Goal: Task Accomplishment & Management: Manage account settings

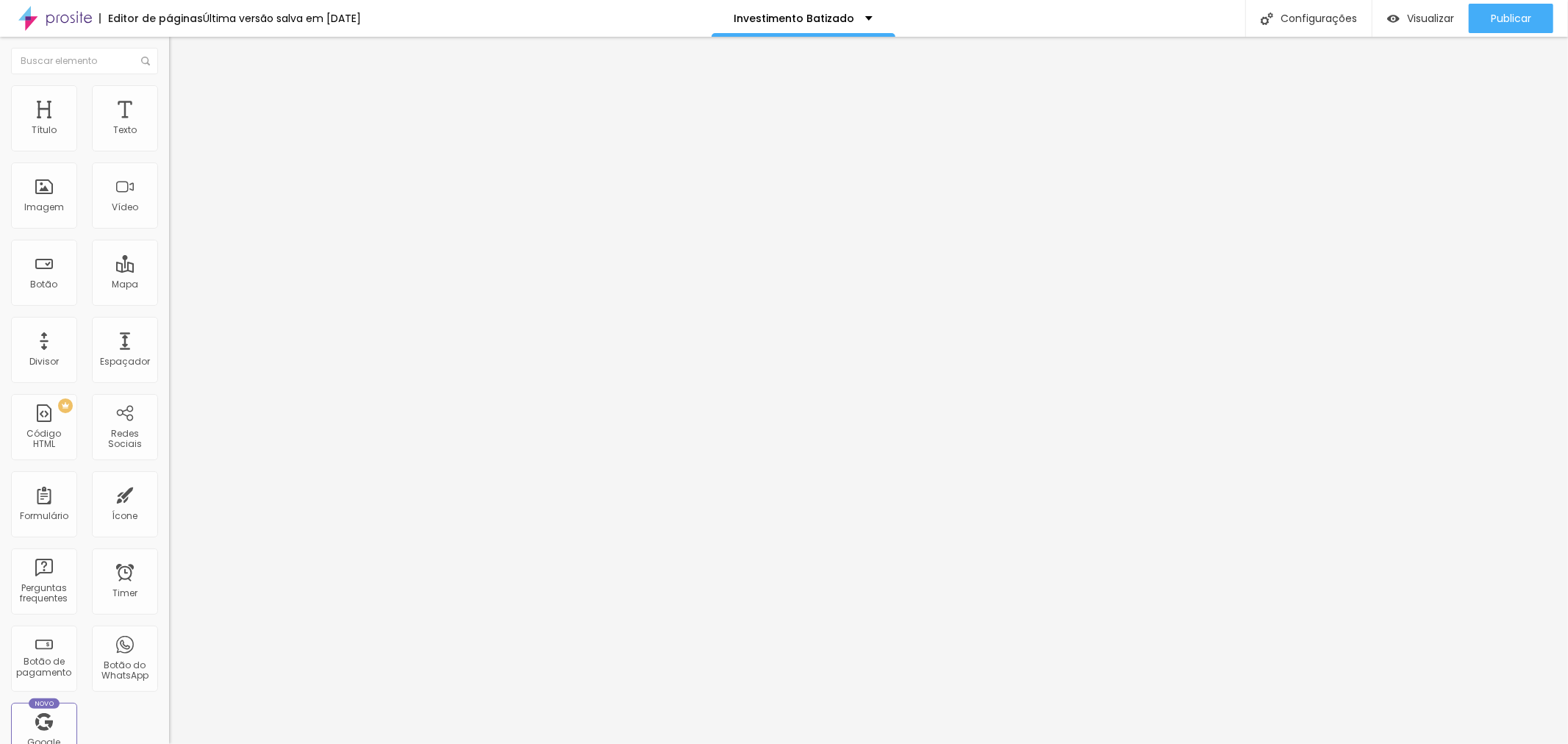
click at [169, 126] on span "Trocar imagem" at bounding box center [209, 120] width 80 height 12
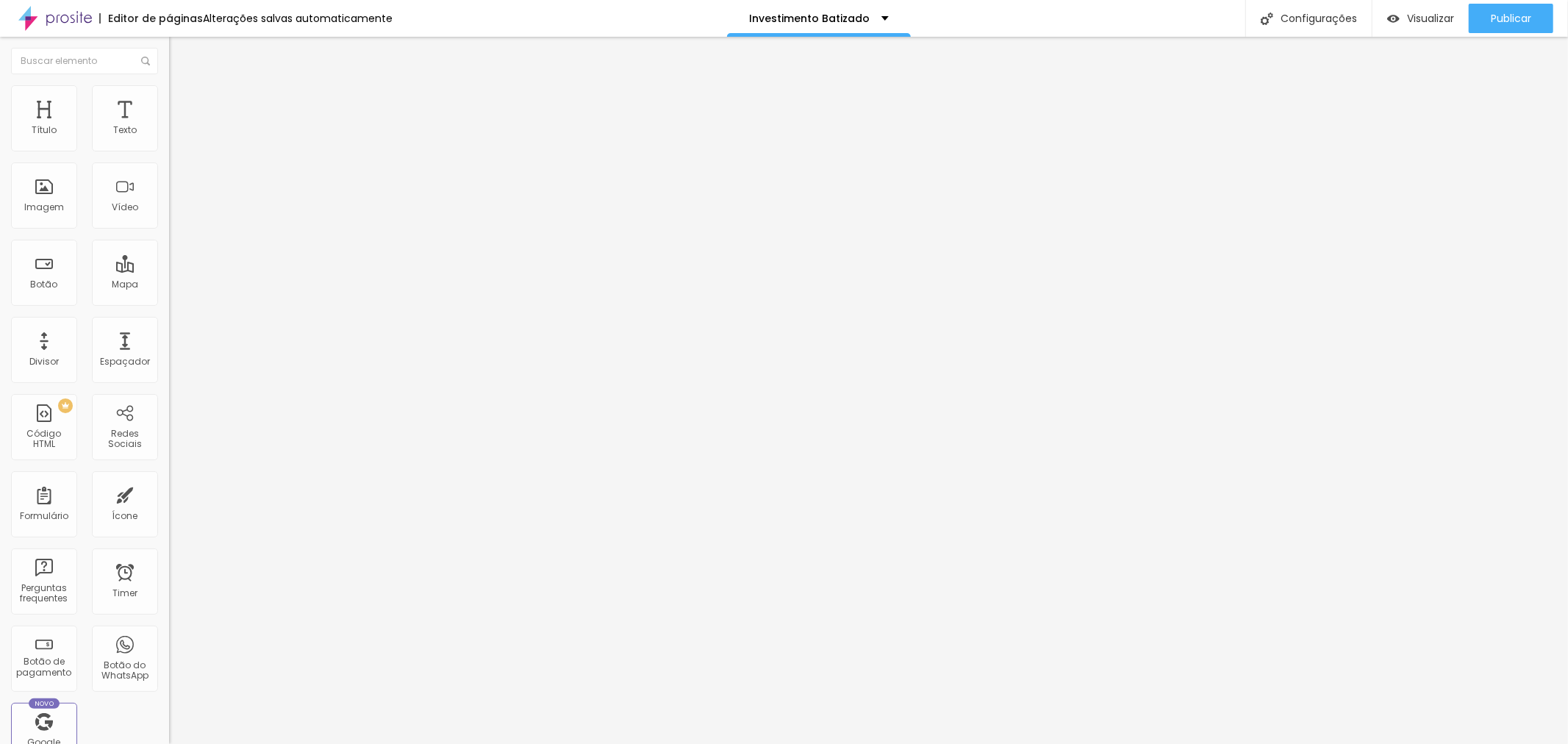
click at [182, 101] on span "Estilo" at bounding box center [194, 95] width 23 height 12
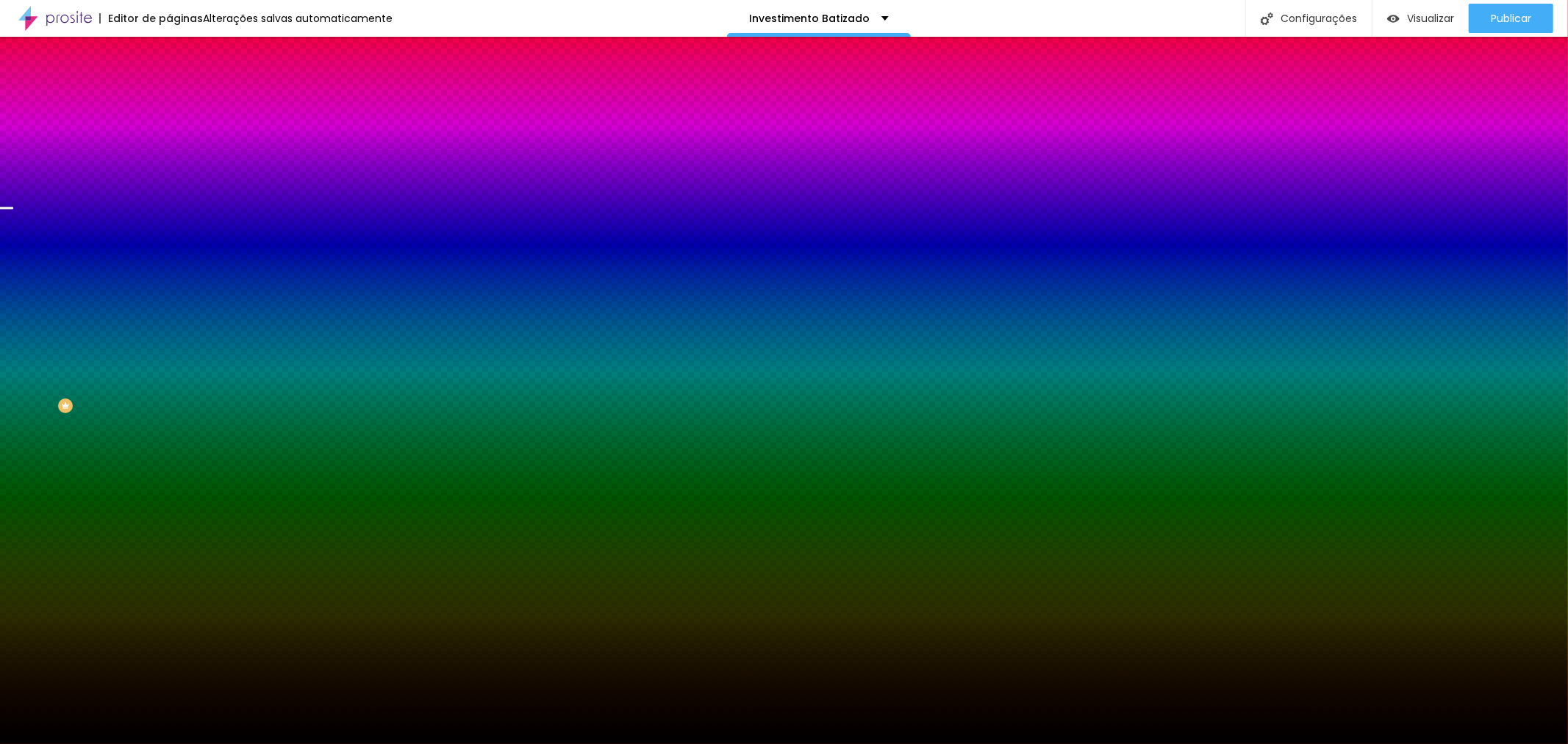
click at [169, 135] on span "Trocar imagem" at bounding box center [209, 129] width 80 height 12
drag, startPoint x: 1218, startPoint y: 316, endPoint x: 1222, endPoint y: 325, distance: 9.8
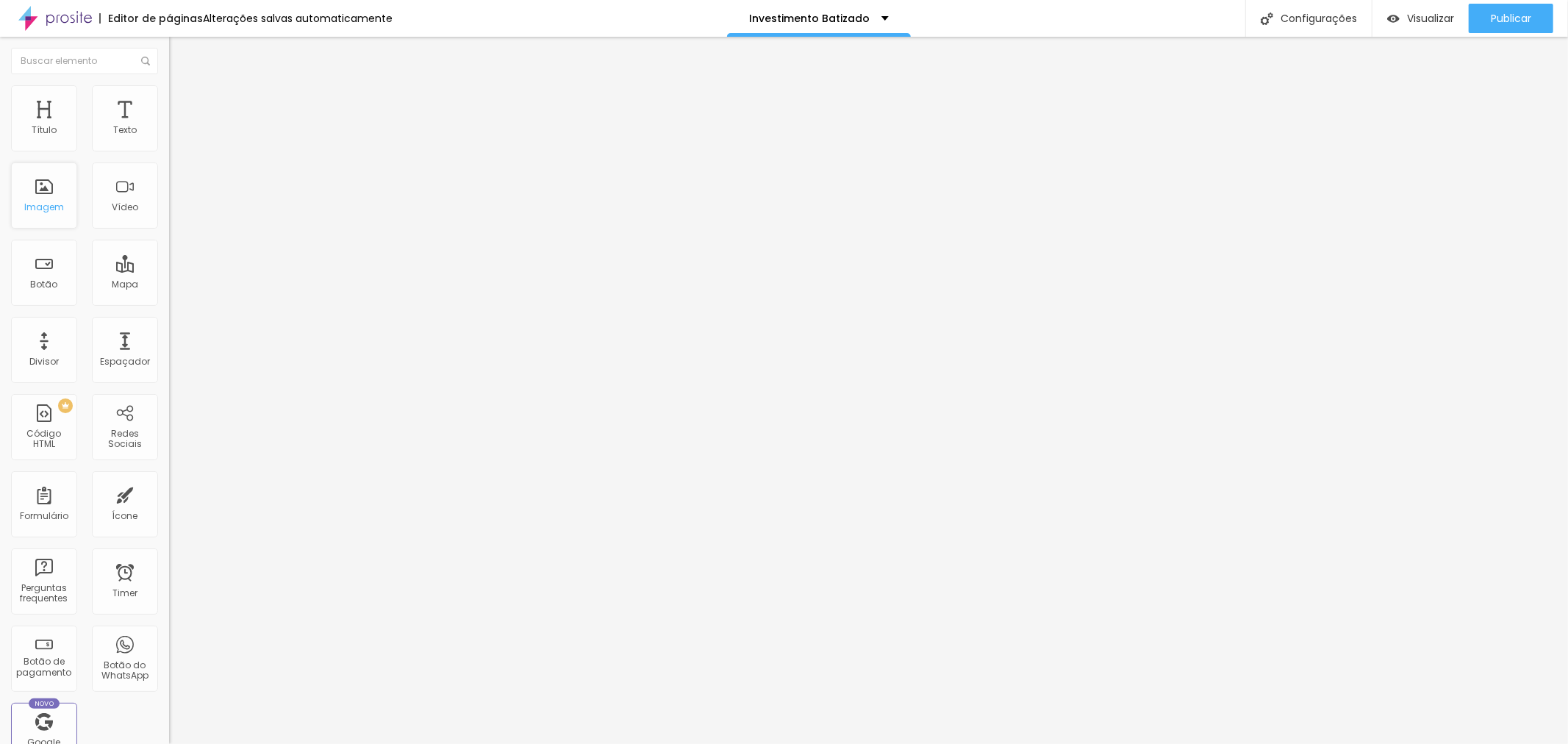
click at [48, 202] on div "Imagem" at bounding box center [44, 207] width 40 height 11
click at [48, 206] on div "Imagem" at bounding box center [44, 207] width 40 height 11
click at [169, 126] on span "Trocar imagem" at bounding box center [209, 120] width 80 height 12
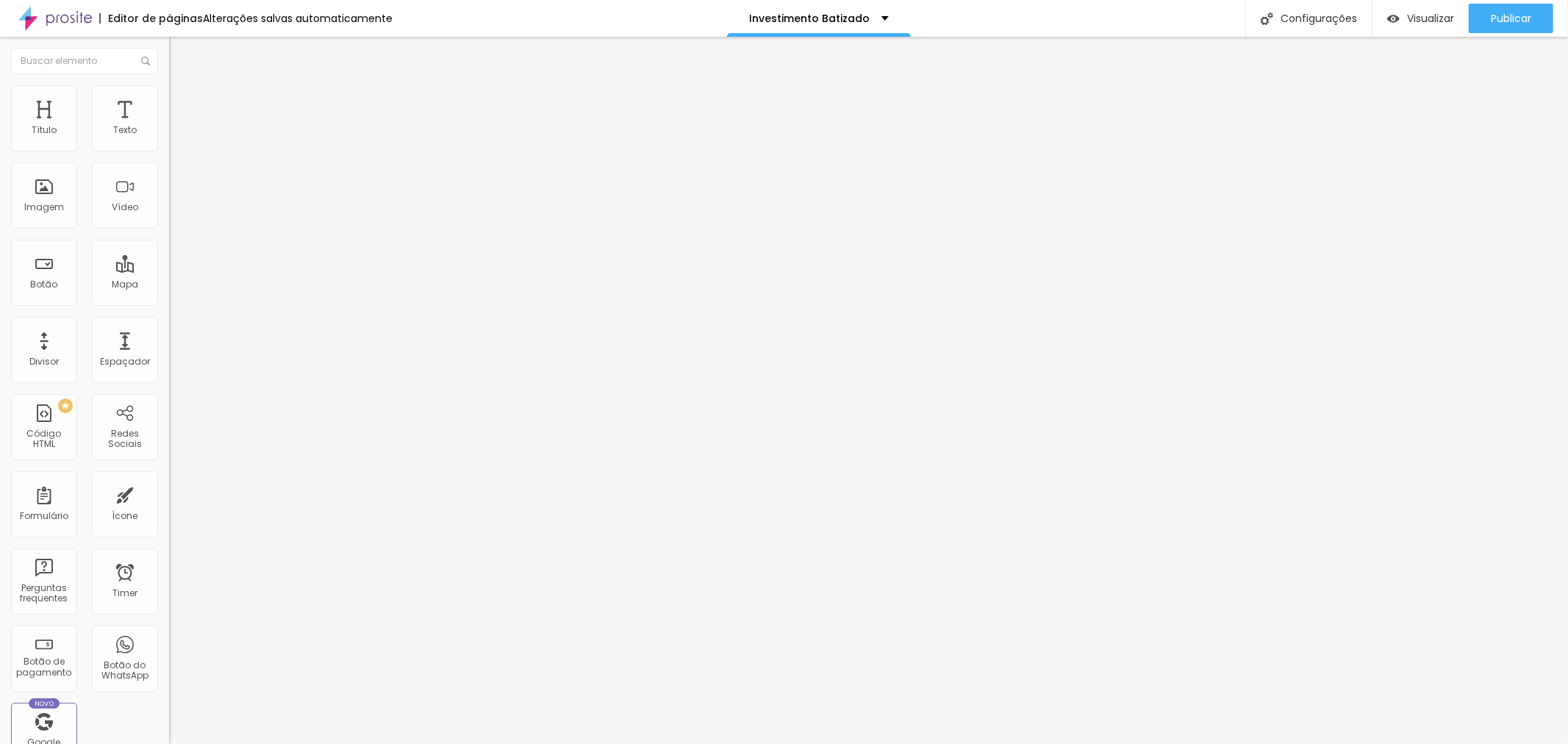
click at [169, 126] on span "Trocar imagem" at bounding box center [209, 120] width 80 height 12
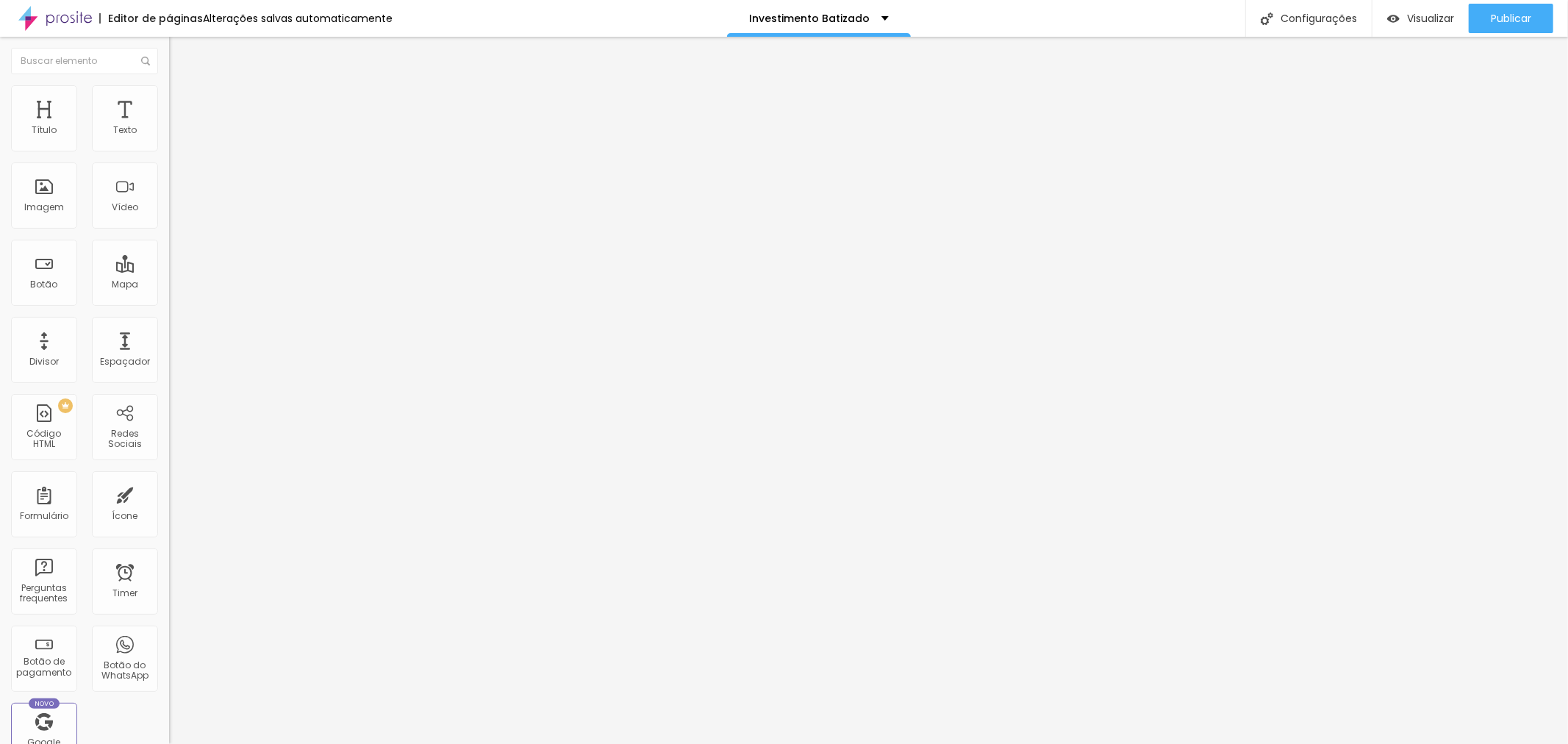
click at [169, 126] on span "Trocar imagem" at bounding box center [209, 120] width 80 height 12
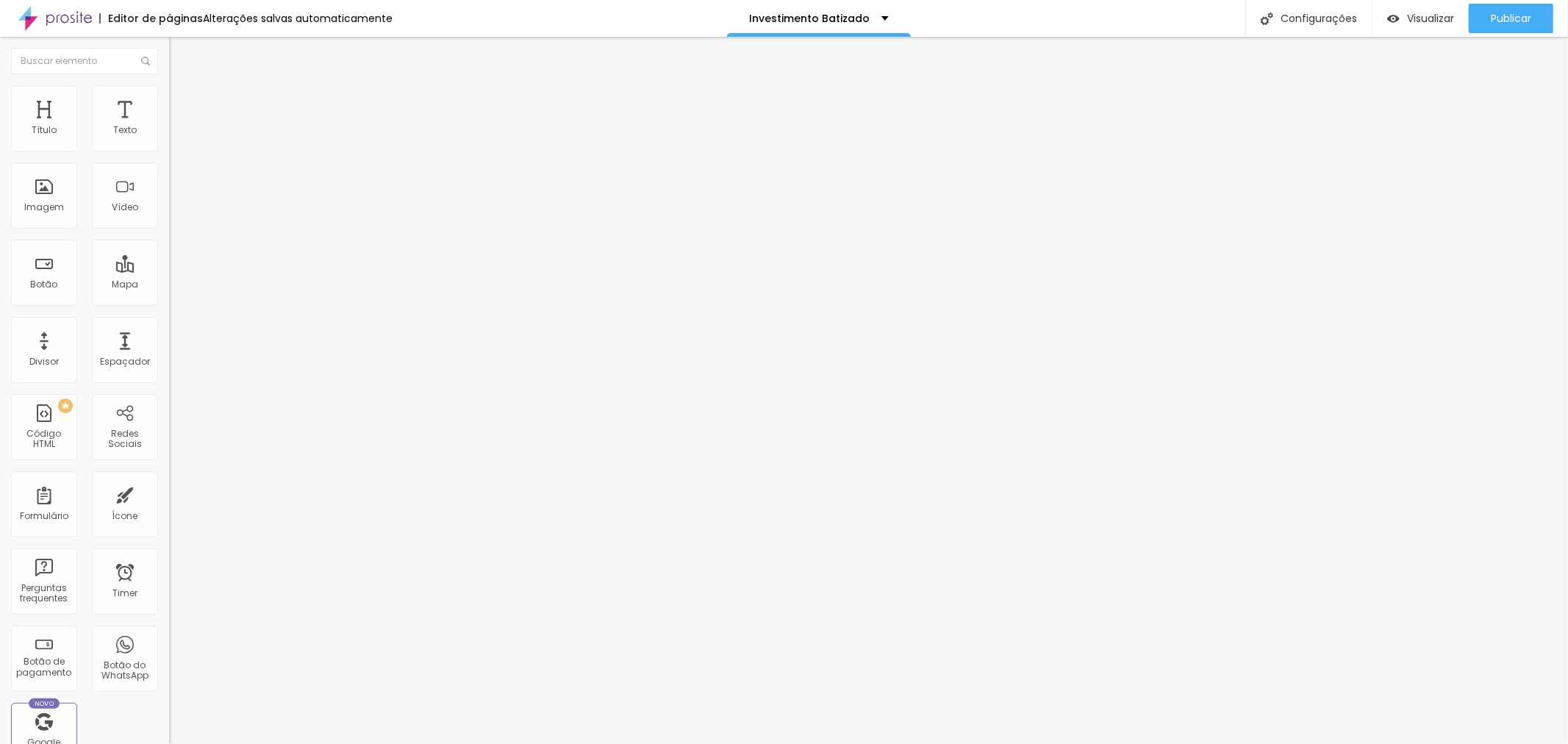
click at [169, 126] on span "Trocar imagem" at bounding box center [209, 120] width 80 height 12
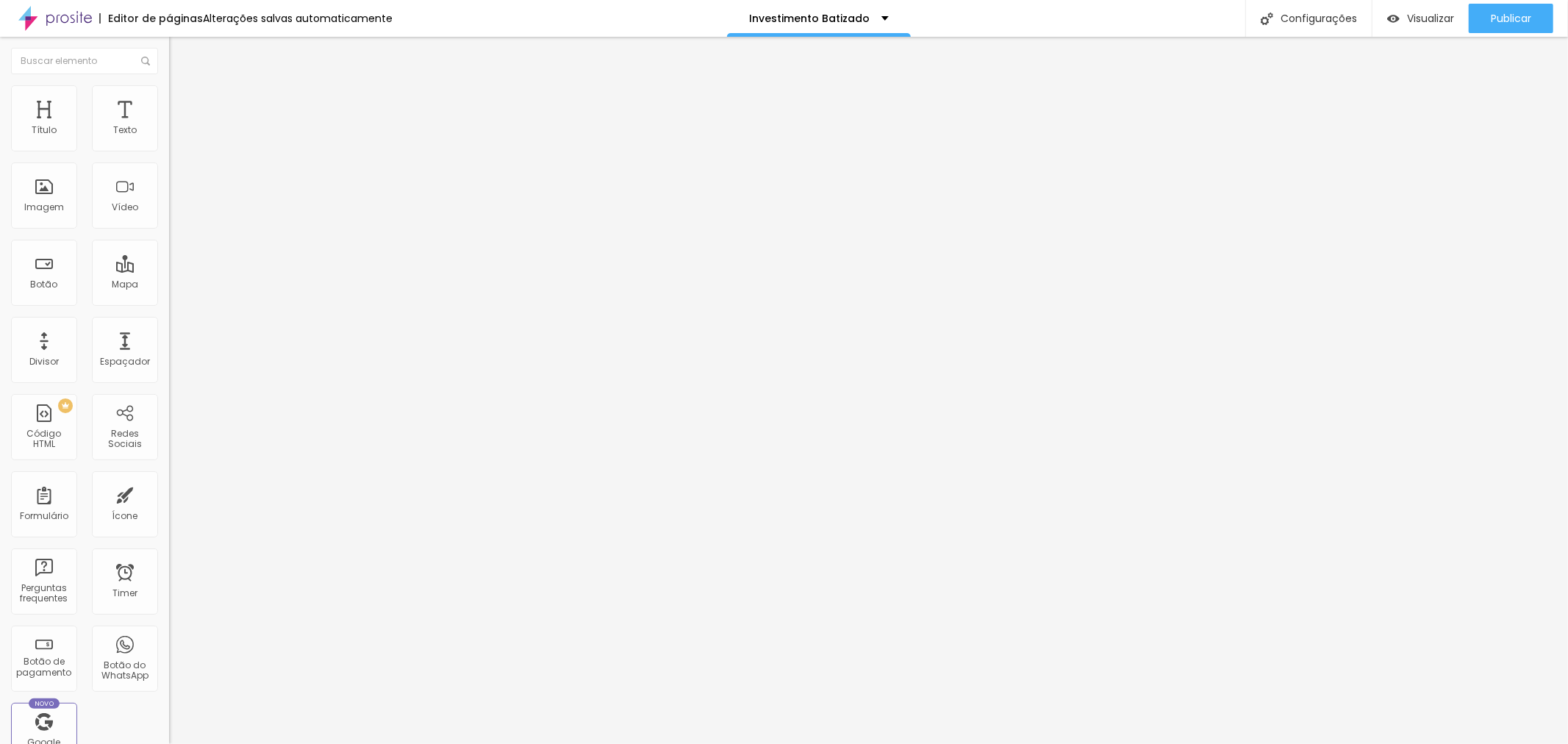
click at [169, 126] on span "Trocar imagem" at bounding box center [209, 120] width 80 height 12
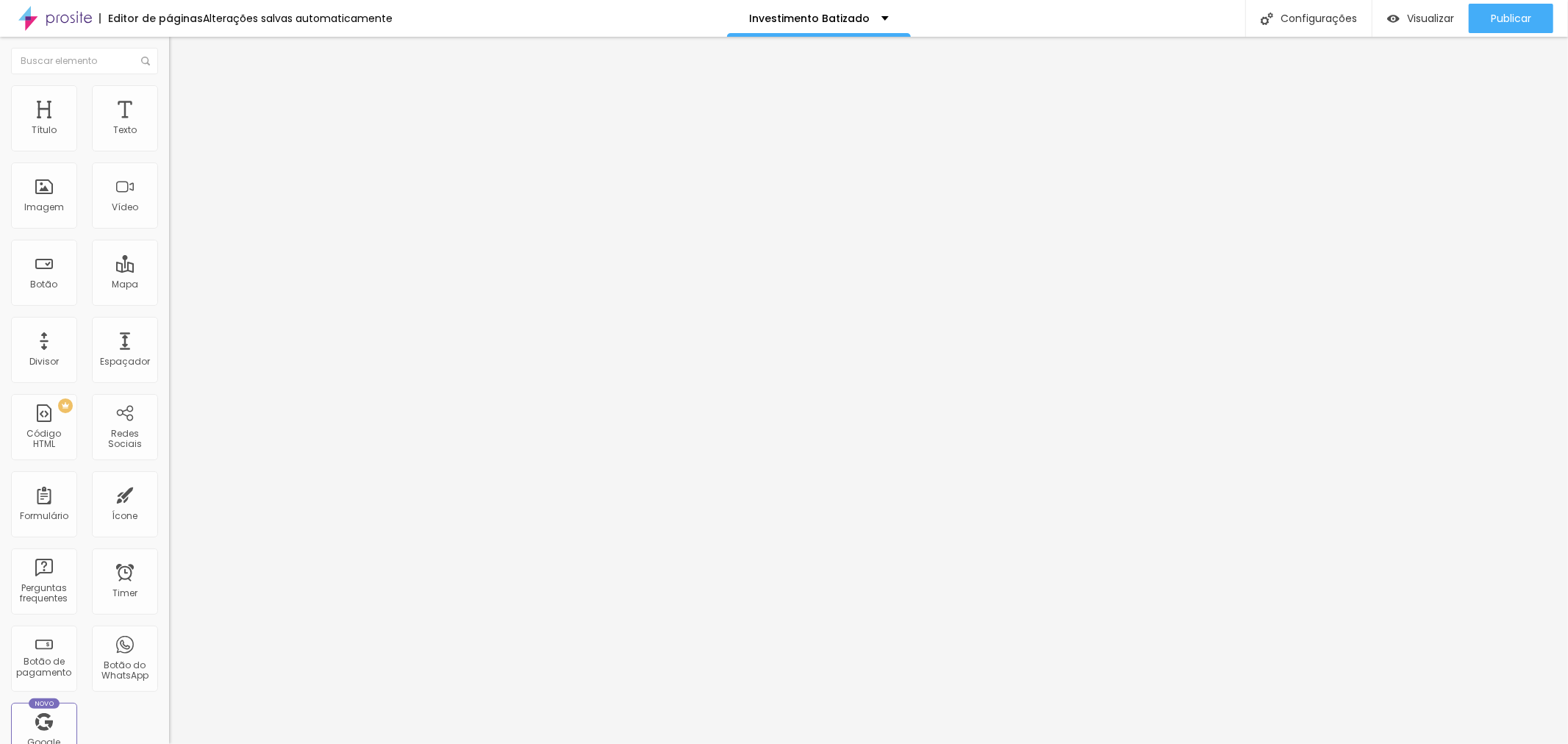
click at [169, 126] on span "Trocar imagem" at bounding box center [209, 120] width 80 height 12
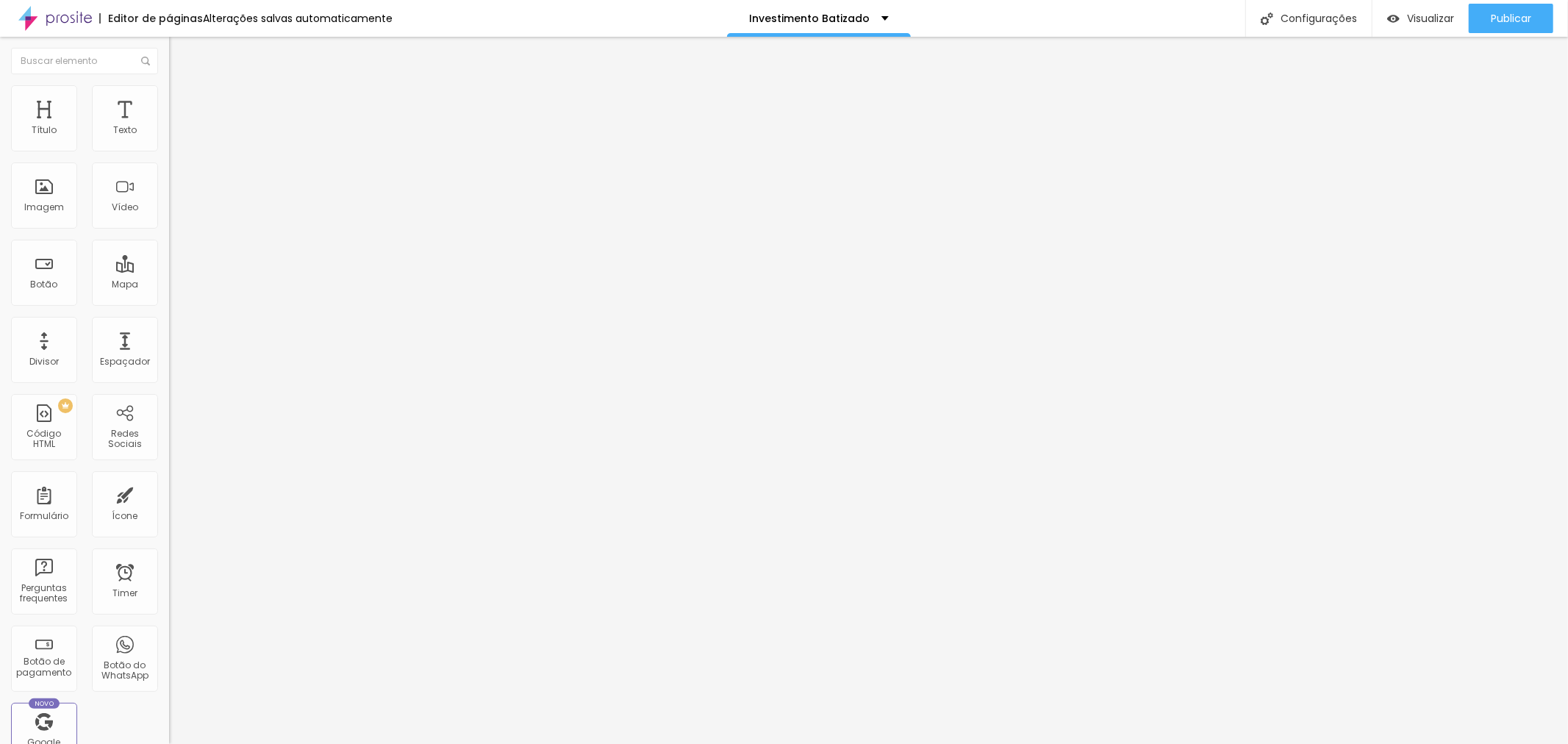
click at [169, 126] on span "Trocar imagem" at bounding box center [209, 120] width 80 height 12
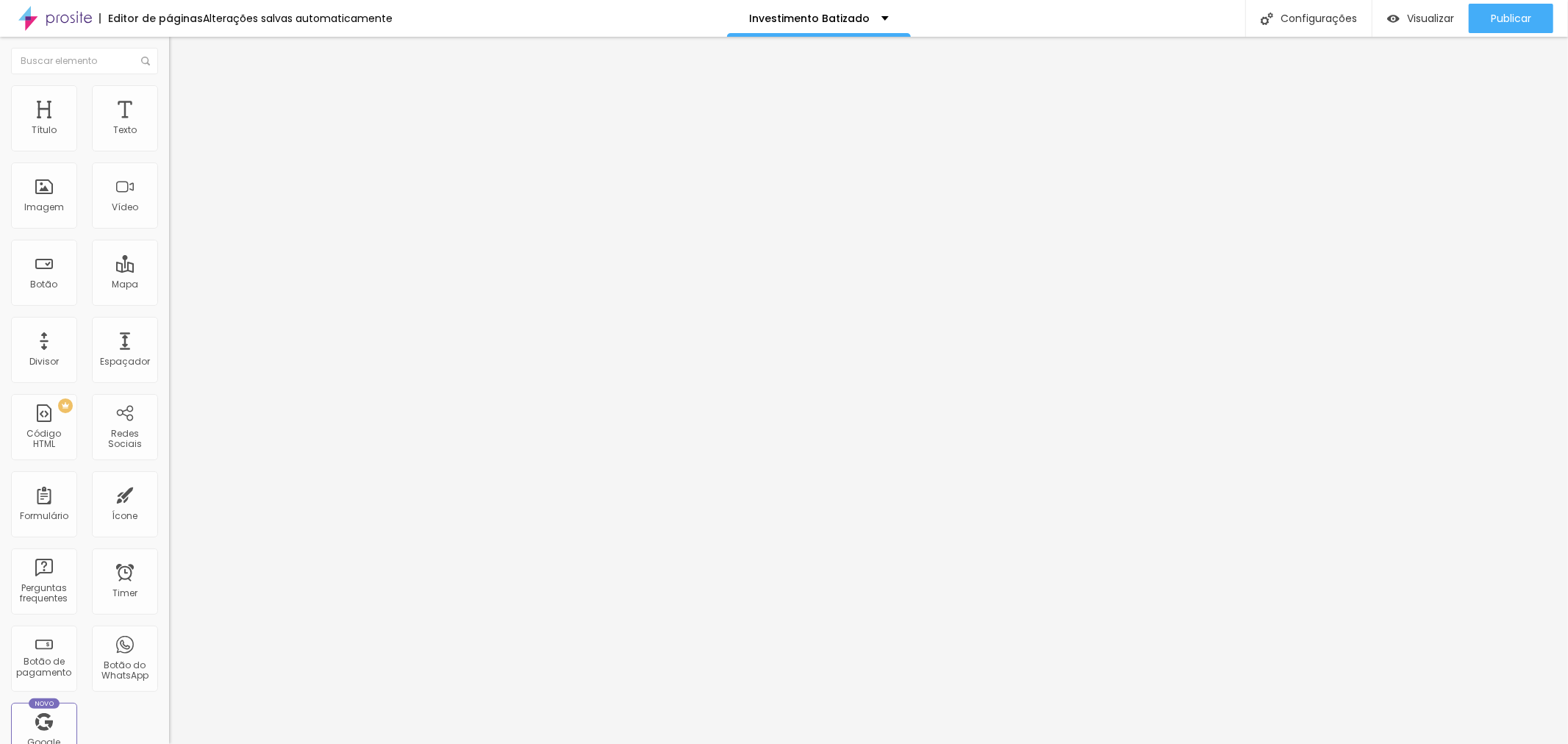
click at [169, 126] on span "Trocar imagem" at bounding box center [209, 120] width 80 height 12
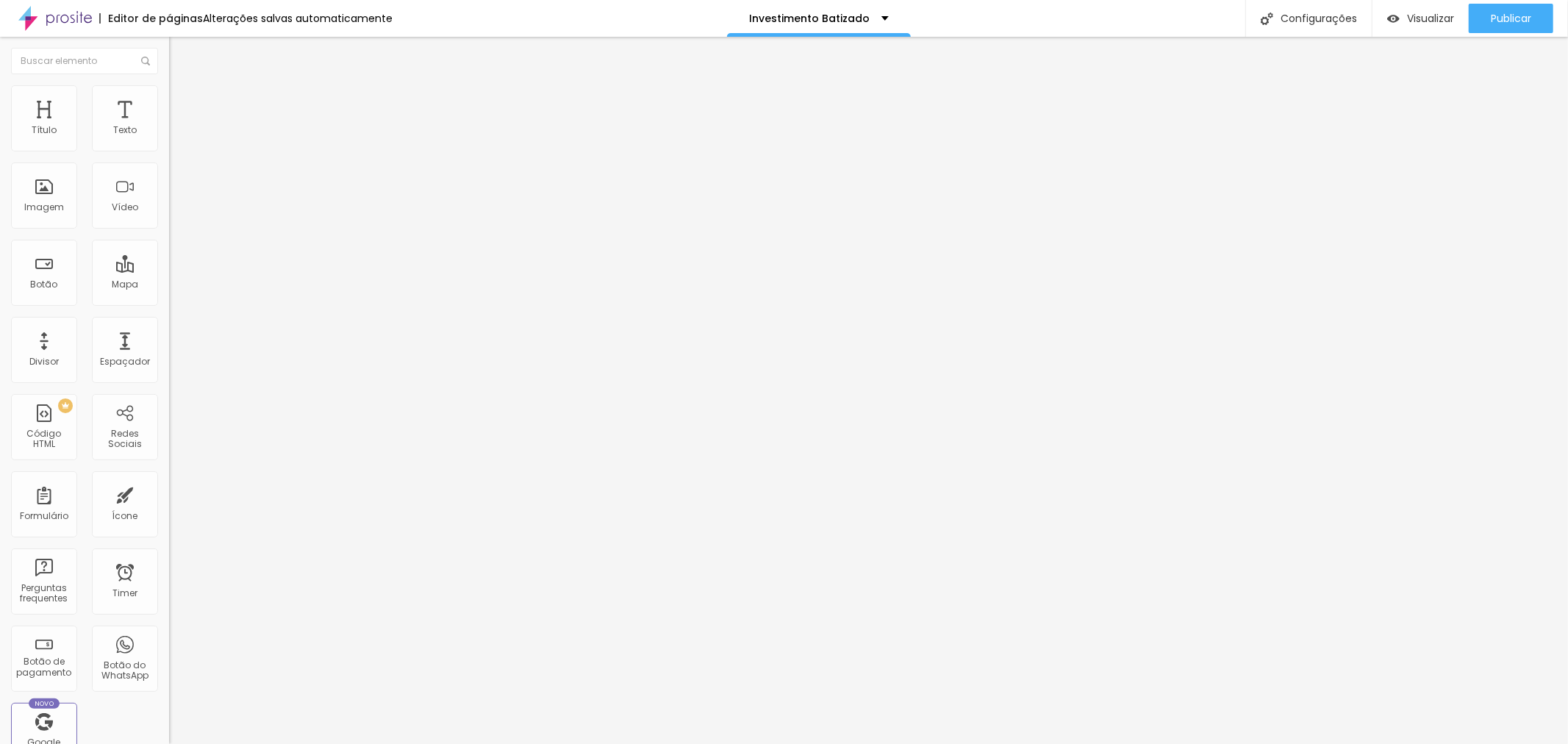
click at [169, 126] on span "Trocar imagem" at bounding box center [209, 120] width 80 height 12
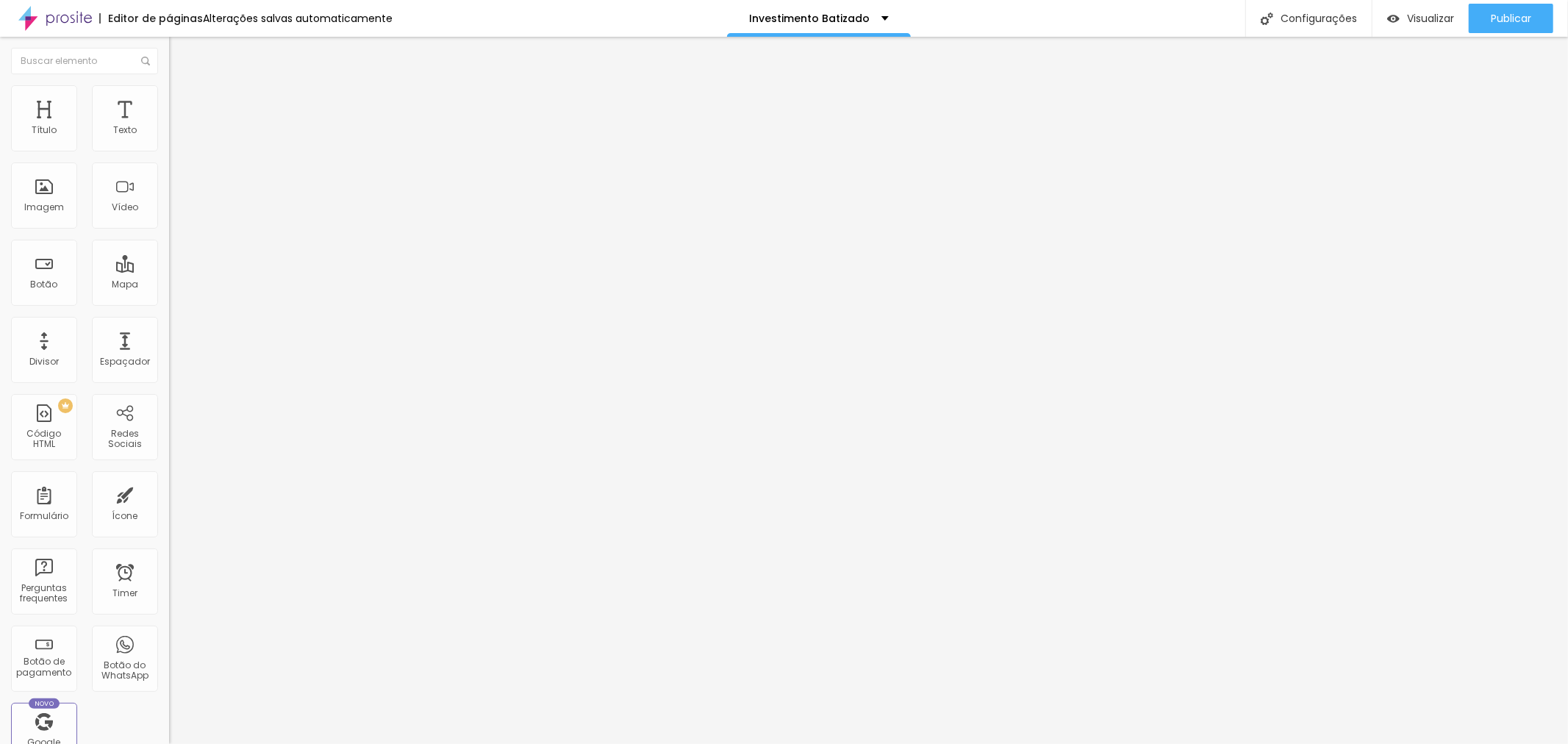
click at [169, 126] on span "Trocar imagem" at bounding box center [209, 120] width 80 height 12
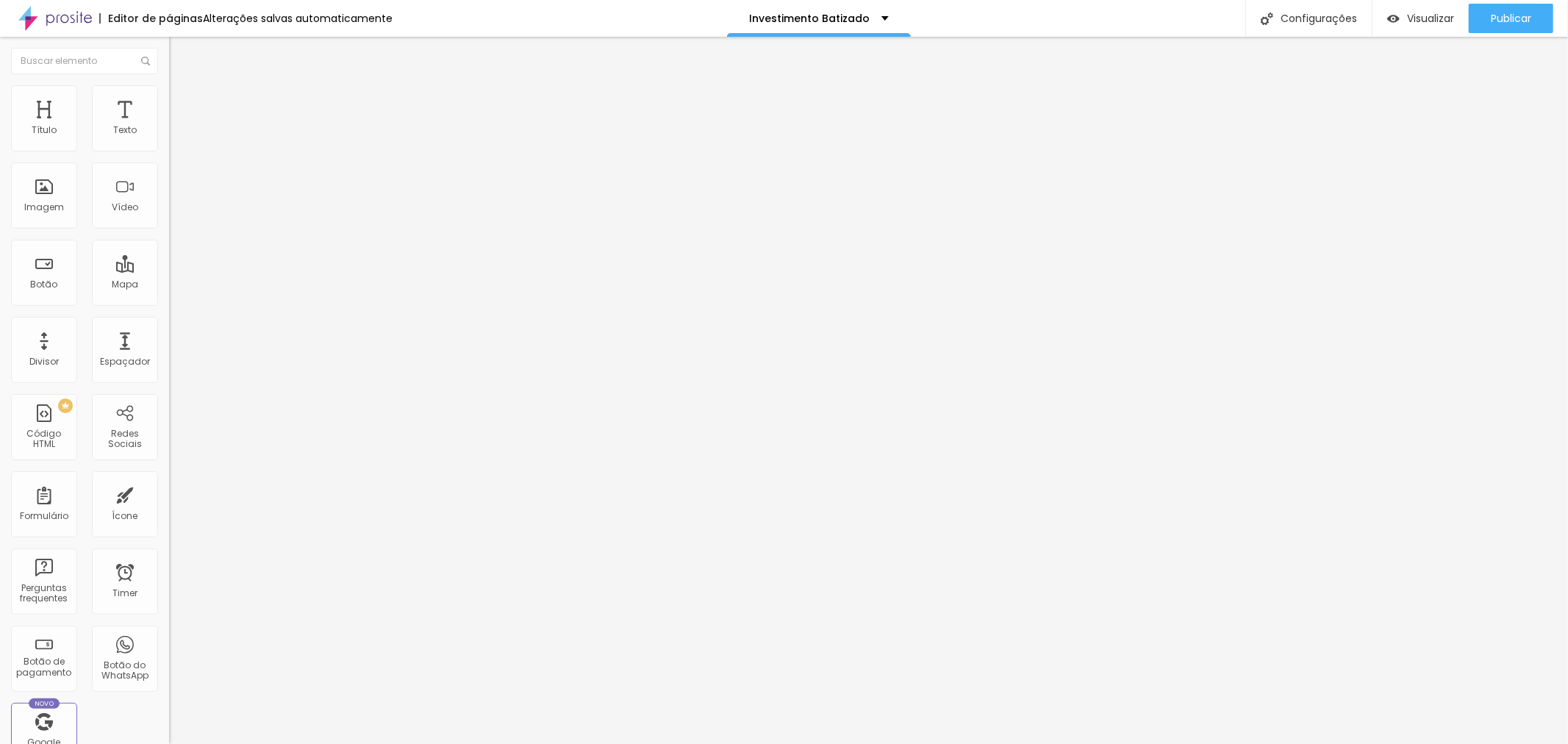
click at [169, 154] on img at bounding box center [174, 150] width 9 height 9
click at [169, 157] on span at bounding box center [174, 151] width 9 height 12
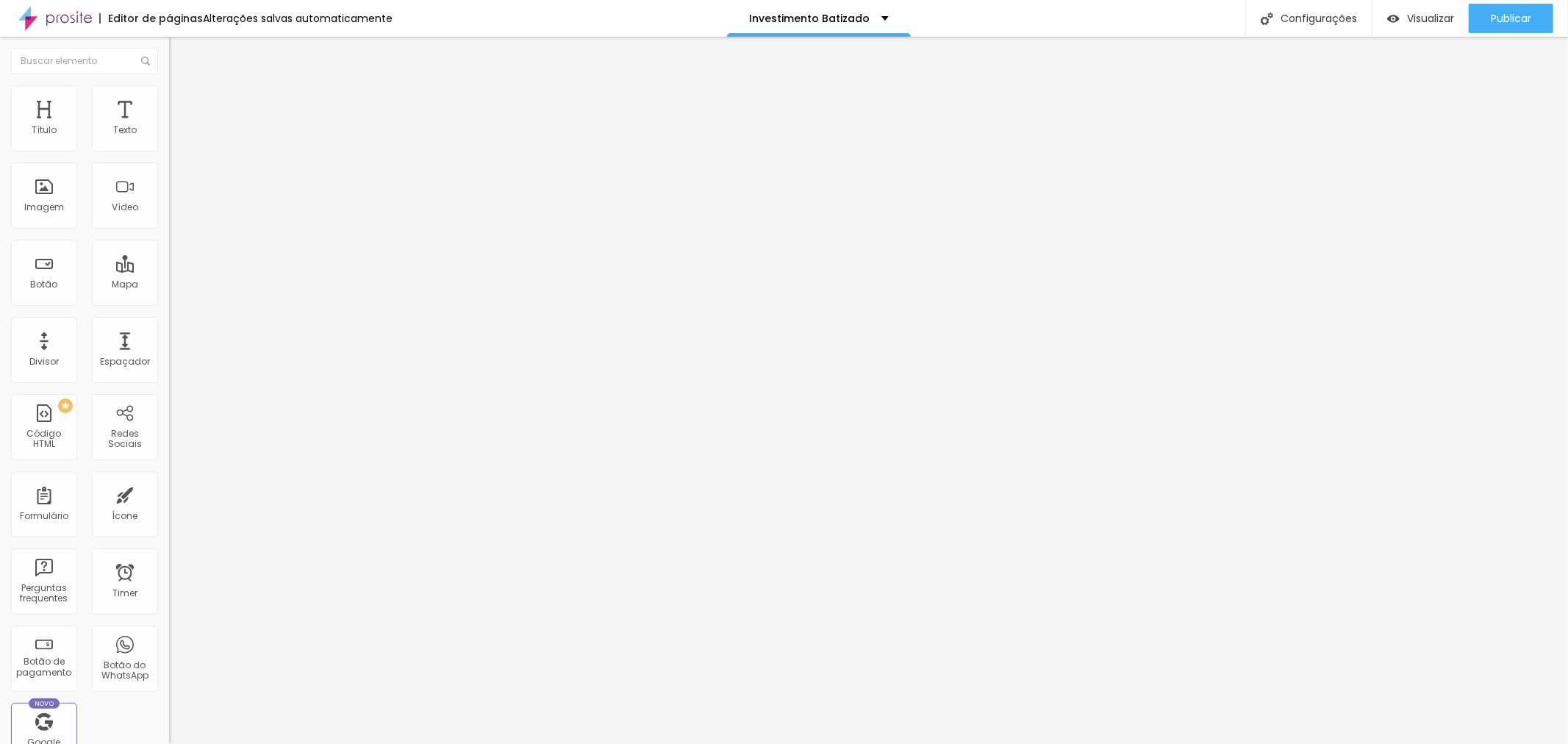
type input "R$ 990,00"
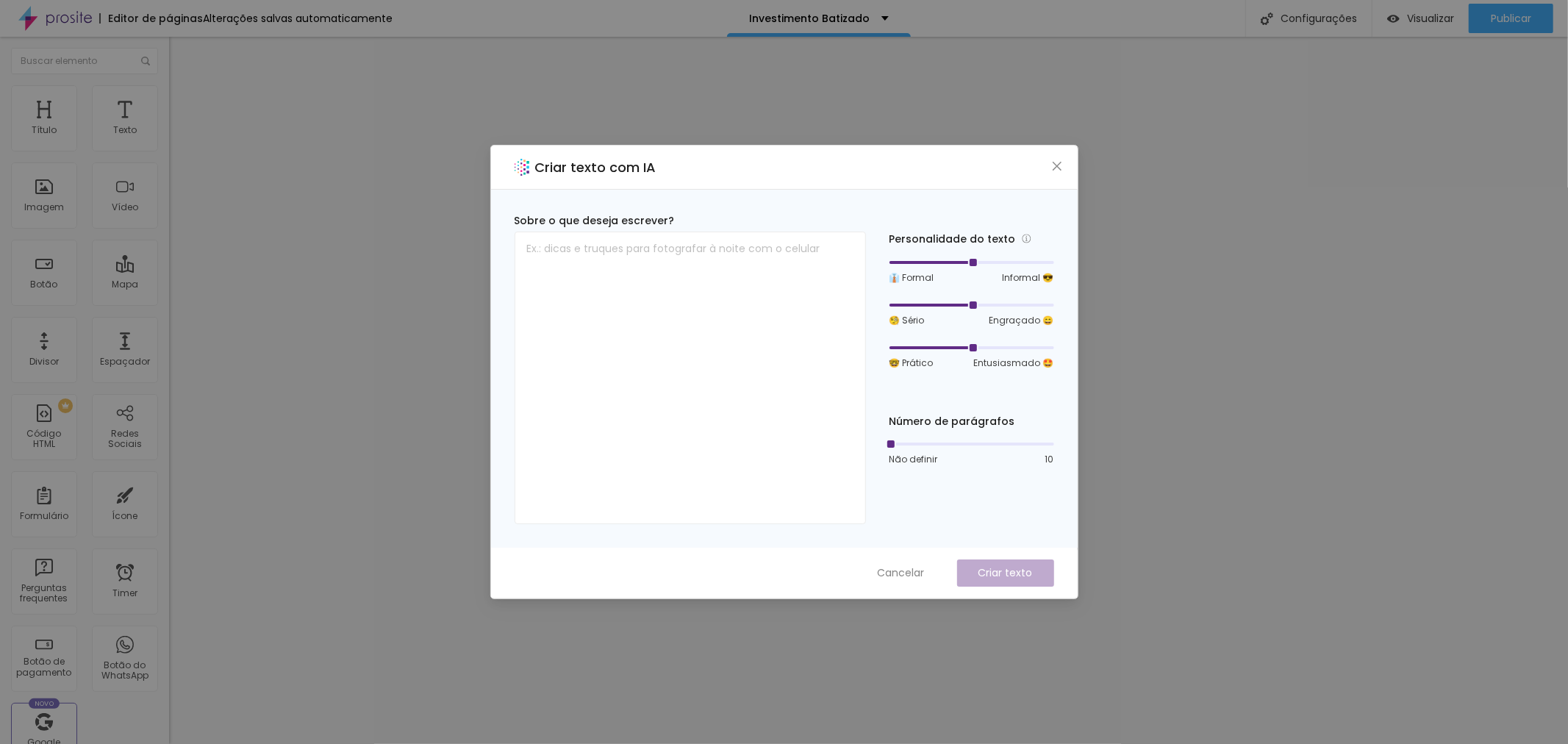
click at [1053, 623] on div "Criar texto com IA Sobre o que deseja escrever? Personalidade do texto 👔 Formal…" at bounding box center [784, 372] width 1568 height 744
click at [1060, 167] on icon "close" at bounding box center [1057, 166] width 11 height 11
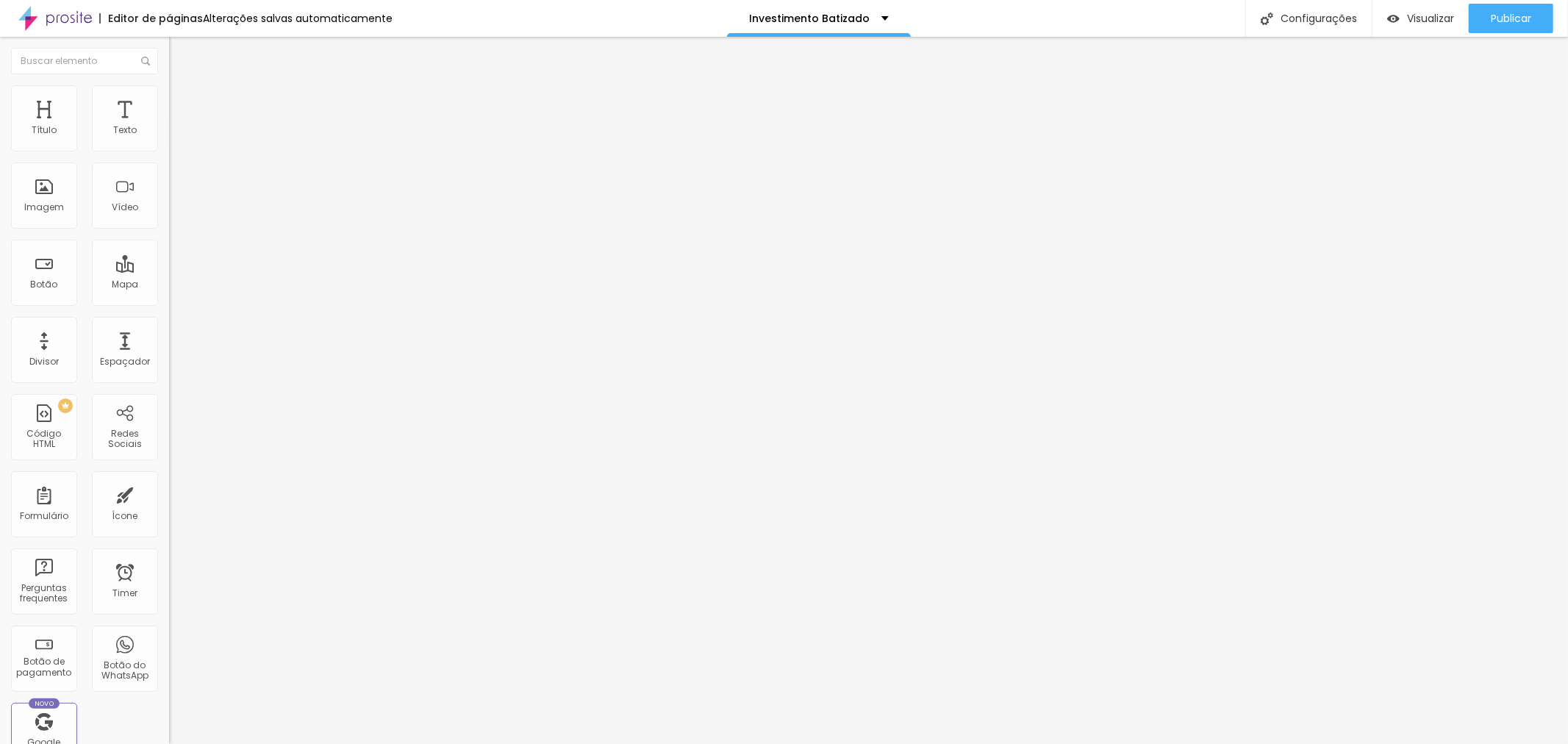
click at [169, 154] on img at bounding box center [174, 150] width 9 height 9
drag, startPoint x: 736, startPoint y: 277, endPoint x: 680, endPoint y: 275, distance: 56.0
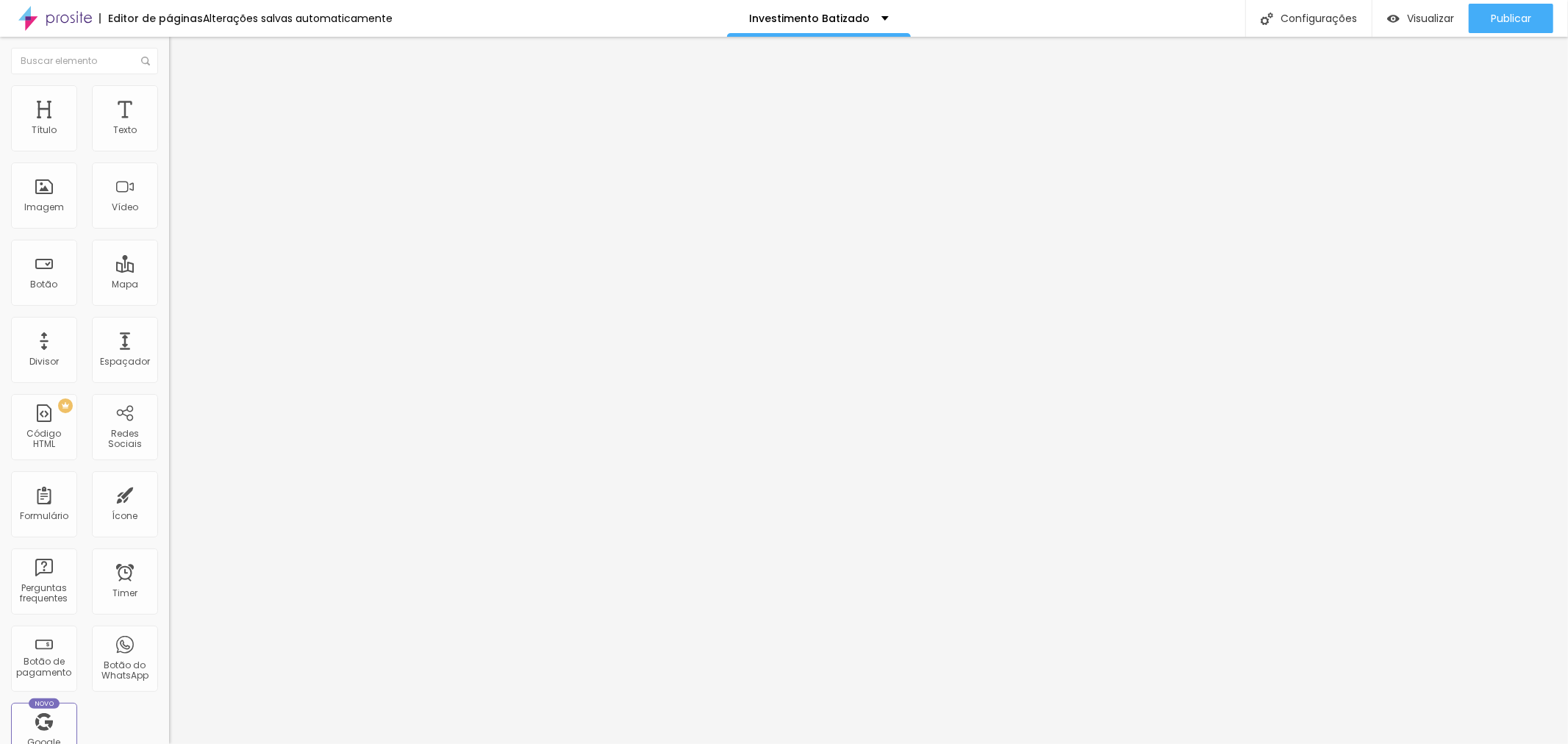
click at [169, 154] on img at bounding box center [174, 150] width 9 height 9
type input "R$ 1.490,00"
click at [169, 154] on img at bounding box center [174, 150] width 9 height 9
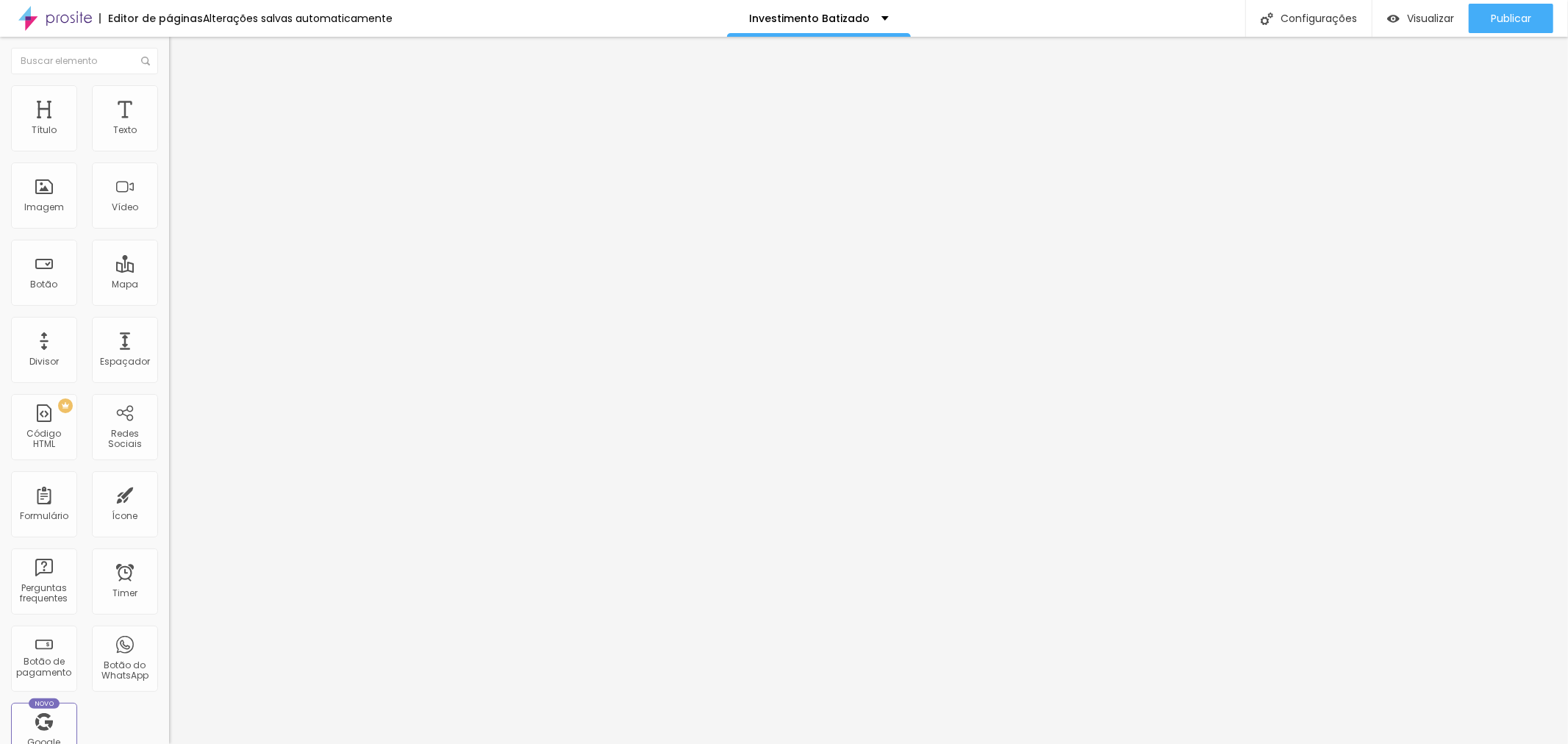
type input "Batizado + Recepção + Álbum Premium"
drag, startPoint x: 829, startPoint y: 283, endPoint x: 695, endPoint y: 285, distance: 134.0
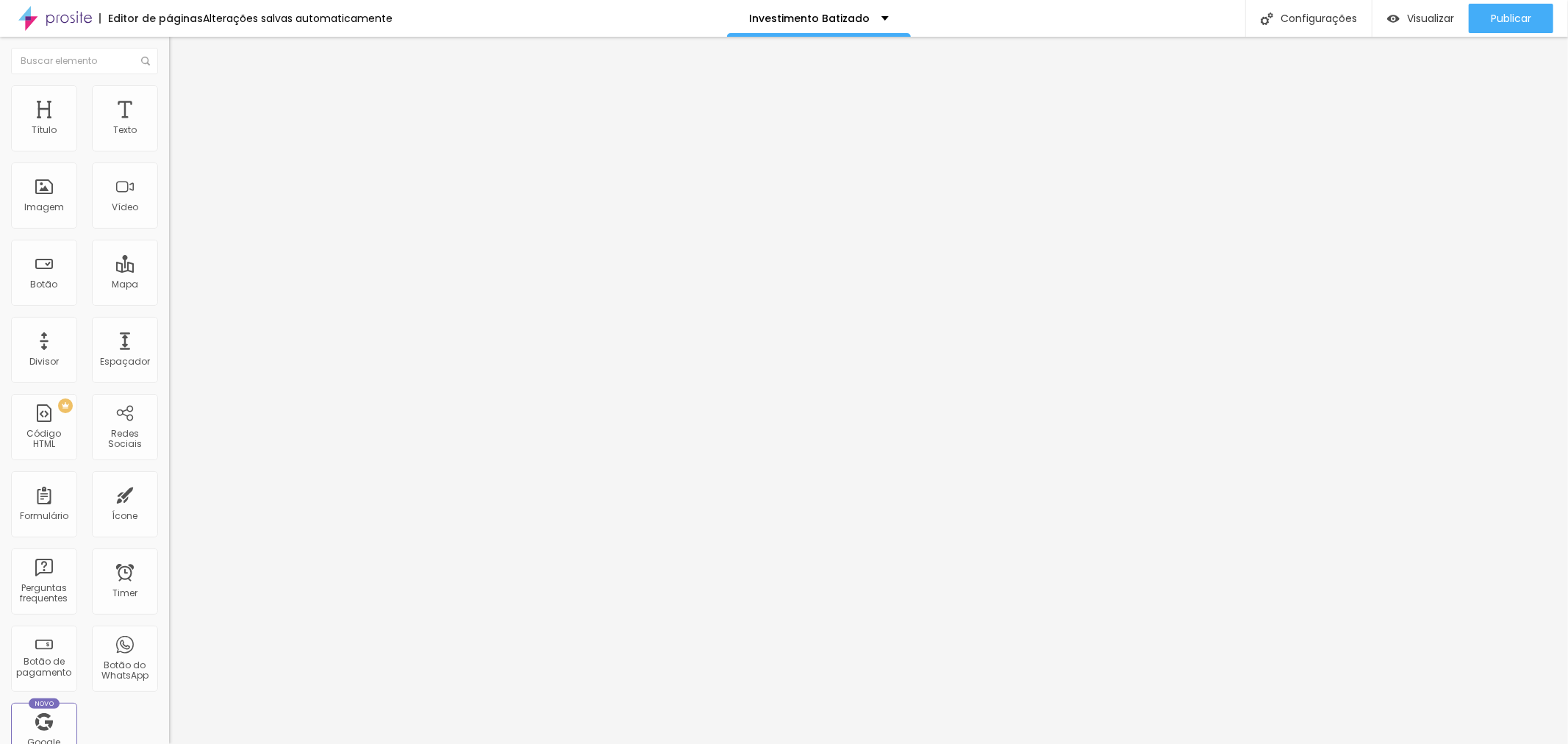
paste textarea "Cobertura Exclusiva do Batizad"
drag, startPoint x: 920, startPoint y: 148, endPoint x: 832, endPoint y: 155, distance: 88.3
paste textarea "Álbum Premium"
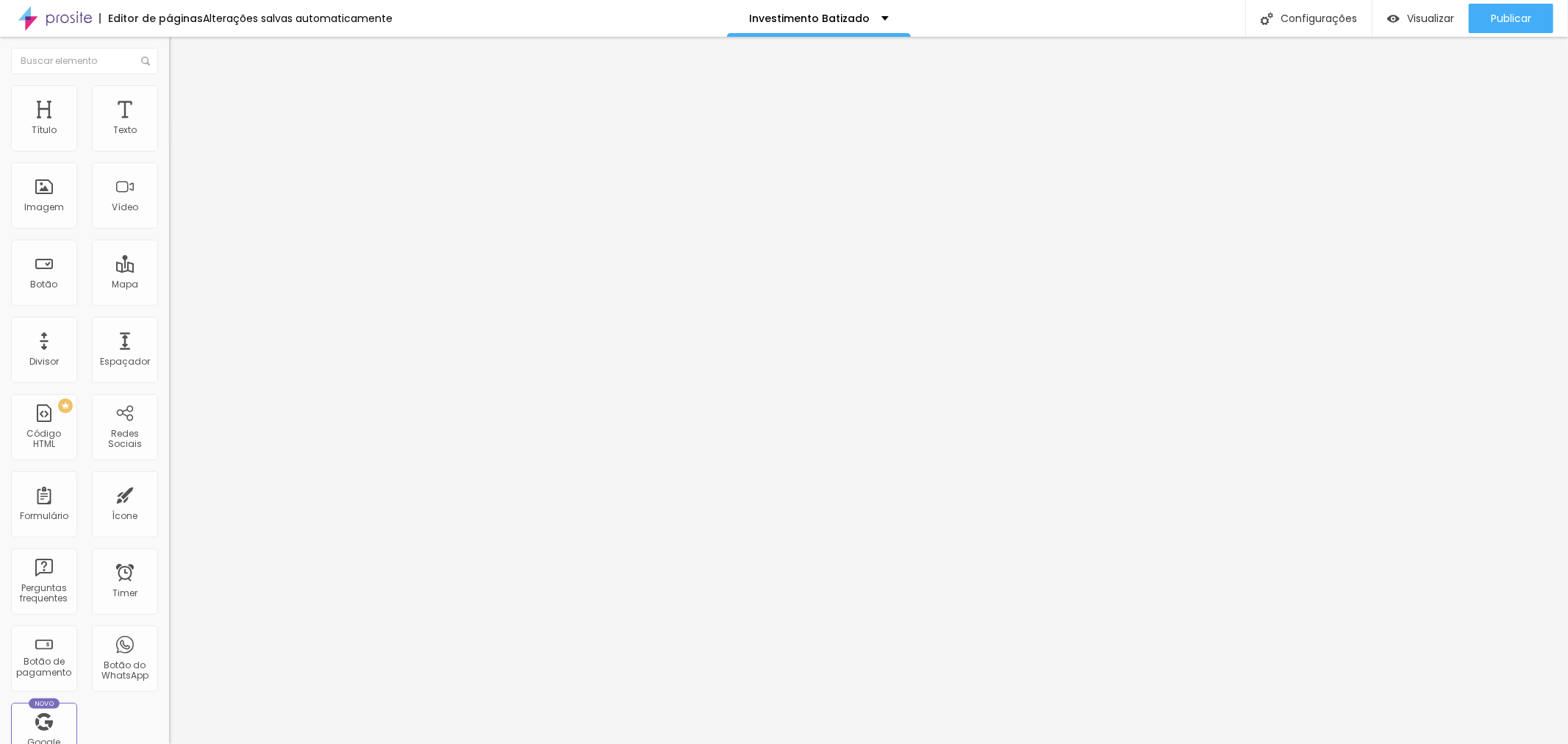
type textarea "Cobertura Exclusiva do Batizado + Recepção + Álbum Premium"
drag, startPoint x: 777, startPoint y: 206, endPoint x: 706, endPoint y: 208, distance: 71.0
type input "R$ 1.990,00"
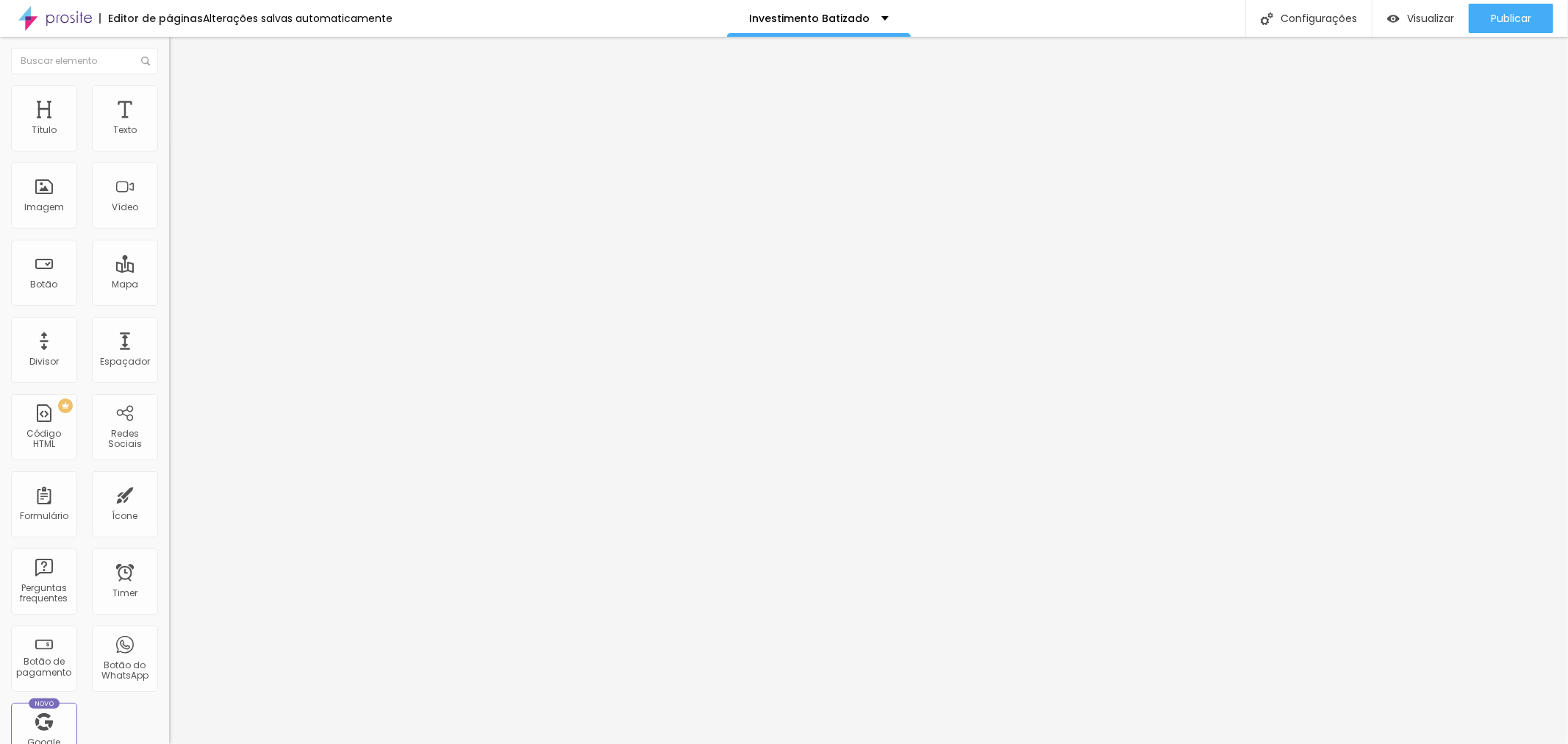
click at [169, 154] on img at bounding box center [174, 150] width 9 height 9
click at [169, 145] on div "Batizado + Recepção + Álbum Premium" at bounding box center [254, 133] width 169 height 25
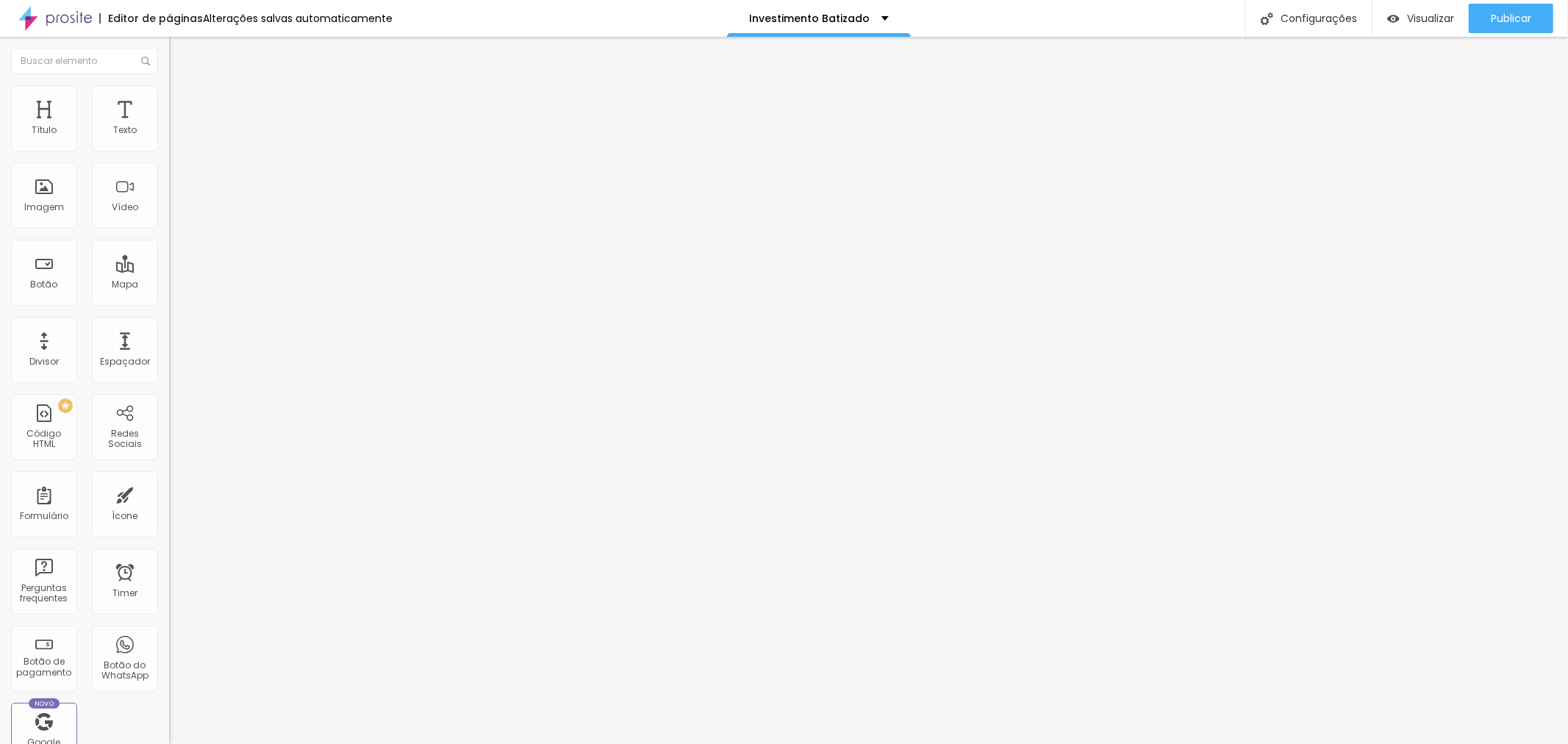
paste input "Álbum Premium"
drag, startPoint x: 808, startPoint y: 151, endPoint x: 650, endPoint y: 167, distance: 158.8
type input "Batizado + Recepção"
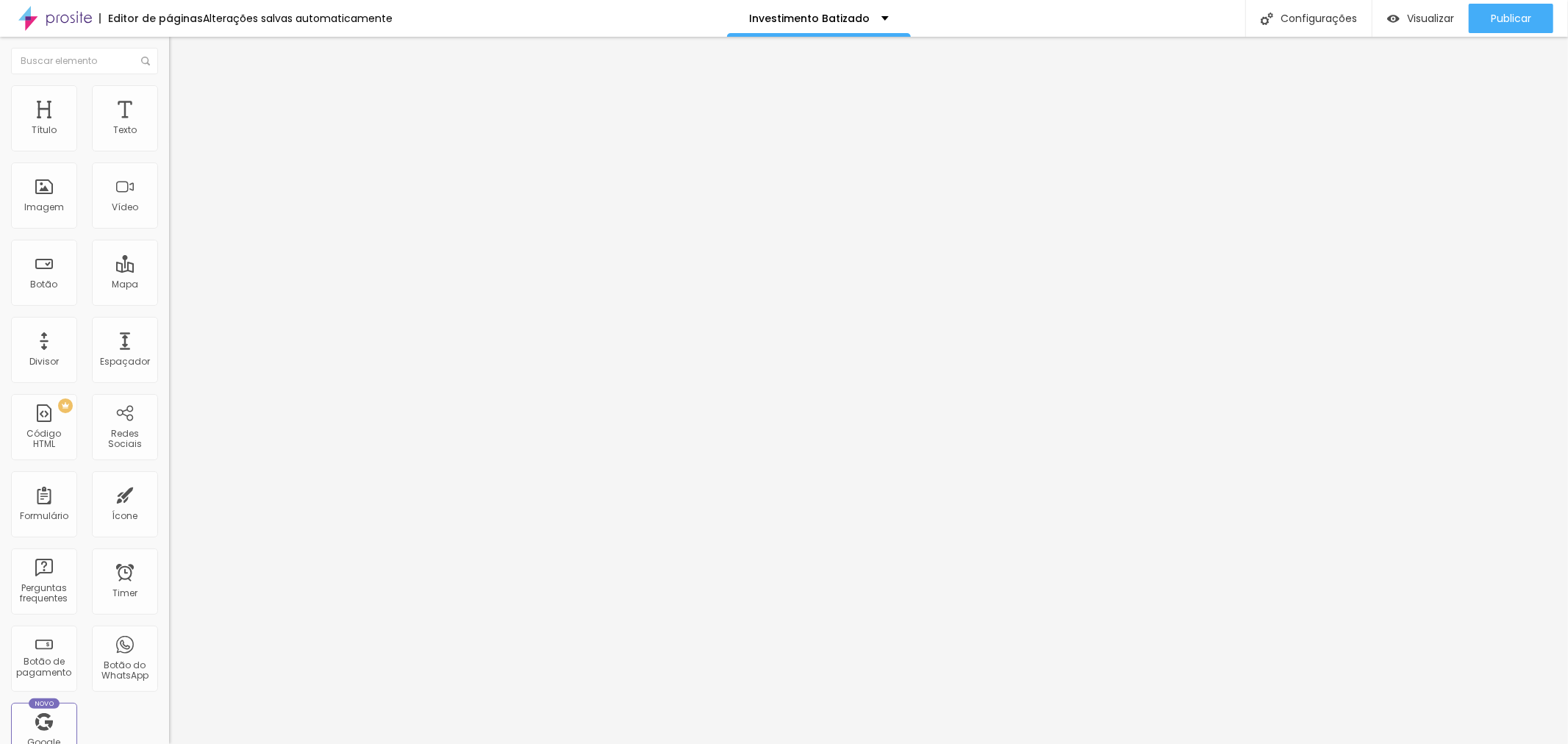
type input "R$ 1.490,00"
type textarea "Cobertura exclusiva do Batizado + Recepção"
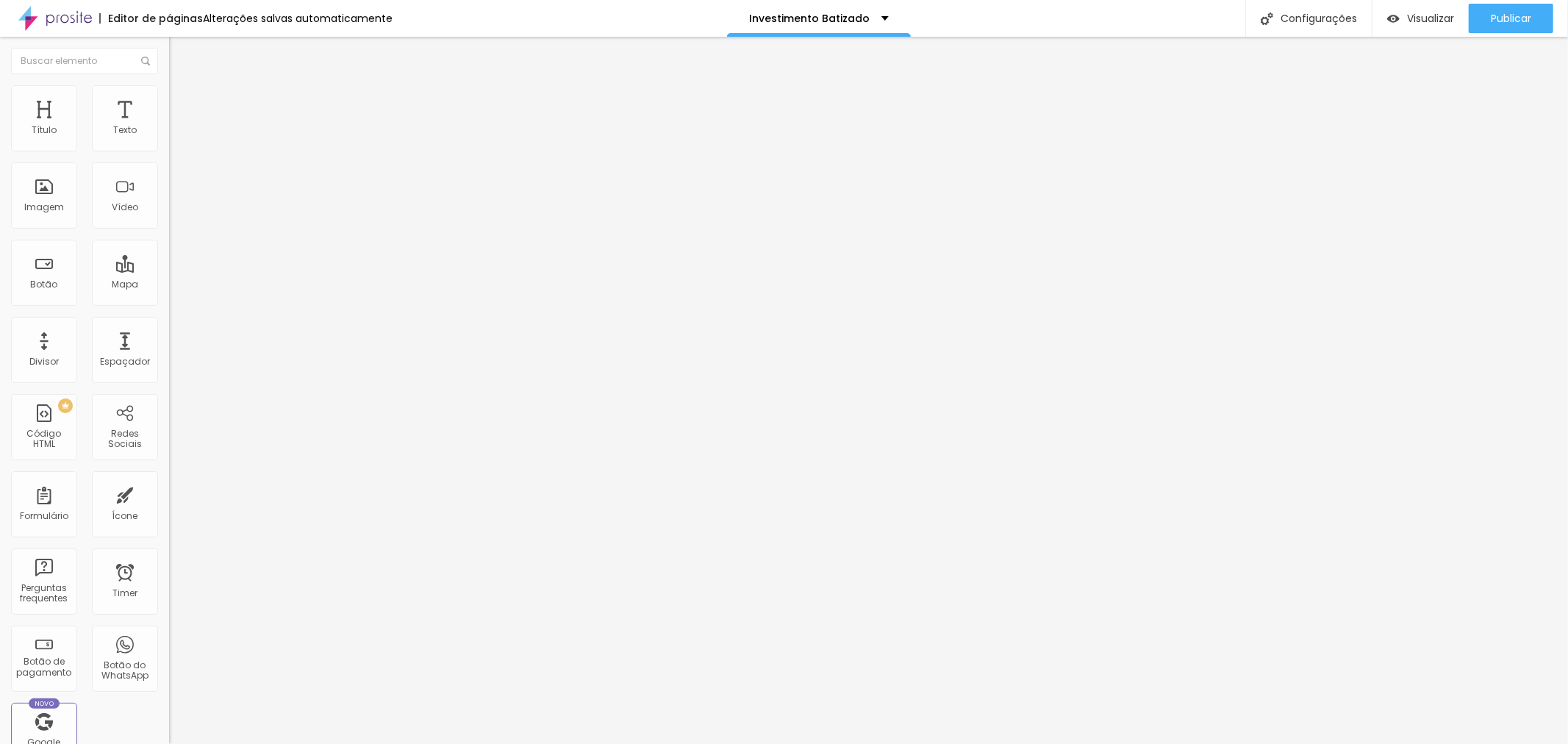
drag, startPoint x: 618, startPoint y: 147, endPoint x: 623, endPoint y: 120, distance: 27.5
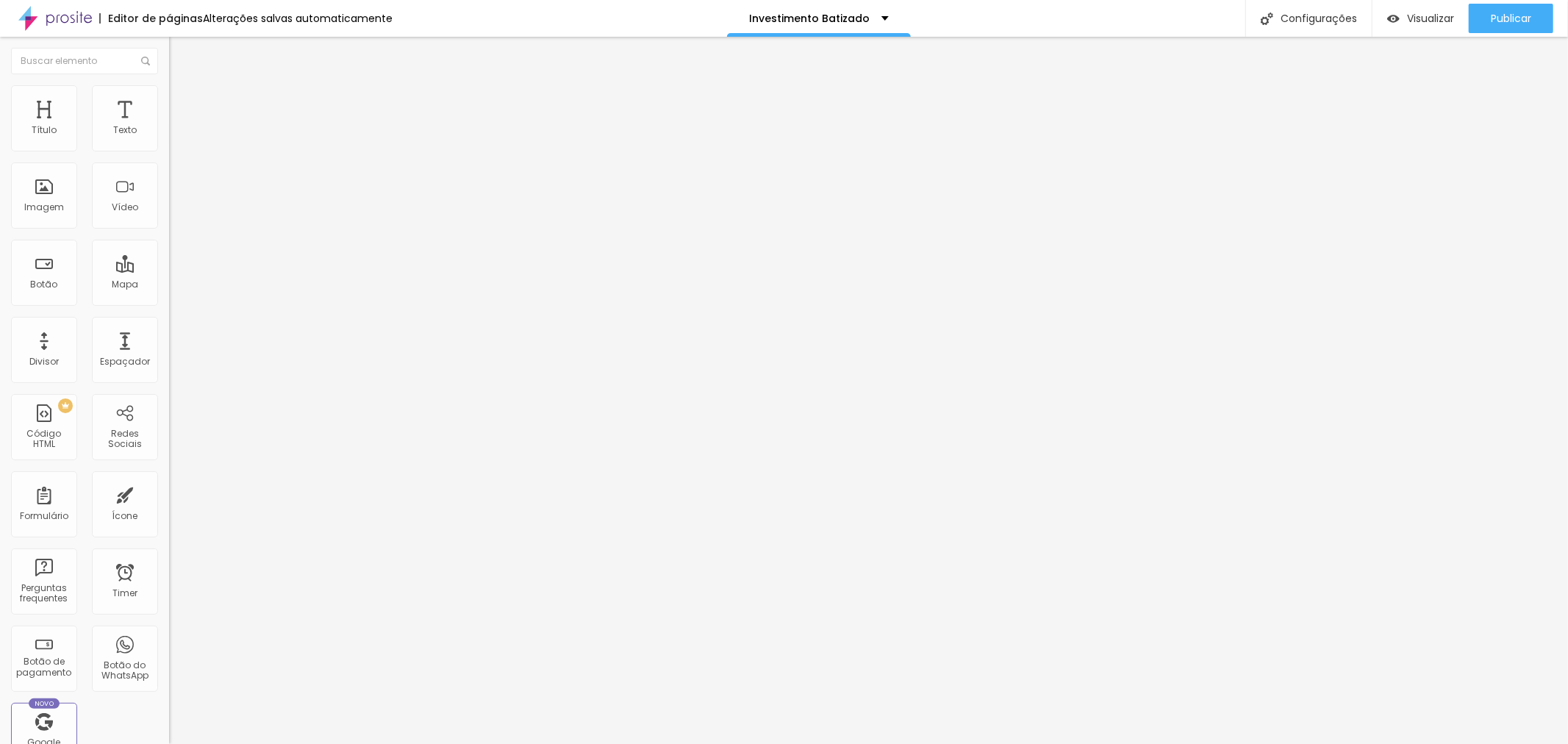
click at [169, 156] on span at bounding box center [174, 151] width 9 height 12
drag, startPoint x: 897, startPoint y: 285, endPoint x: 680, endPoint y: 308, distance: 218.2
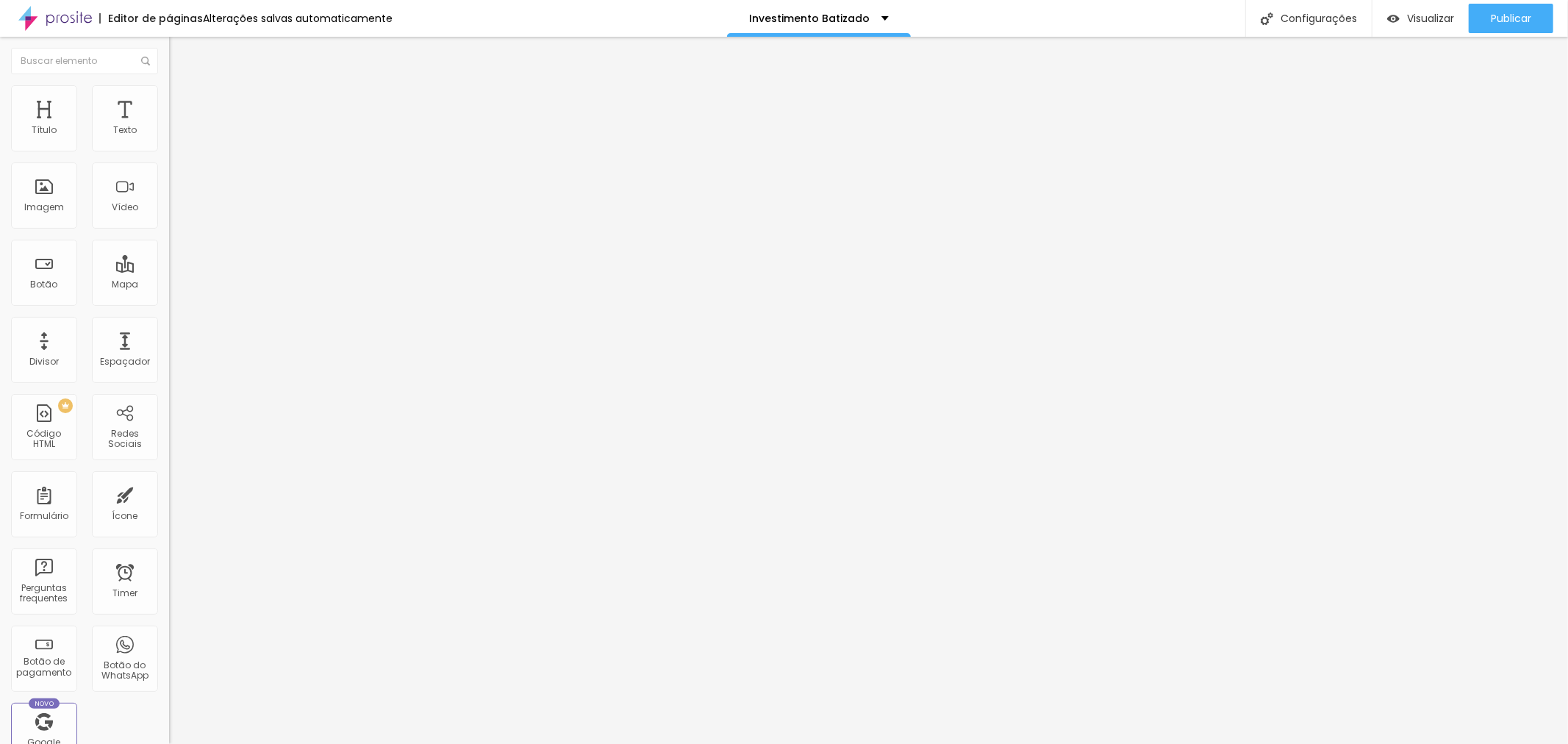
type textarea "Cobertura Exclusiva Somente do Batizado na [DEMOGRAPHIC_DATA]."
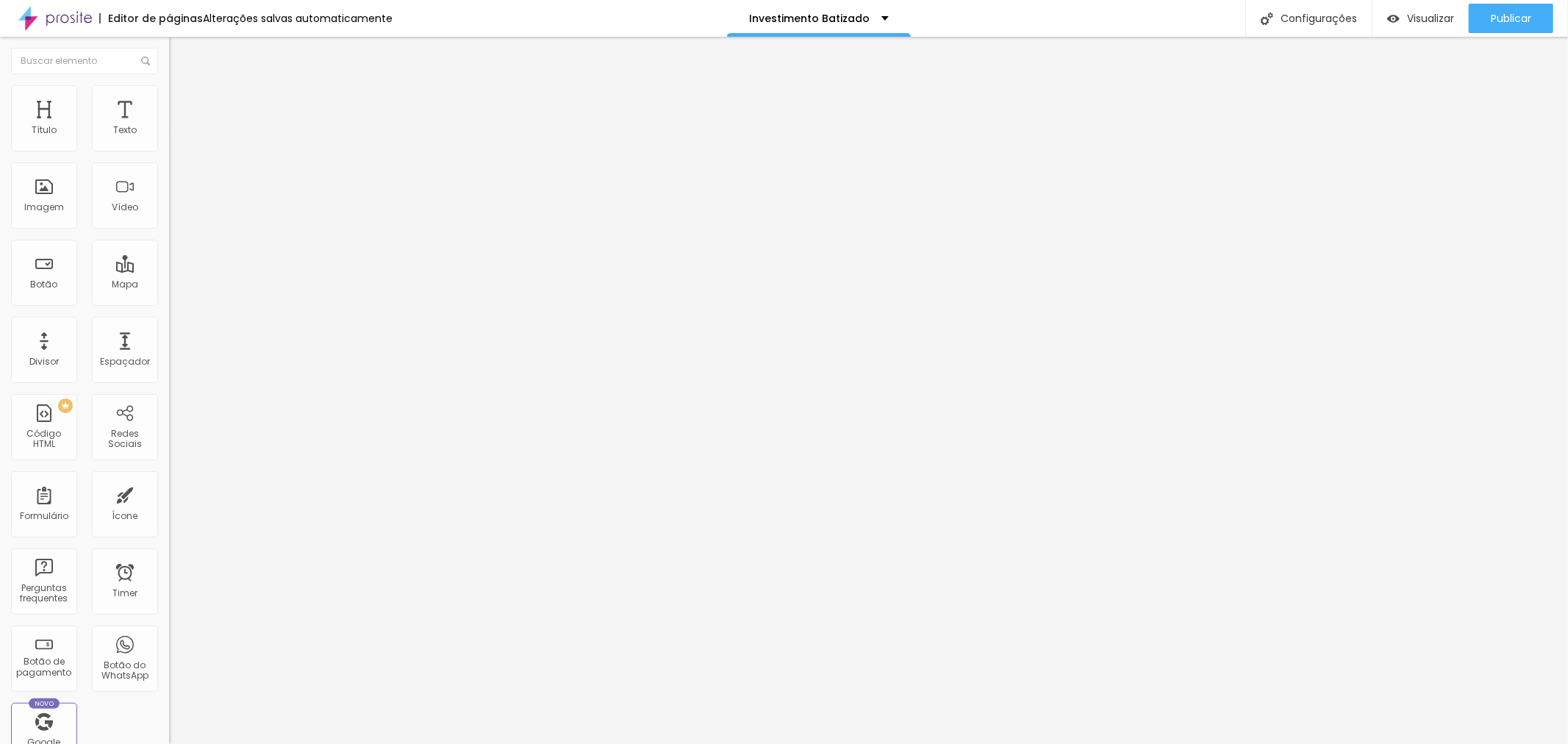
click at [169, 152] on img at bounding box center [174, 150] width 9 height 9
click at [169, 154] on img at bounding box center [174, 150] width 9 height 9
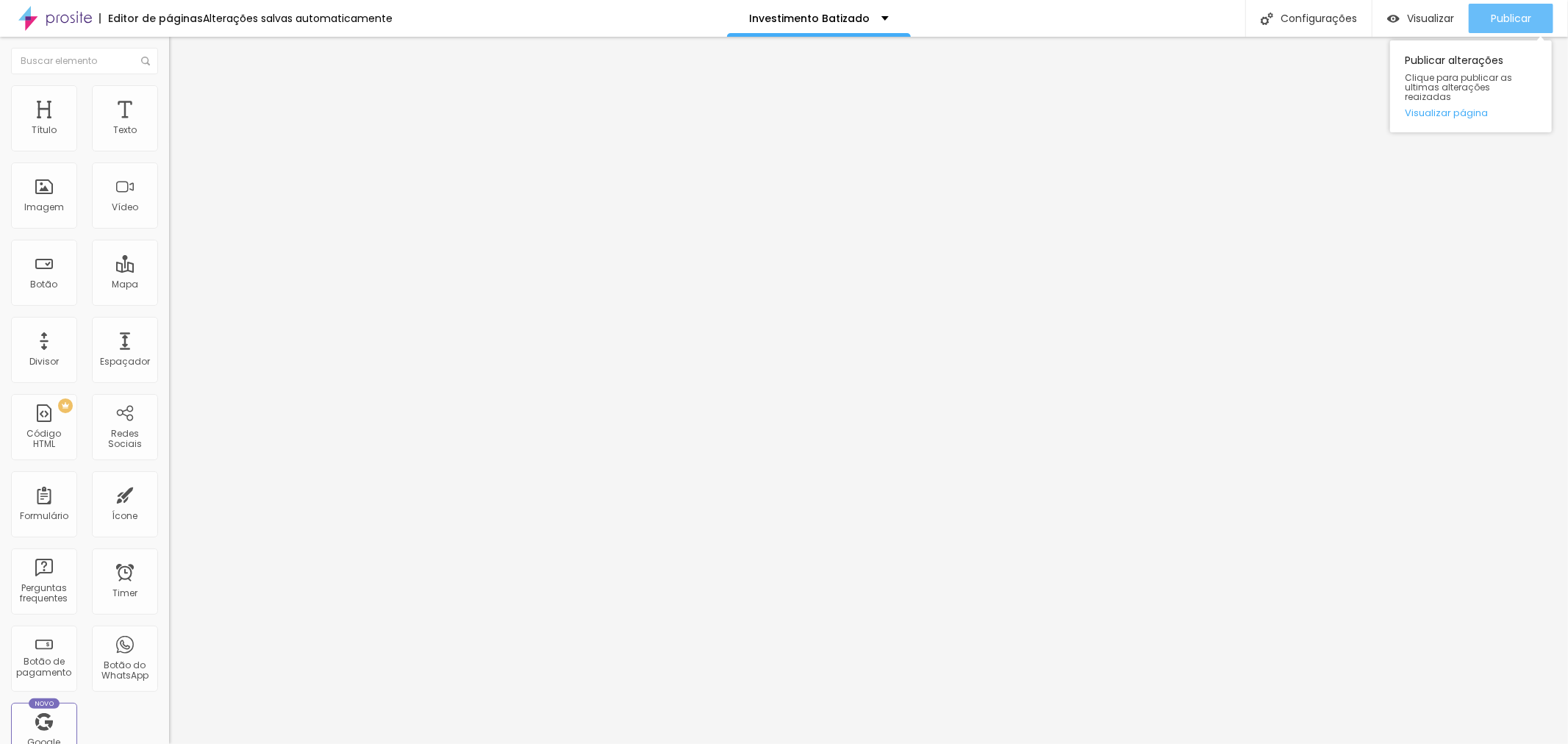
click at [1494, 17] on span "Publicar" at bounding box center [1511, 18] width 41 height 11
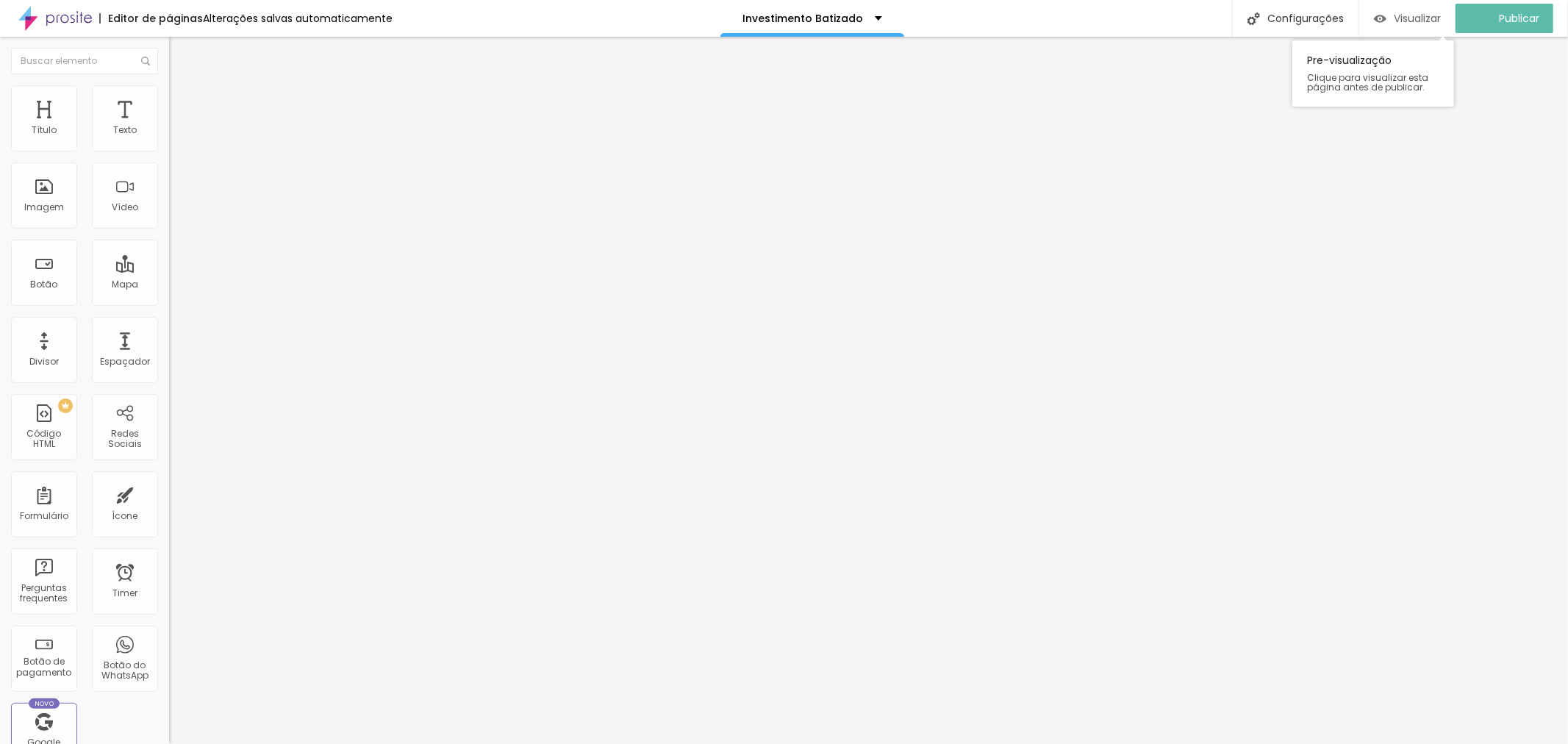
click at [1429, 12] on span "Visualizar" at bounding box center [1416, 18] width 47 height 11
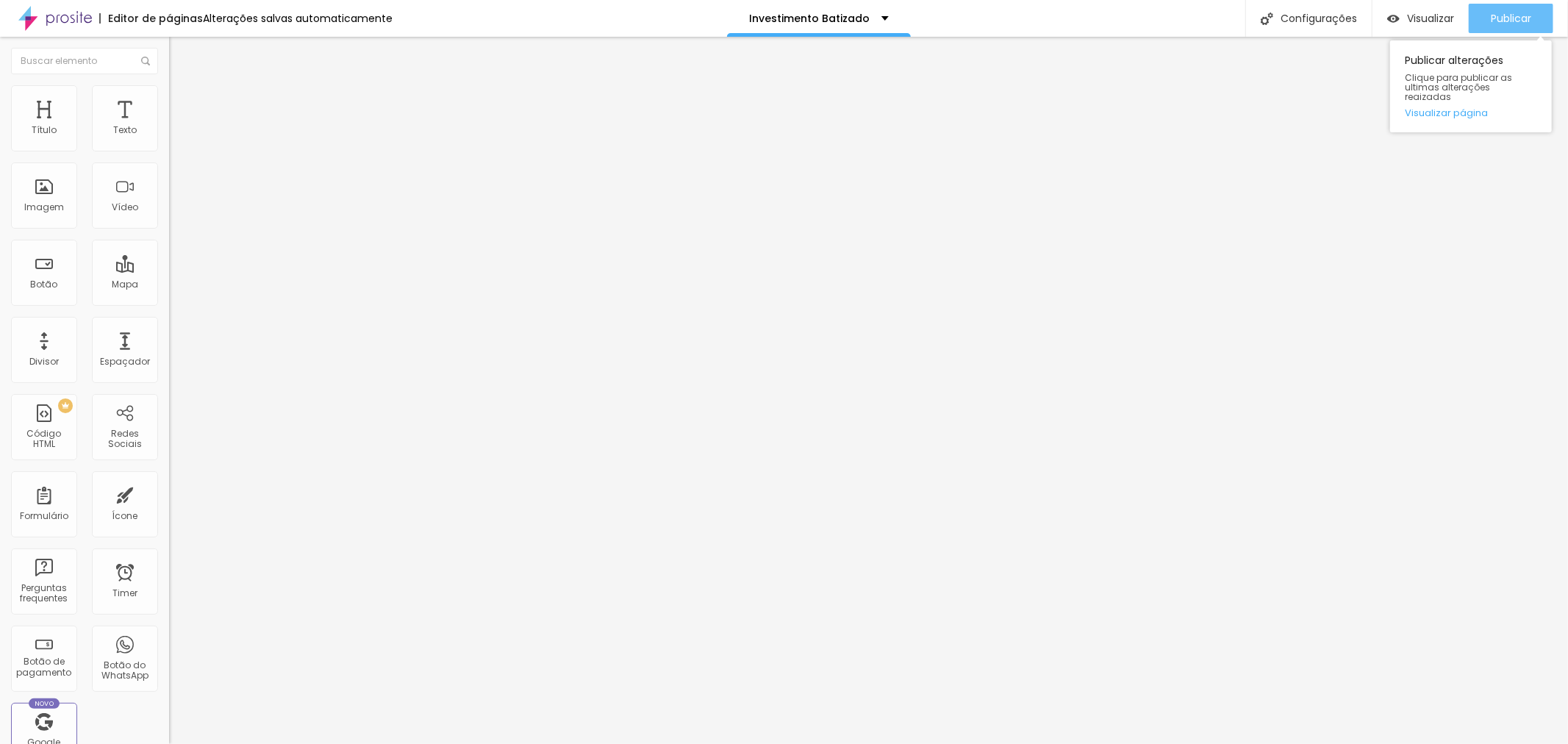
click at [1509, 17] on span "Publicar" at bounding box center [1511, 18] width 41 height 11
drag, startPoint x: 1519, startPoint y: 16, endPoint x: 1516, endPoint y: 25, distance: 9.5
click at [1519, 17] on span "Publicar" at bounding box center [1511, 18] width 41 height 11
click at [1527, 6] on div "Publicar" at bounding box center [1511, 18] width 41 height 29
click at [49, 198] on div "Imagem" at bounding box center [44, 195] width 66 height 66
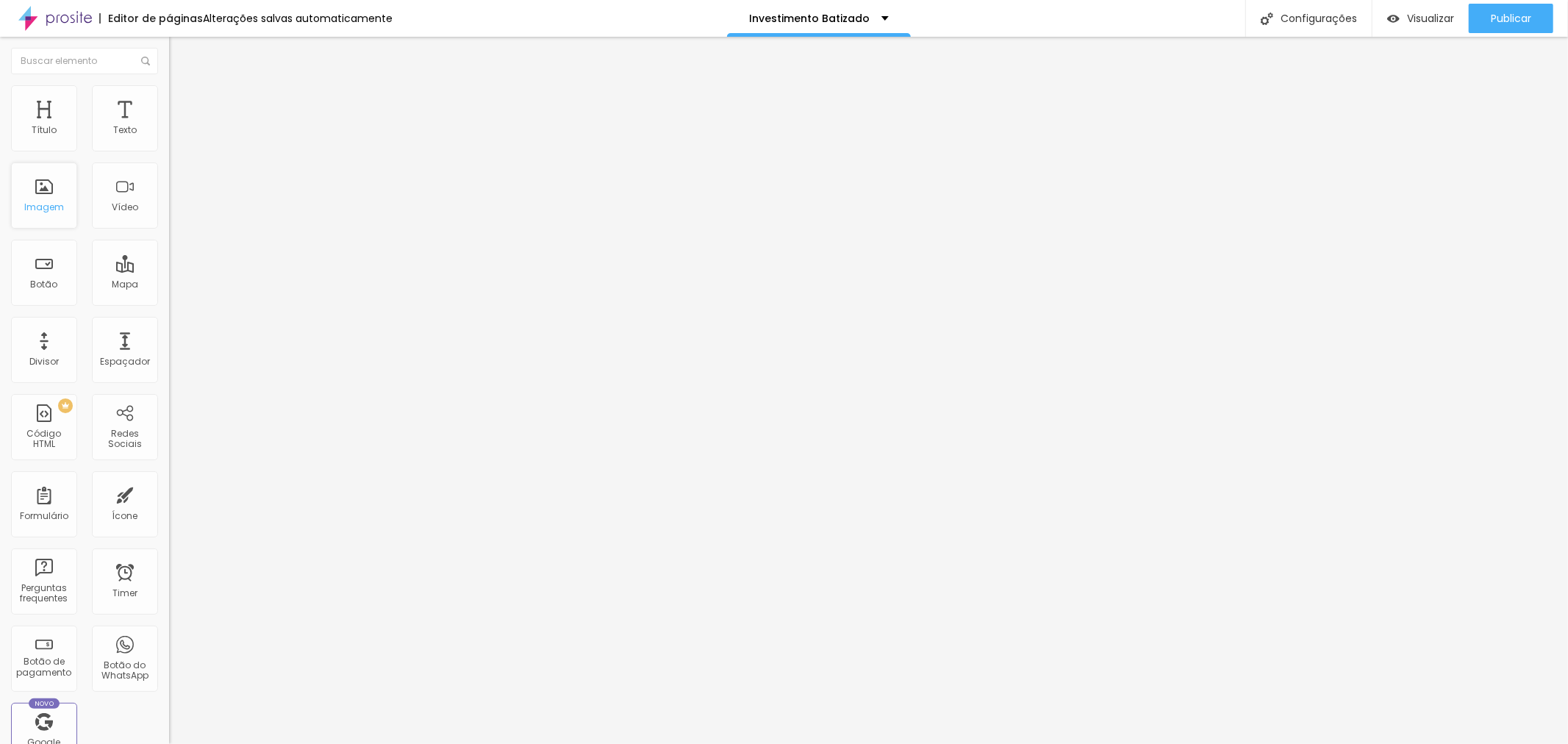
click at [41, 200] on div "Imagem" at bounding box center [44, 195] width 66 height 66
click at [169, 126] on span "Trocar imagem" at bounding box center [209, 120] width 80 height 12
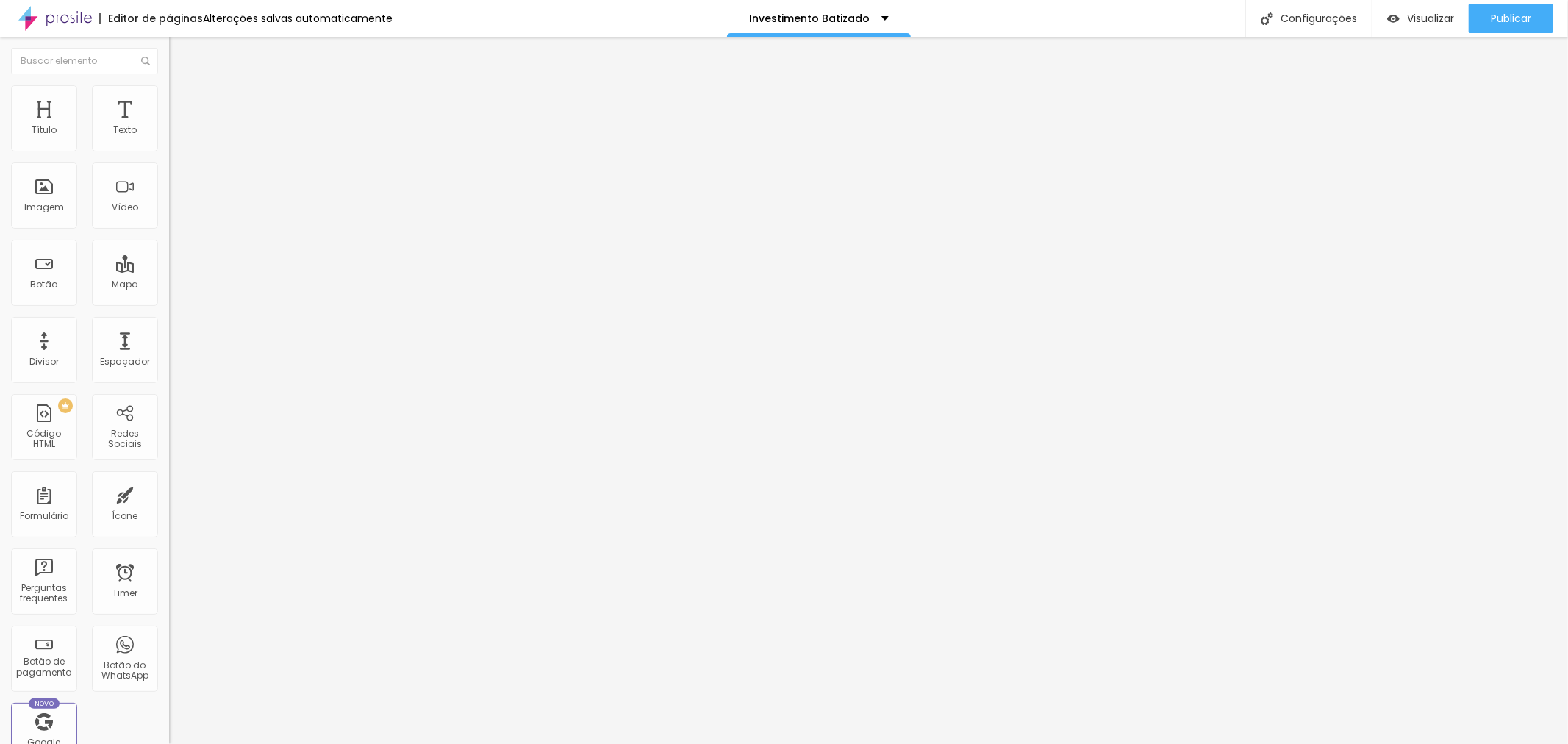
click at [1510, 16] on span "Publicar" at bounding box center [1511, 18] width 41 height 11
click at [1427, 17] on span "Visualizar" at bounding box center [1416, 18] width 47 height 11
click at [1493, 26] on div "Publicar" at bounding box center [1511, 18] width 41 height 29
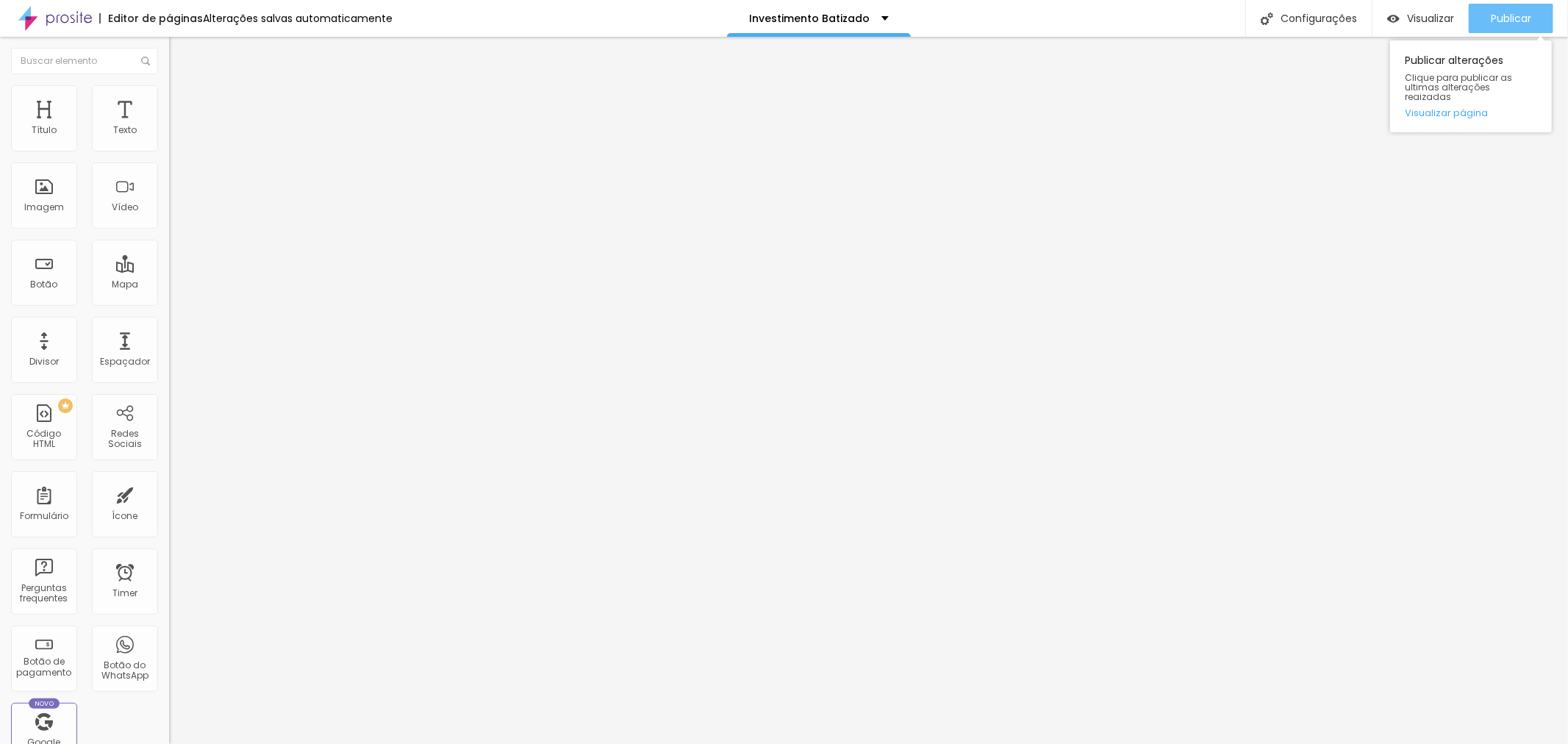
click at [1504, 24] on span "Publicar" at bounding box center [1511, 18] width 41 height 11
click at [1505, 25] on div "Publicar" at bounding box center [1511, 18] width 41 height 29
click at [169, 154] on img at bounding box center [174, 150] width 9 height 9
drag, startPoint x: 835, startPoint y: 148, endPoint x: 694, endPoint y: 145, distance: 141.0
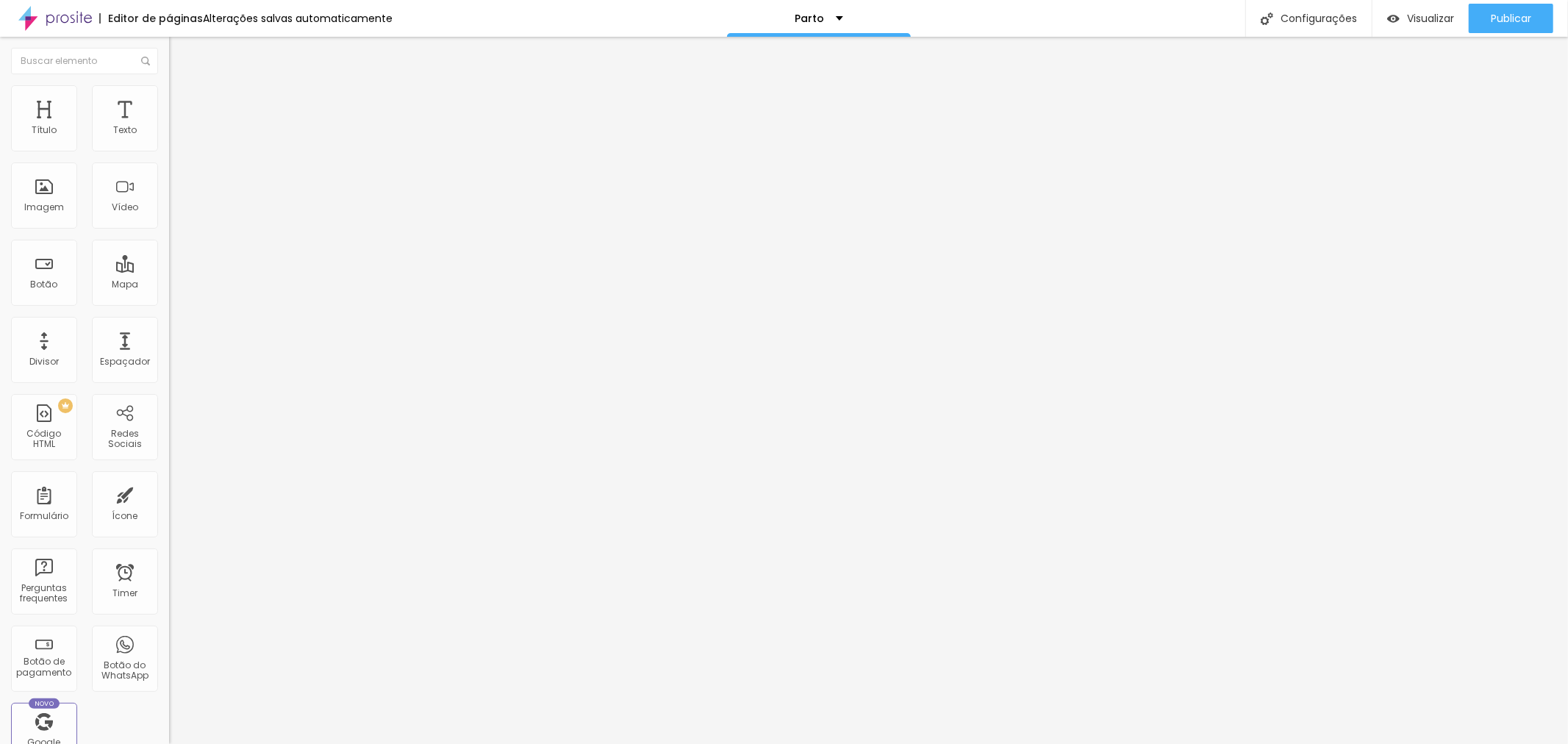
drag, startPoint x: 680, startPoint y: 150, endPoint x: 673, endPoint y: 152, distance: 7.3
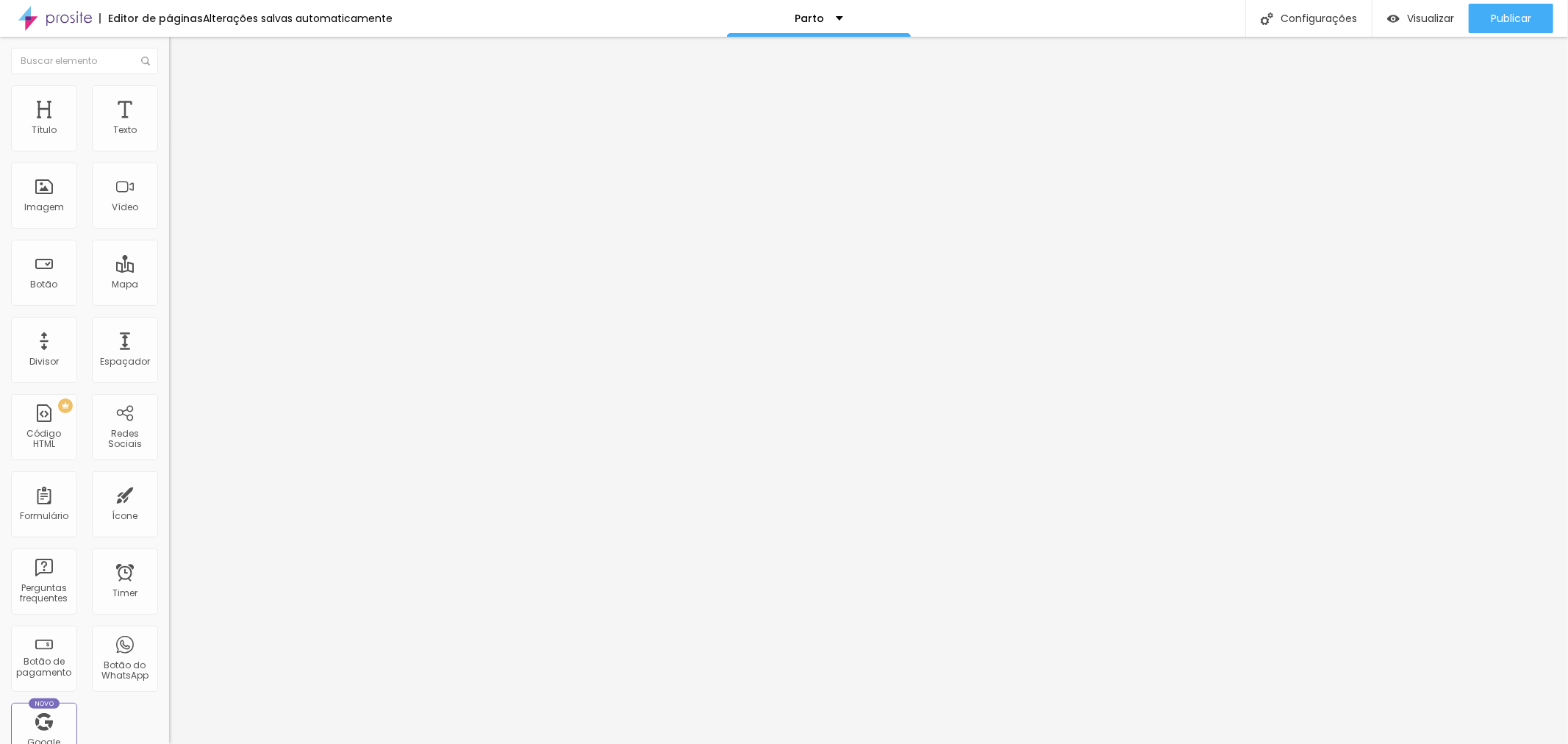
type input "Cobertura do Parto + Álbum Premium"
type input "R$ 1.790,00"
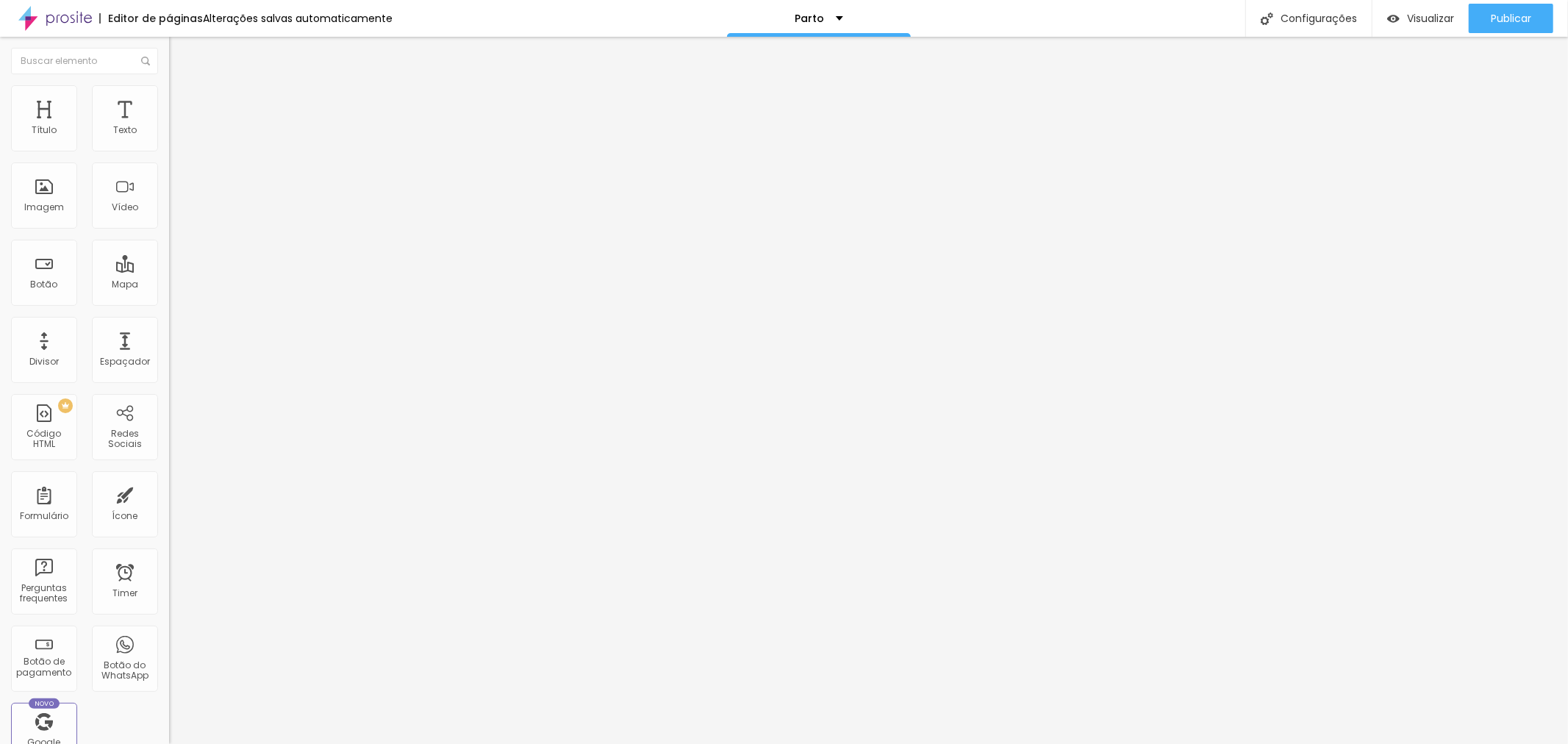
type textarea "Cobertura do Parto +Álbum Premium 25x25 com até 50 fotos"
click at [169, 145] on div "Cobertura do Parto + Álbum Premium" at bounding box center [254, 133] width 169 height 25
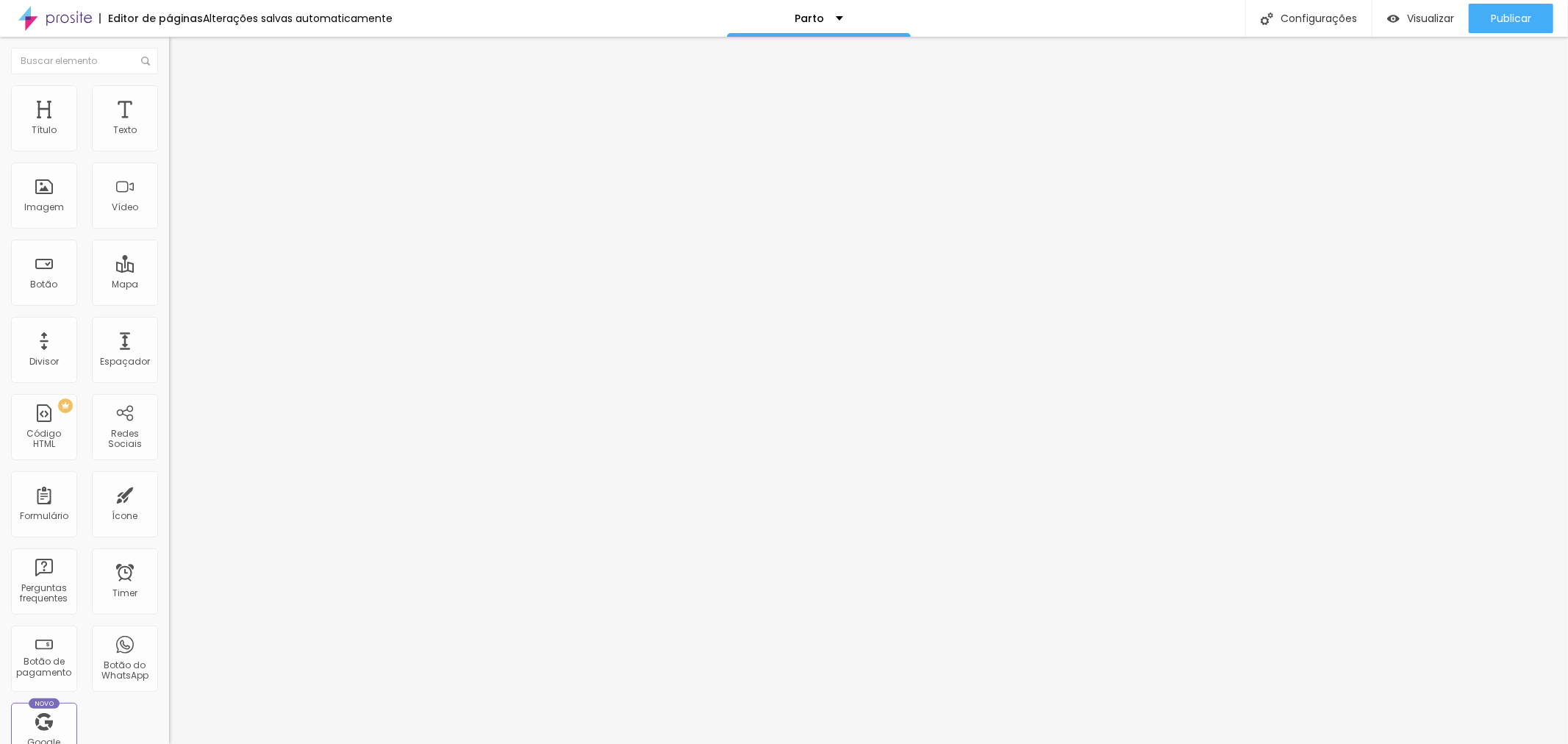
type input "Cobertura Parto"
type input "R$ 990,00"
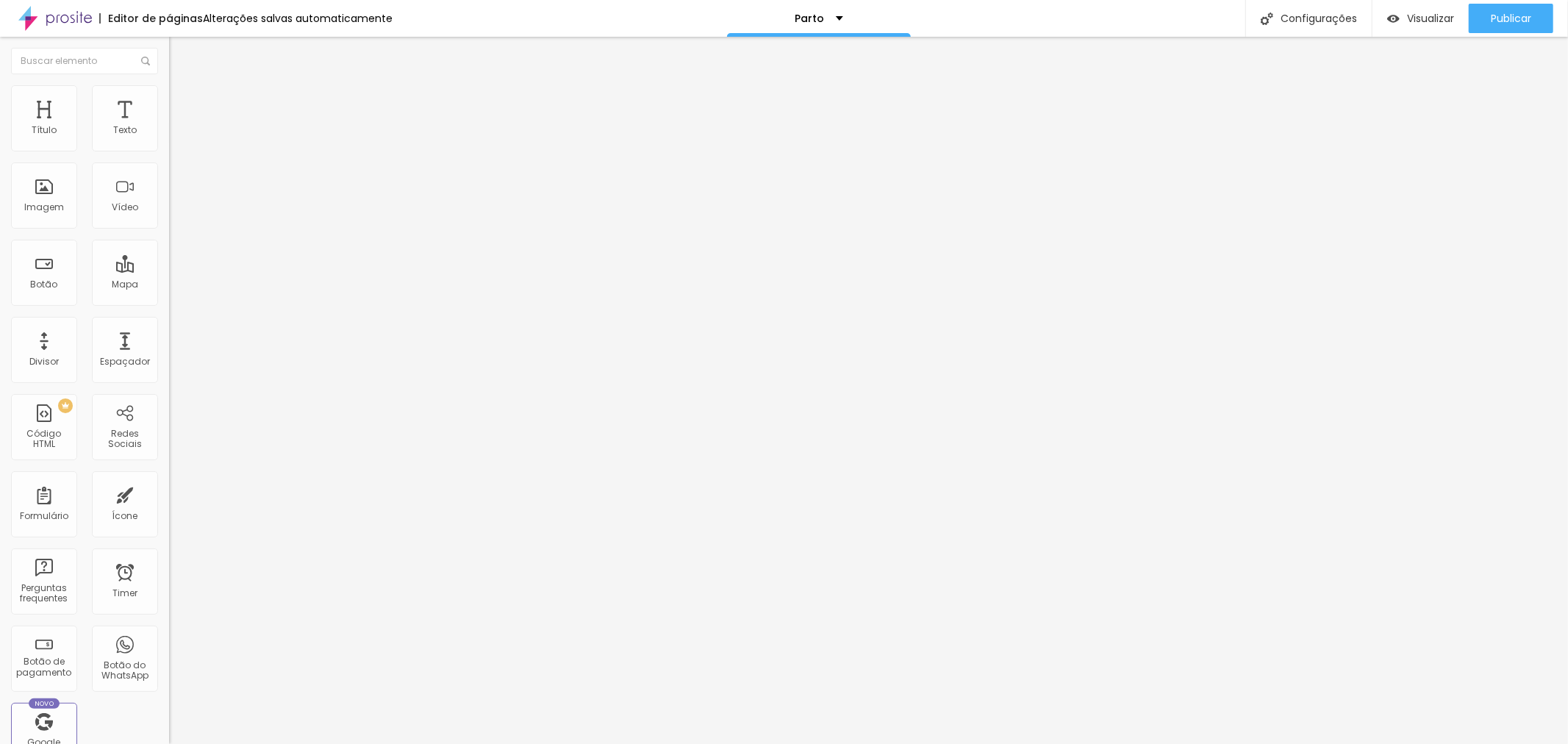
drag, startPoint x: 766, startPoint y: 280, endPoint x: 691, endPoint y: 286, distance: 75.2
type textarea "Cobertura do Parto"
drag, startPoint x: 914, startPoint y: 410, endPoint x: 861, endPoint y: 409, distance: 53.0
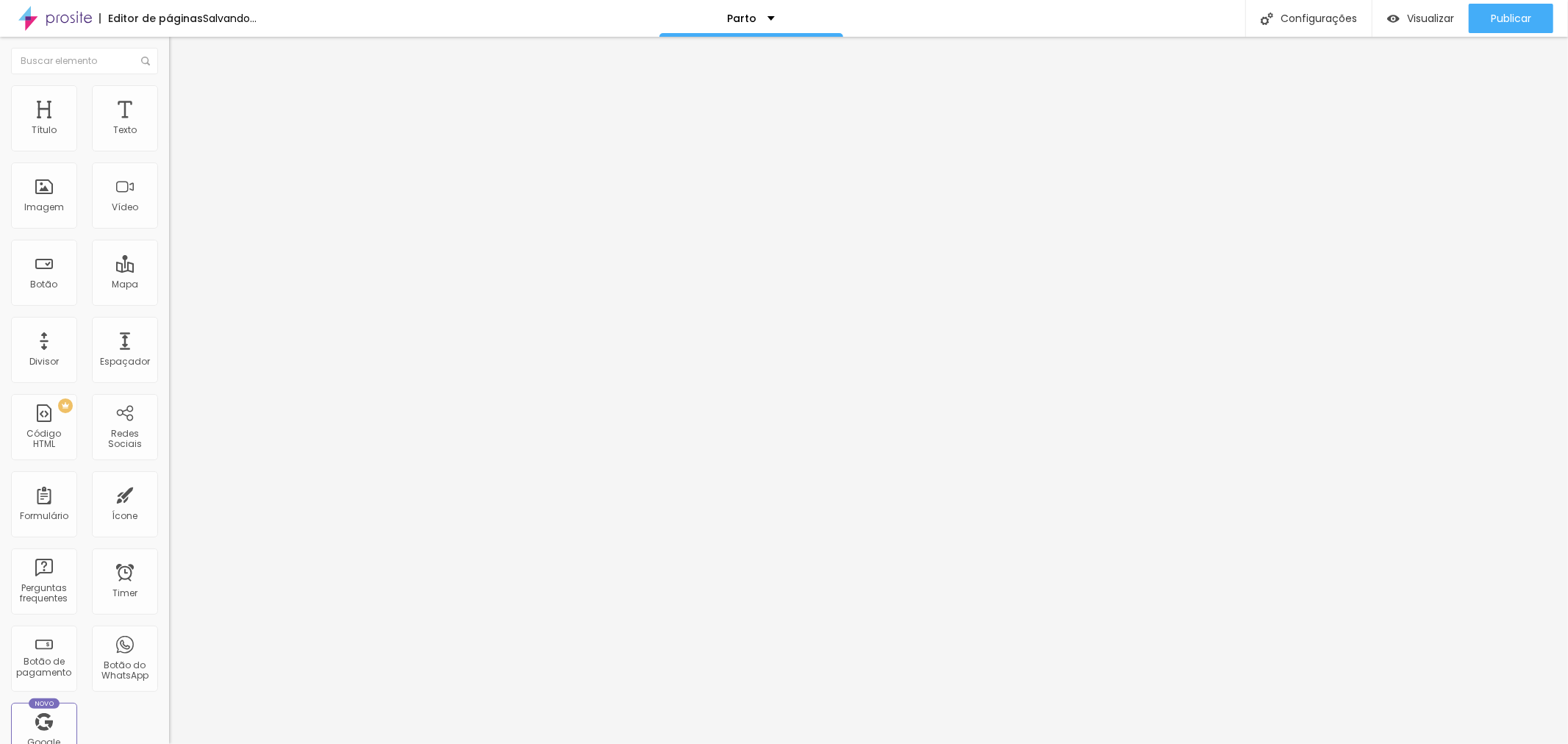
click at [169, 154] on img at bounding box center [174, 150] width 9 height 9
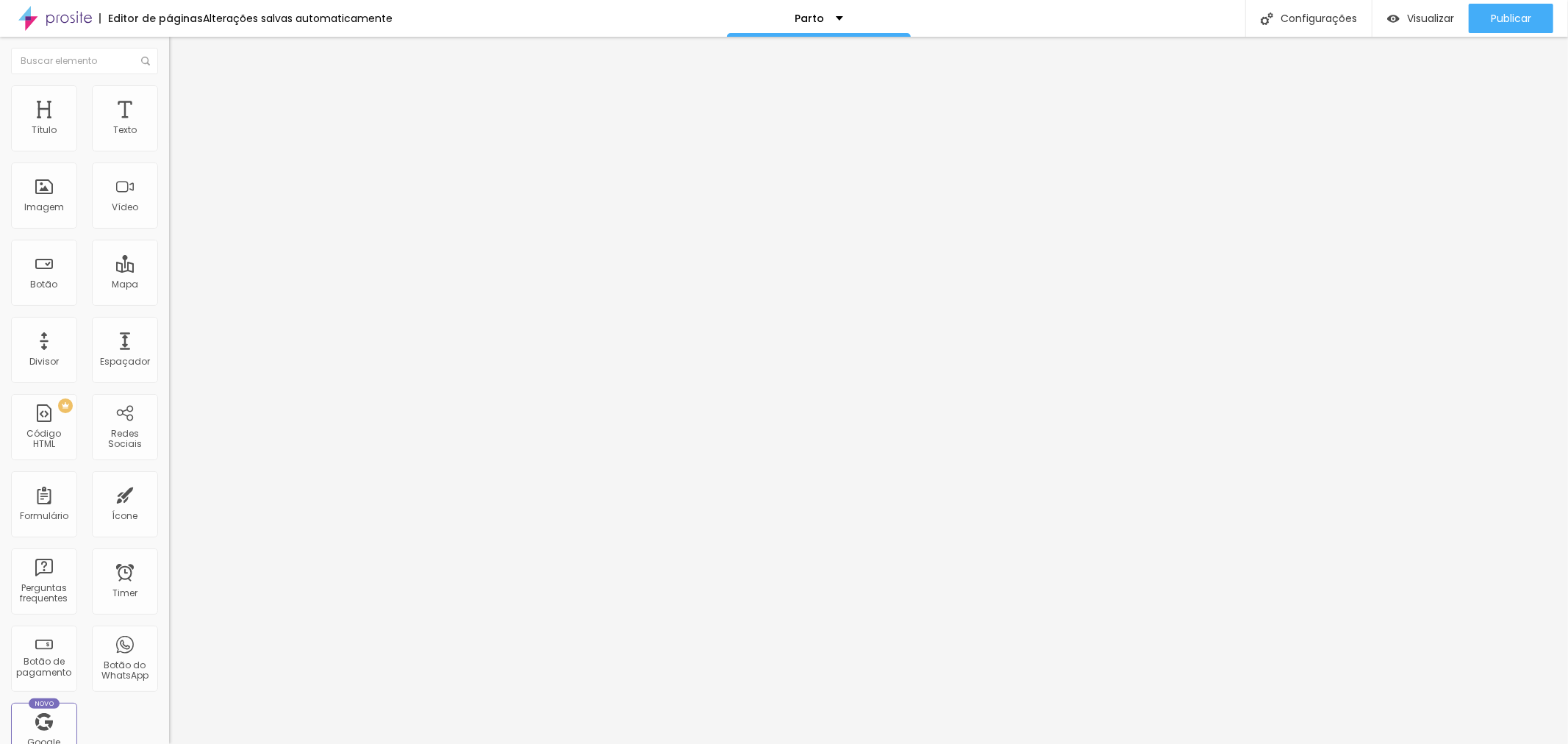
click at [169, 153] on img at bounding box center [174, 150] width 9 height 9
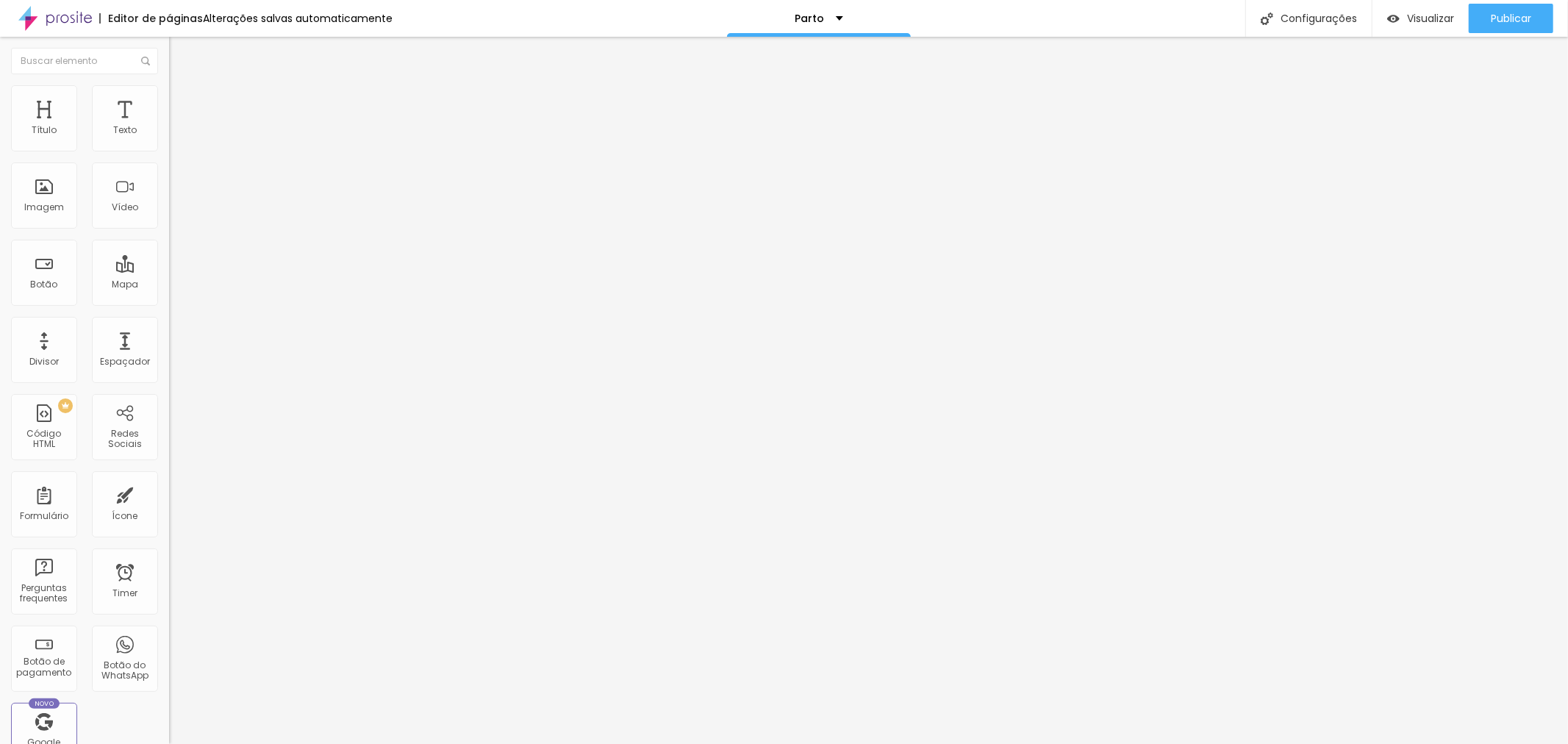
drag, startPoint x: 627, startPoint y: 157, endPoint x: 640, endPoint y: 166, distance: 15.8
drag, startPoint x: 955, startPoint y: 662, endPoint x: 961, endPoint y: 650, distance: 13.4
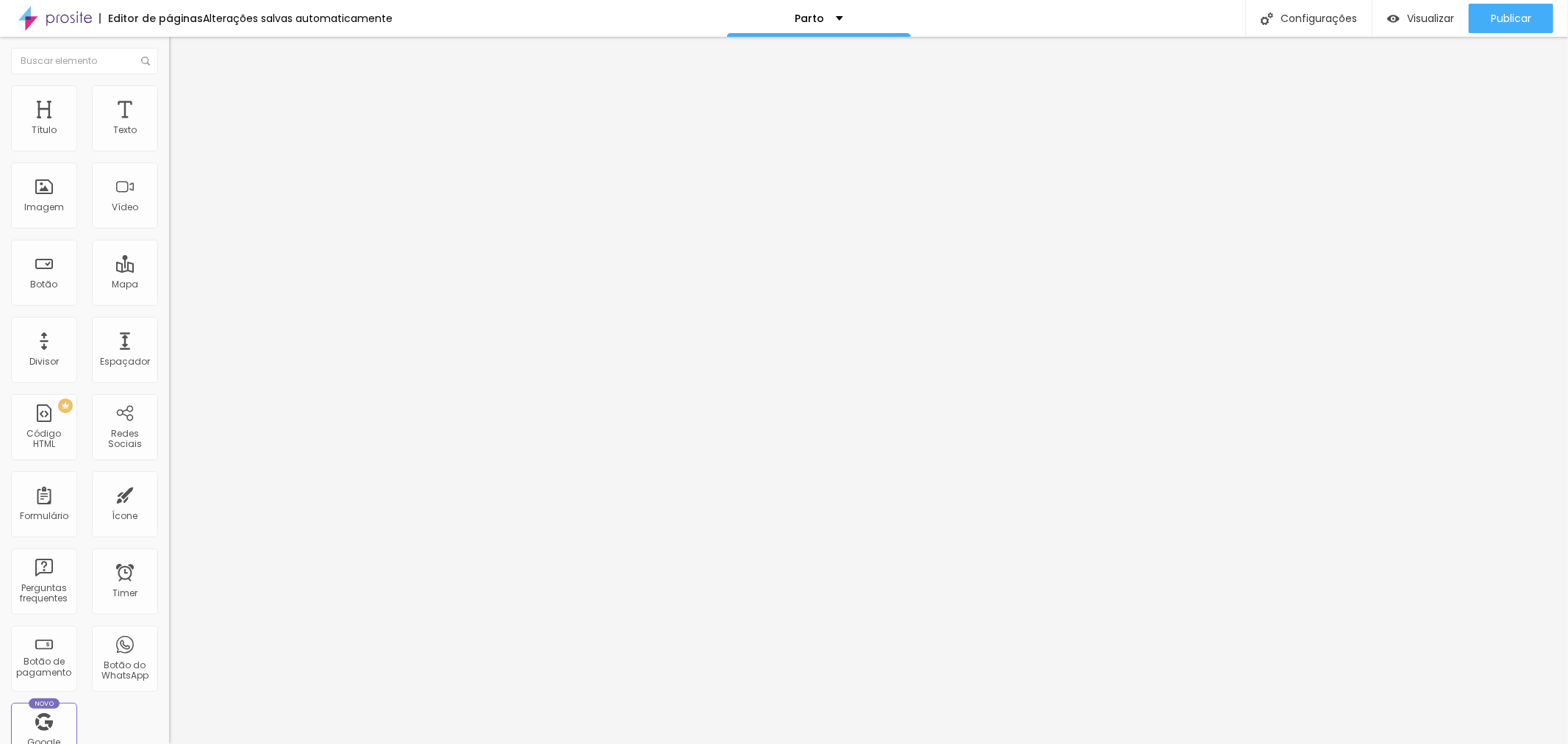
click at [169, 154] on img at bounding box center [174, 150] width 9 height 9
click at [169, 157] on span at bounding box center [174, 151] width 9 height 12
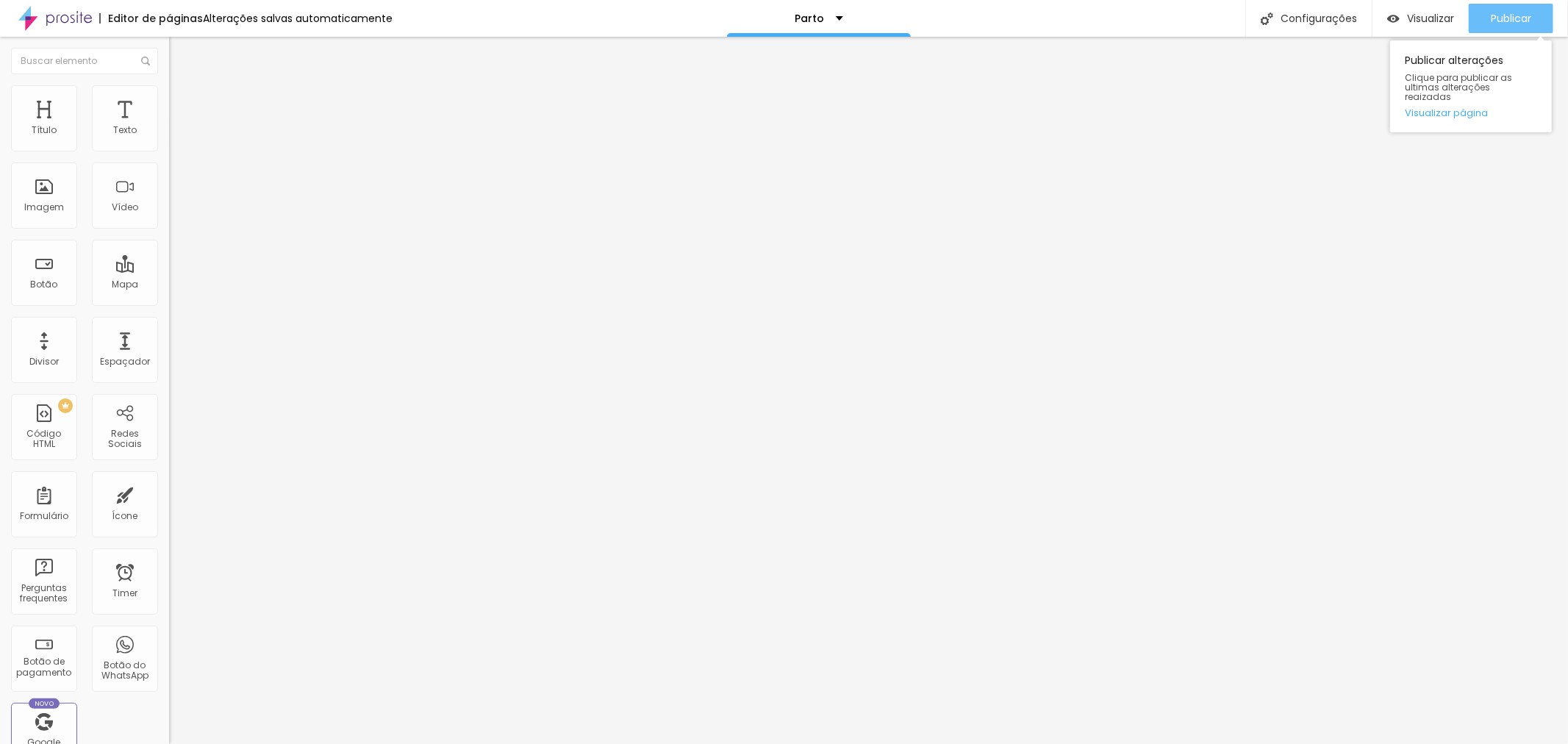
click at [1505, 16] on span "Publicar" at bounding box center [1511, 18] width 41 height 11
click at [1503, 19] on span "Publicar" at bounding box center [1511, 18] width 41 height 11
click at [1521, 20] on span "Publicar" at bounding box center [1511, 18] width 41 height 11
click at [1497, 16] on span "Publicar" at bounding box center [1511, 18] width 41 height 11
click at [180, 52] on img "button" at bounding box center [185, 53] width 11 height 11
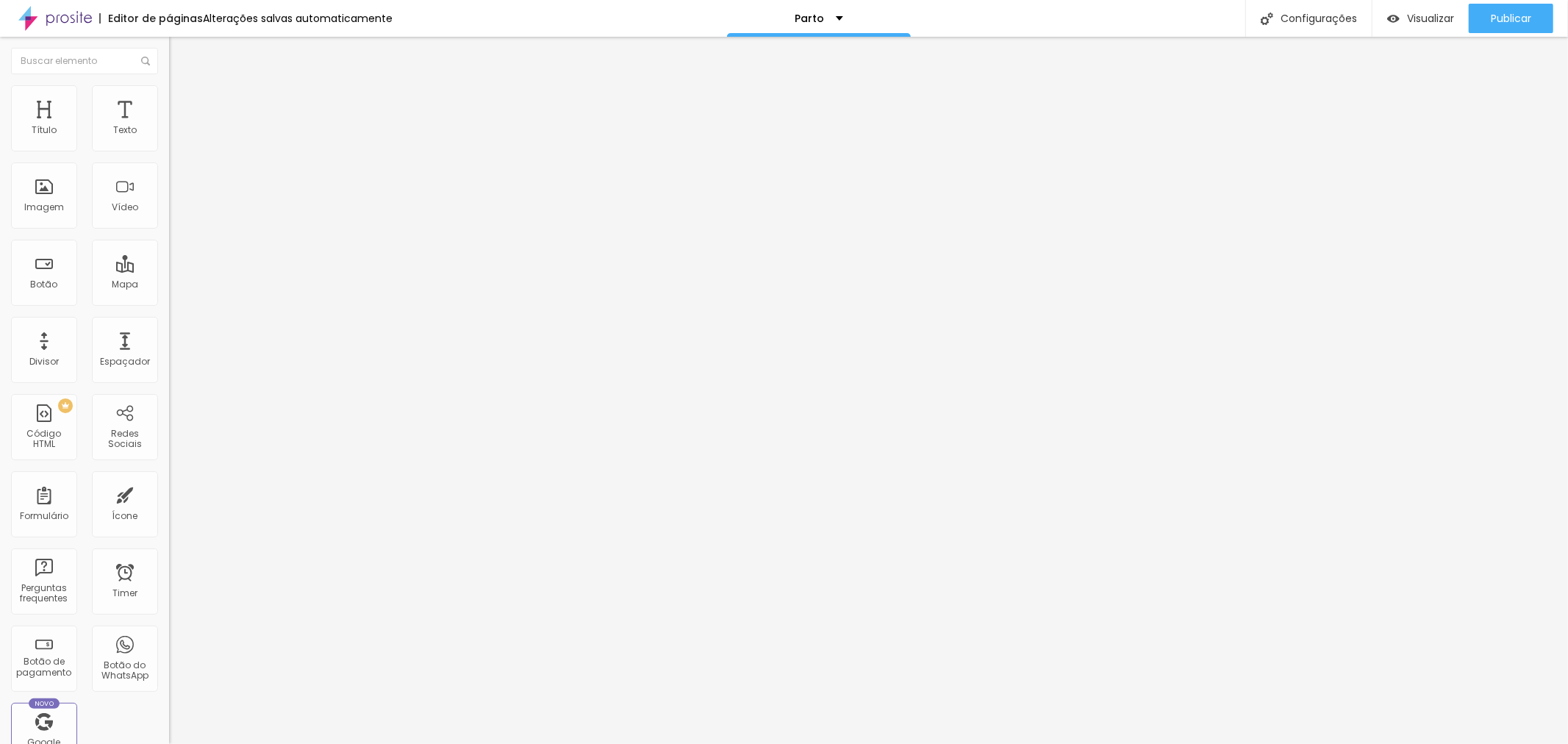
click at [169, 134] on span "Encaixotado" at bounding box center [197, 128] width 57 height 12
click at [169, 155] on div "Completo" at bounding box center [254, 151] width 169 height 9
click at [182, 157] on span "Completo" at bounding box center [204, 150] width 45 height 12
click at [169, 88] on img at bounding box center [175, 92] width 13 height 13
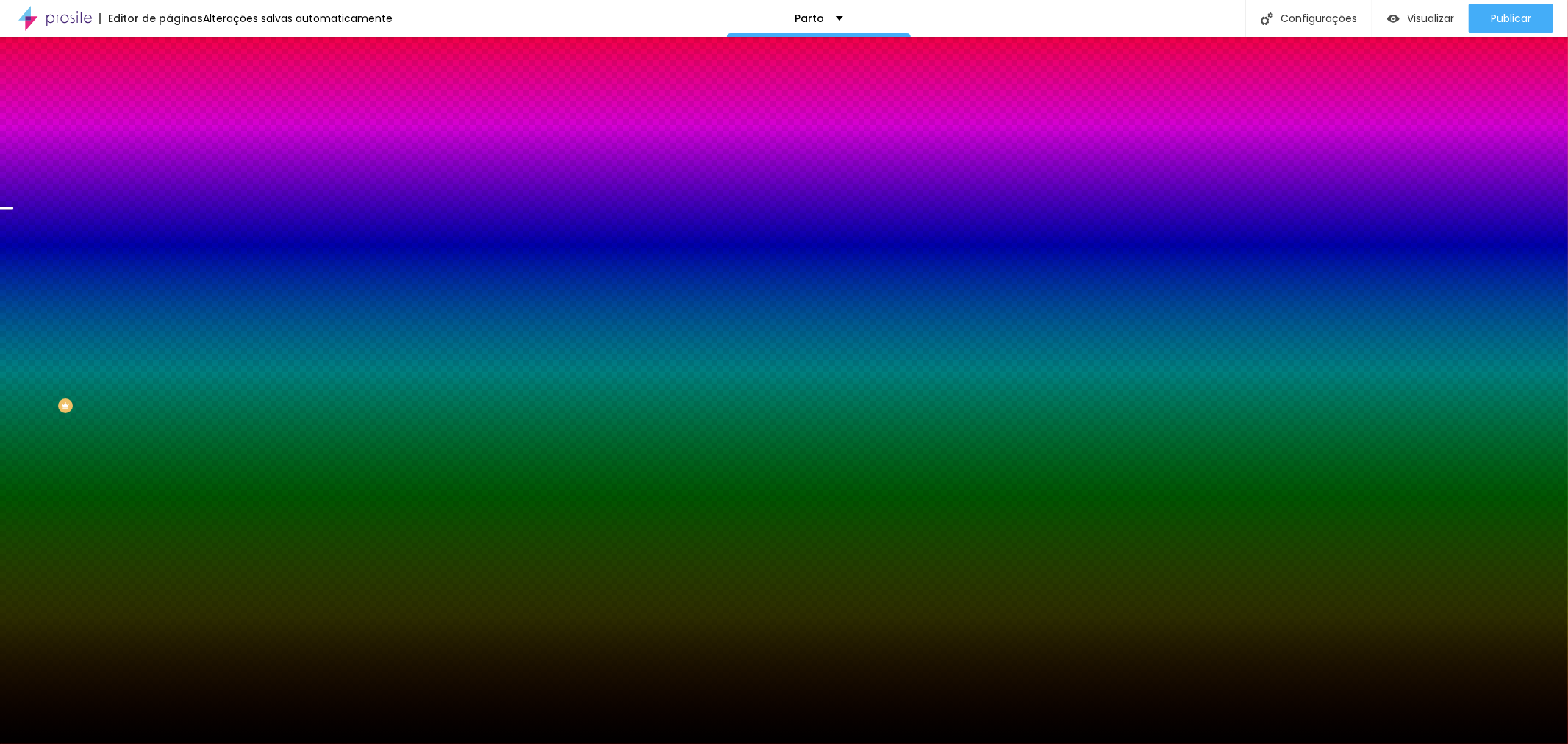
click at [169, 100] on li "Avançado" at bounding box center [254, 107] width 169 height 15
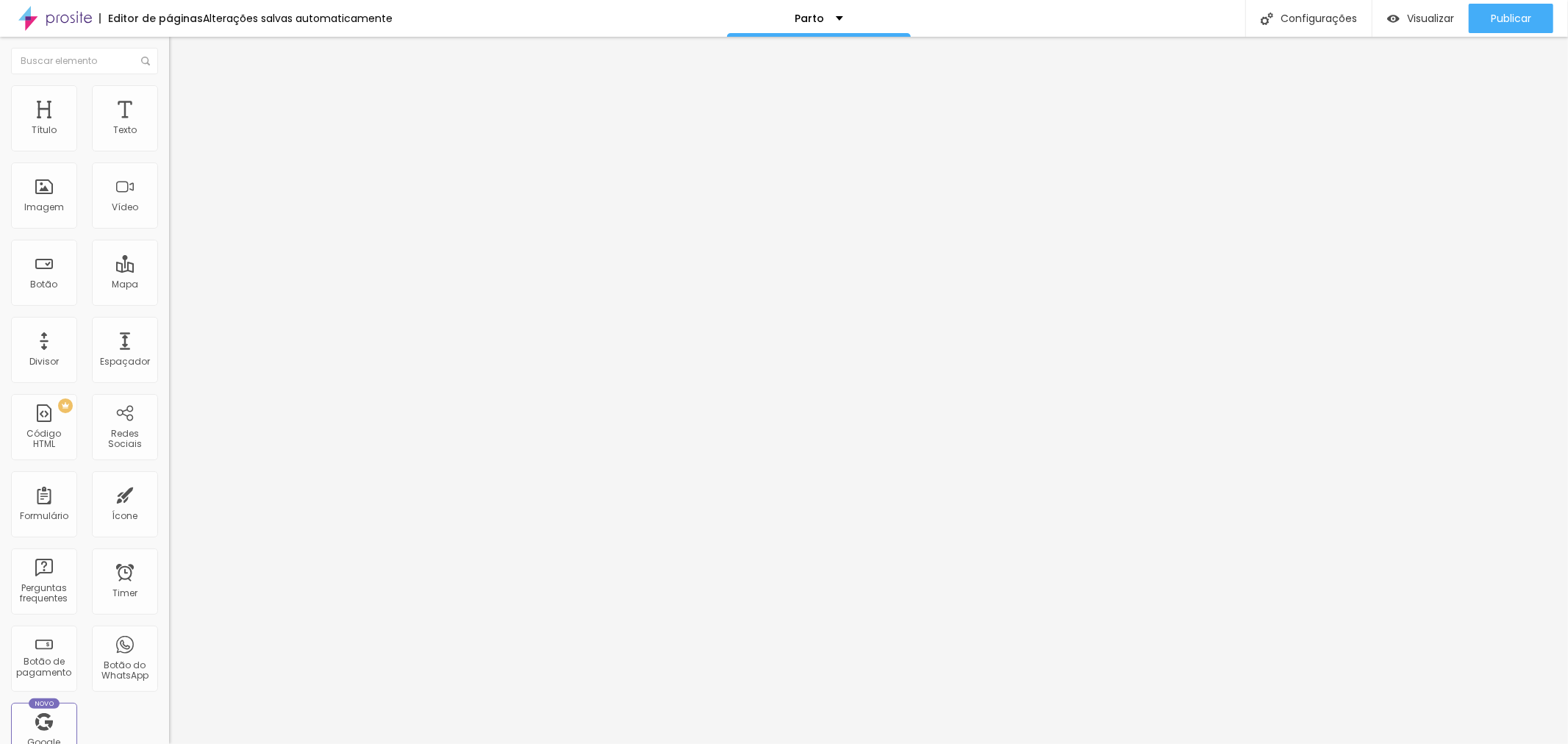
click at [169, 86] on li "Conteúdo" at bounding box center [254, 78] width 169 height 15
click at [169, 148] on div "Modo Completo Encaixotado Completo" at bounding box center [254, 135] width 169 height 41
drag, startPoint x: 90, startPoint y: 140, endPoint x: 123, endPoint y: 139, distance: 33.0
click at [169, 123] on div "Modo" at bounding box center [254, 119] width 169 height 9
click at [169, 134] on span "Completo" at bounding box center [191, 128] width 45 height 12
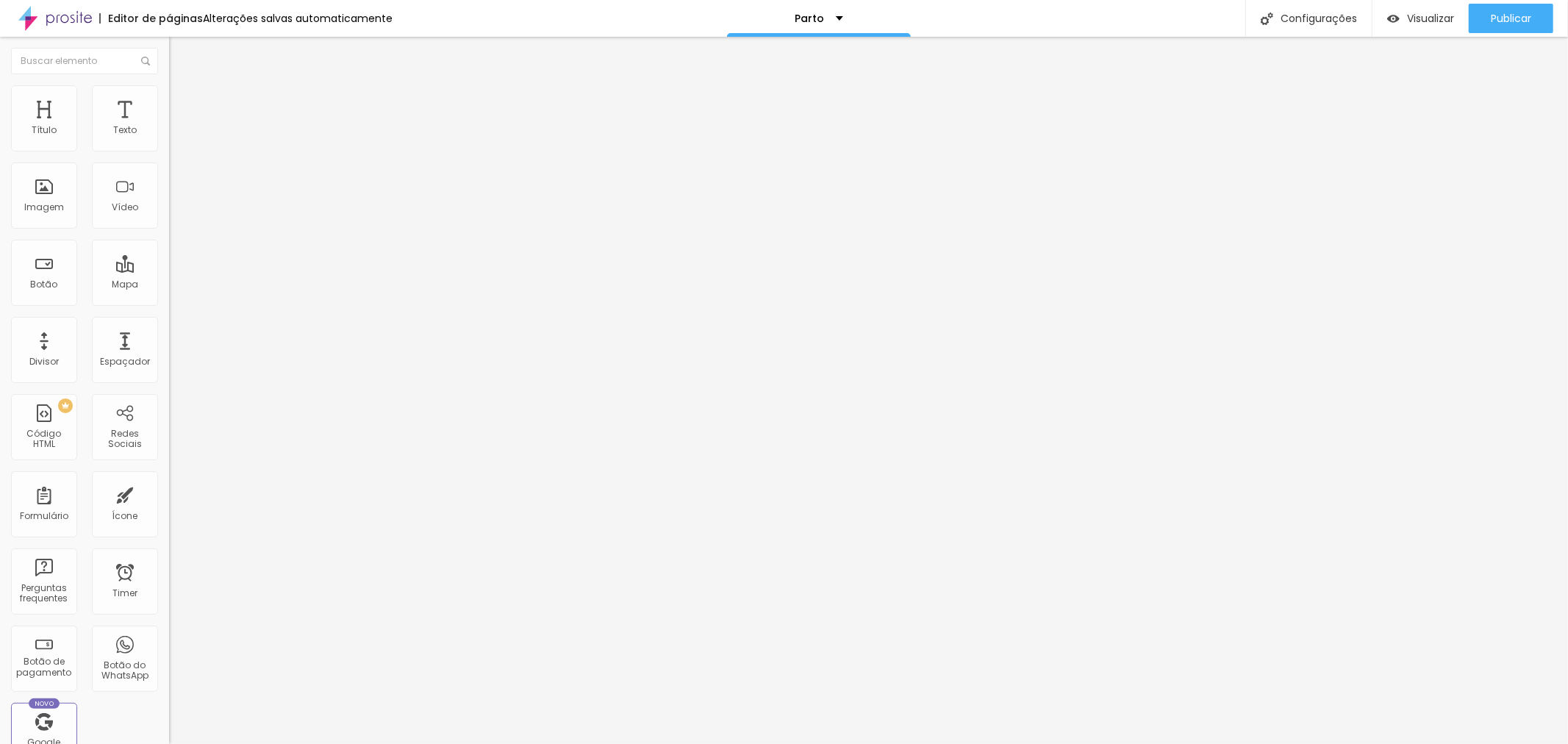
click at [169, 134] on span "Completo" at bounding box center [191, 128] width 45 height 12
click at [169, 143] on span "Encaixotado" at bounding box center [197, 137] width 57 height 12
click at [169, 157] on span "Completo" at bounding box center [191, 150] width 45 height 12
click at [1516, 12] on span "Publicar" at bounding box center [1511, 18] width 41 height 11
click at [1434, 24] on div "Visualizar" at bounding box center [1421, 19] width 67 height 12
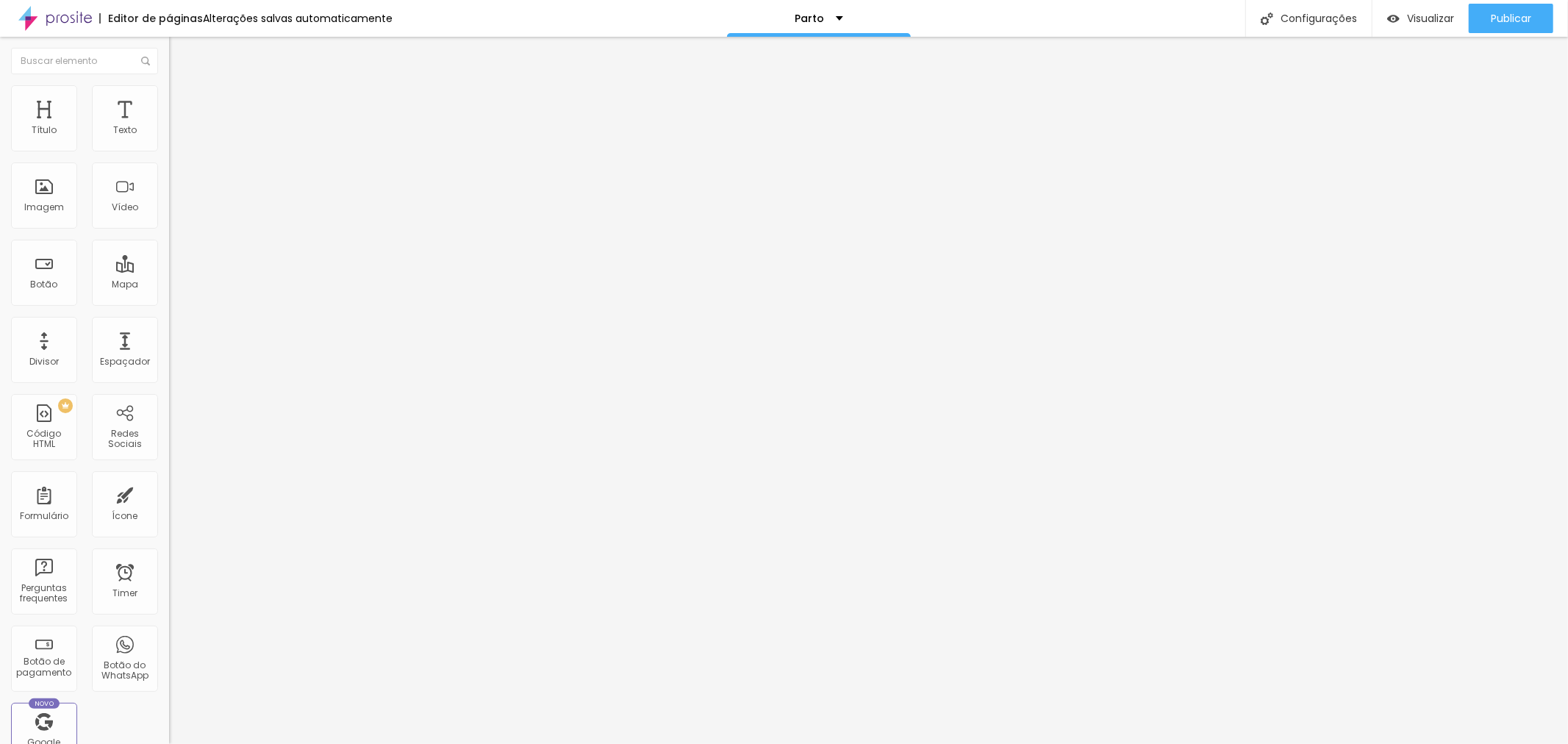
type input "250"
type input "422"
type input "428"
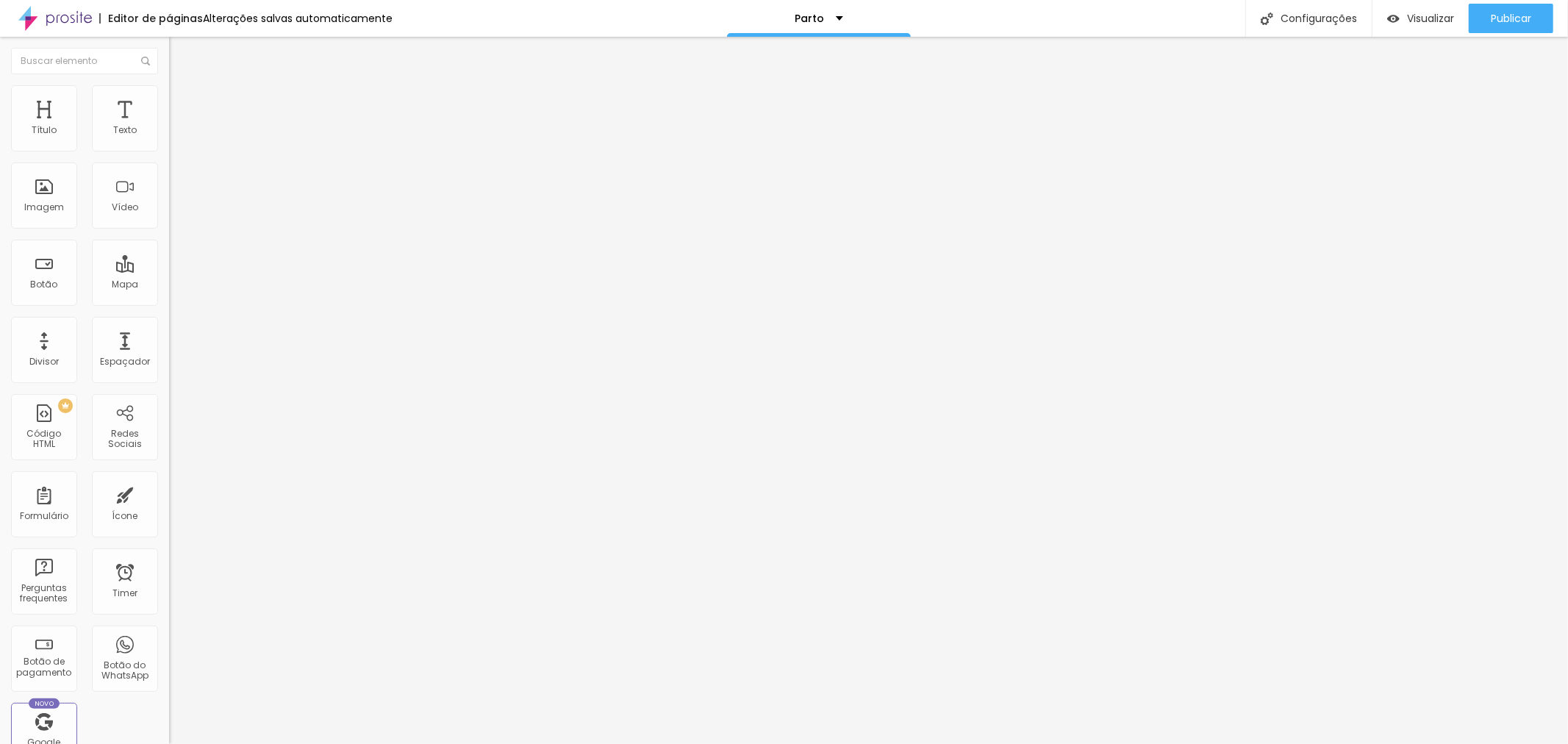
type input "428"
type input "434"
type input "428"
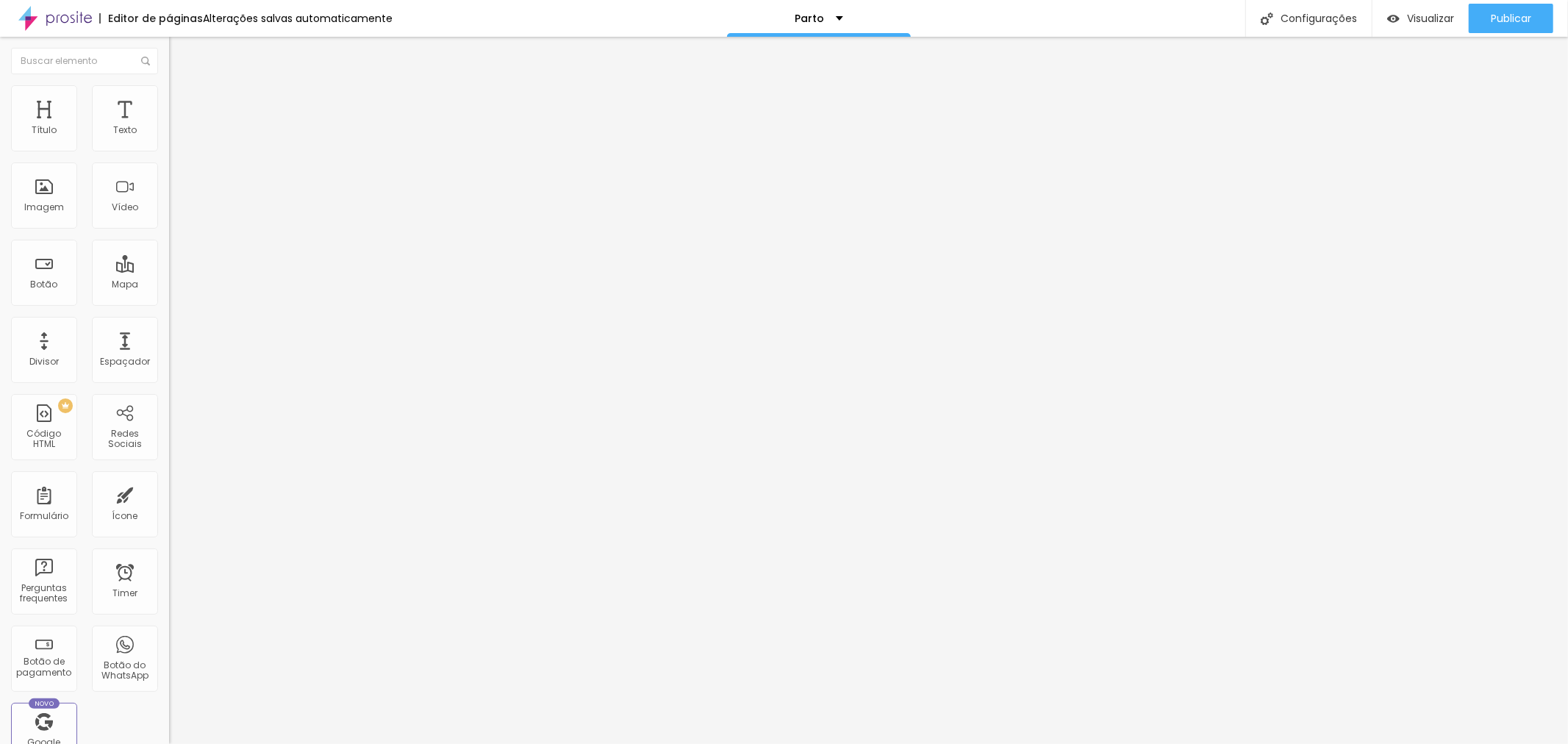
type input "422"
type input "365"
type input "348"
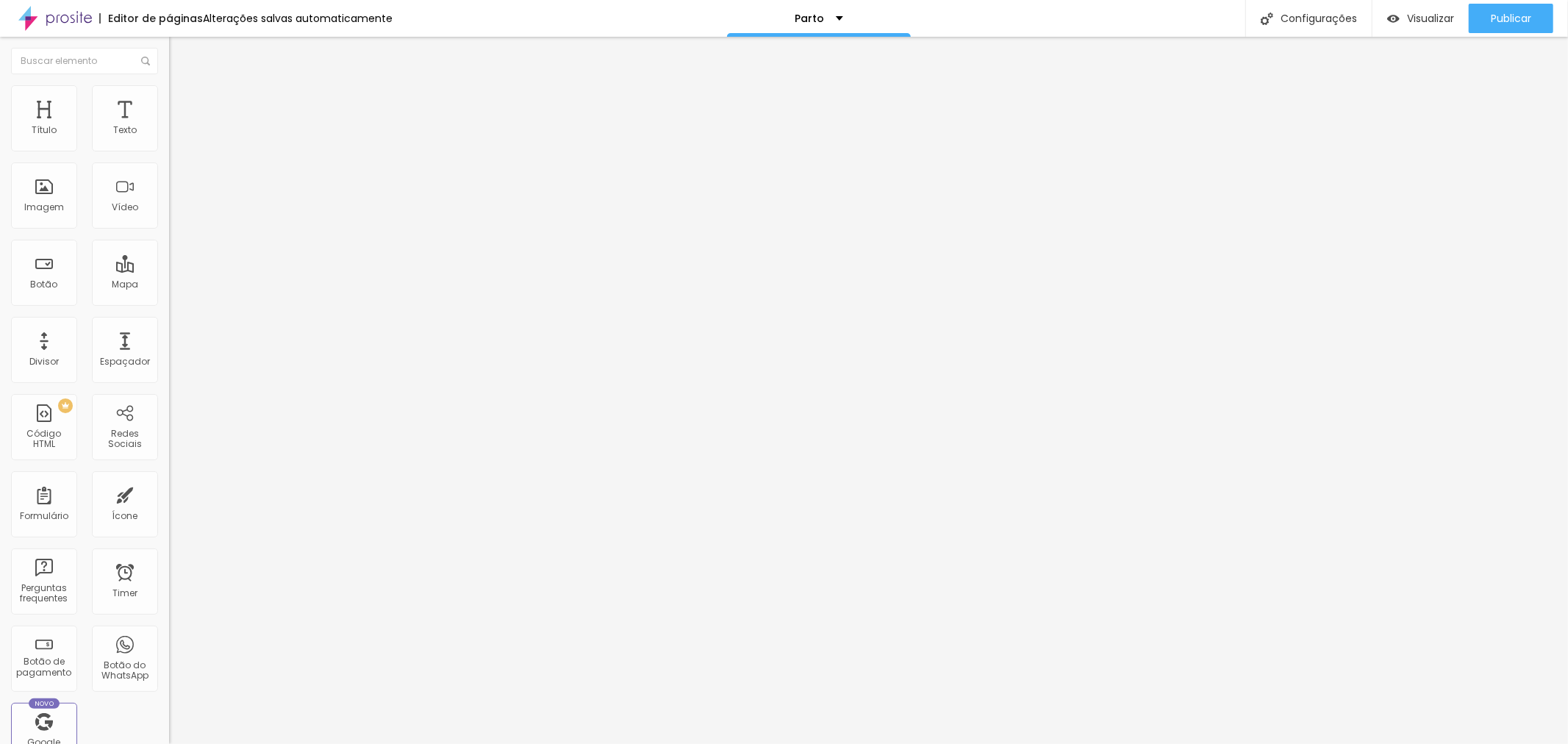
type input "348"
type input "342"
type input "330"
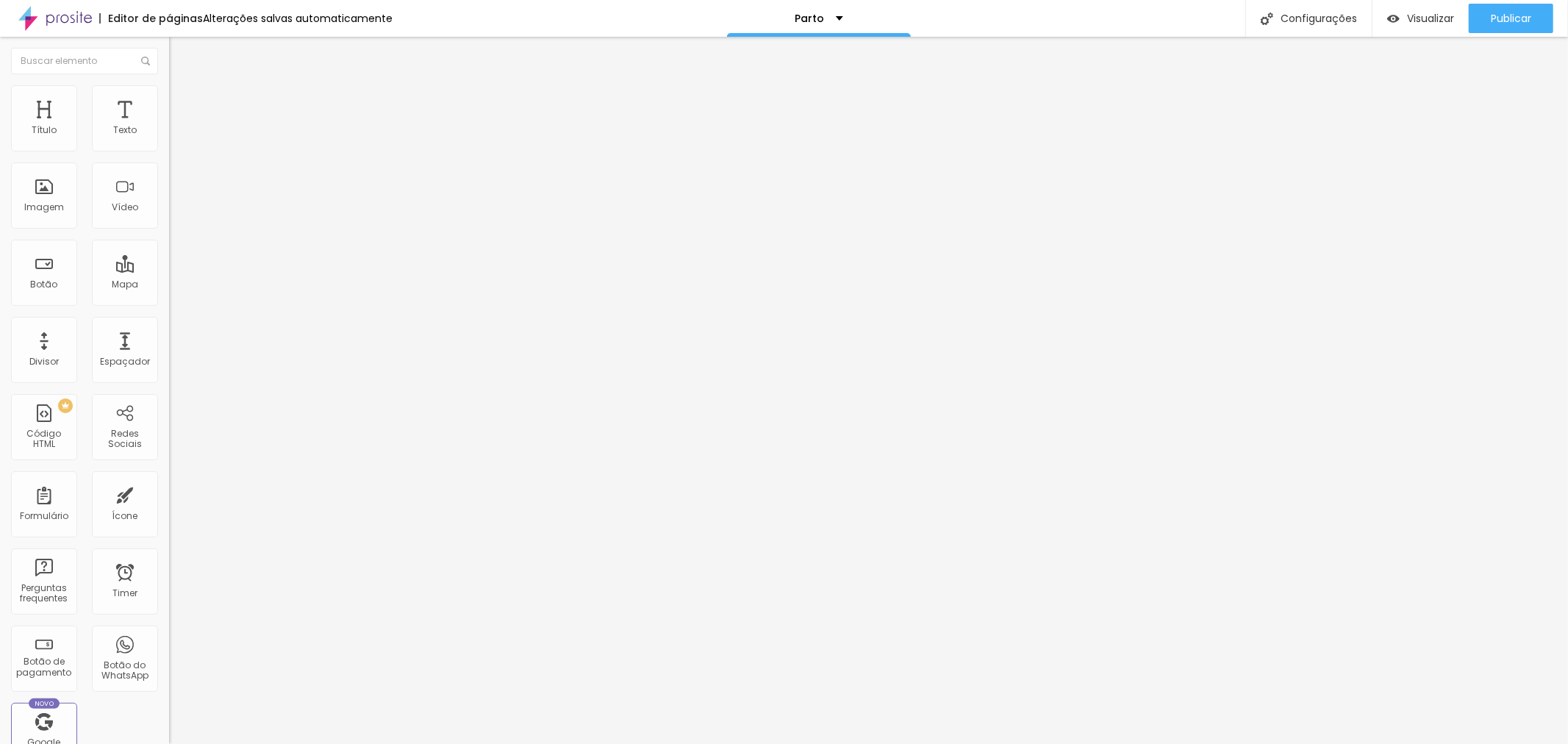
type input "325"
type input "319"
type input "313"
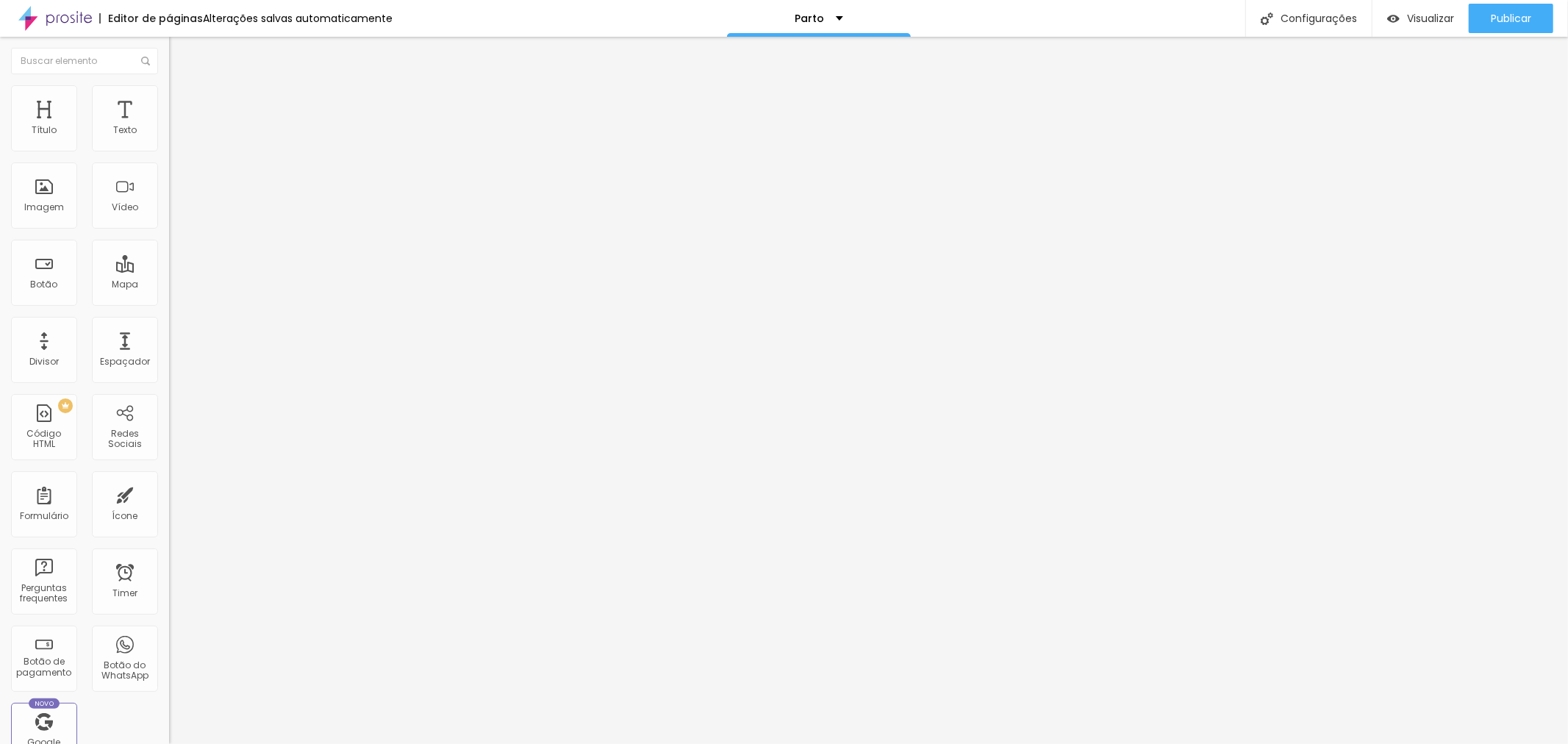
type input "313"
type input "308"
type input "279"
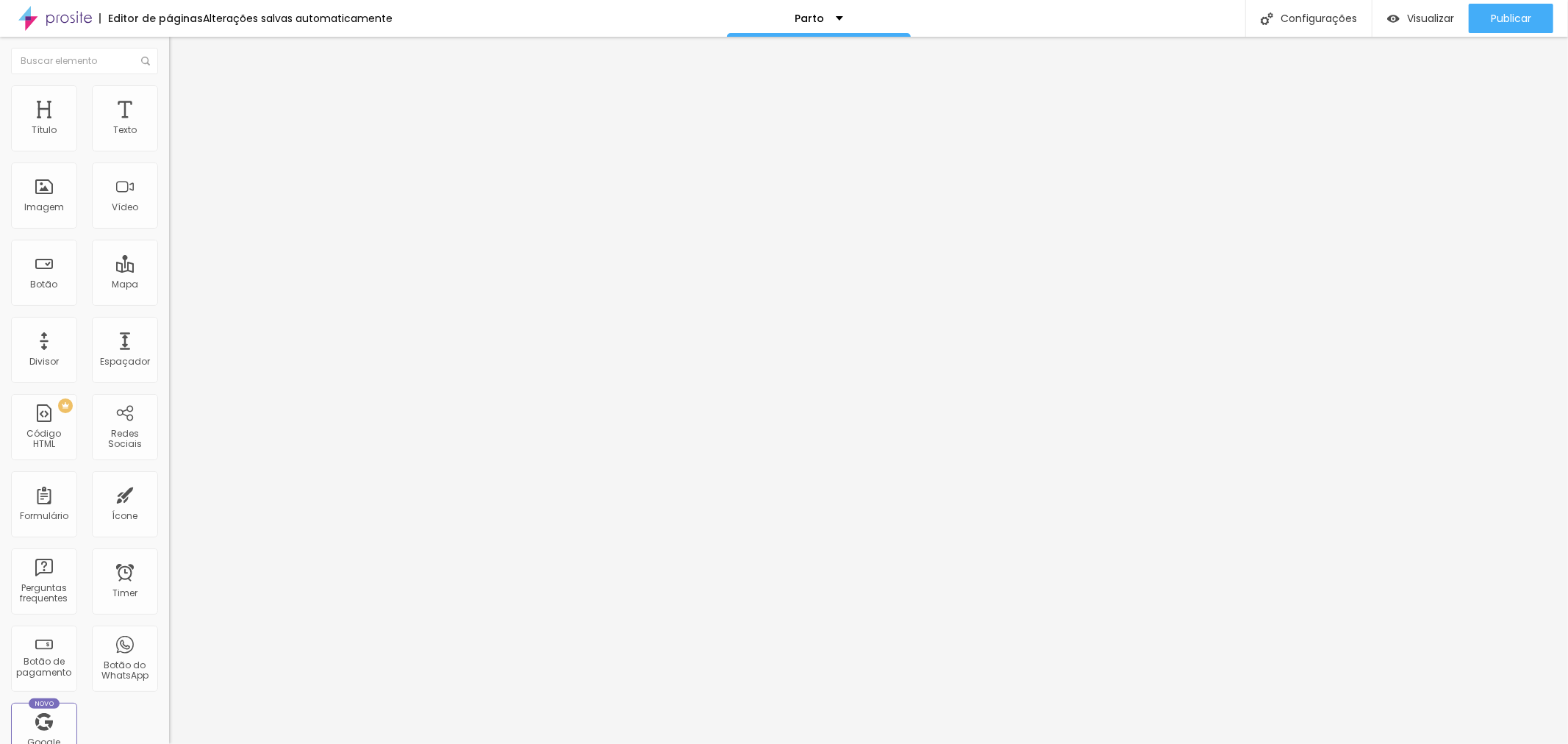
type input "273"
type input "250"
type input "290"
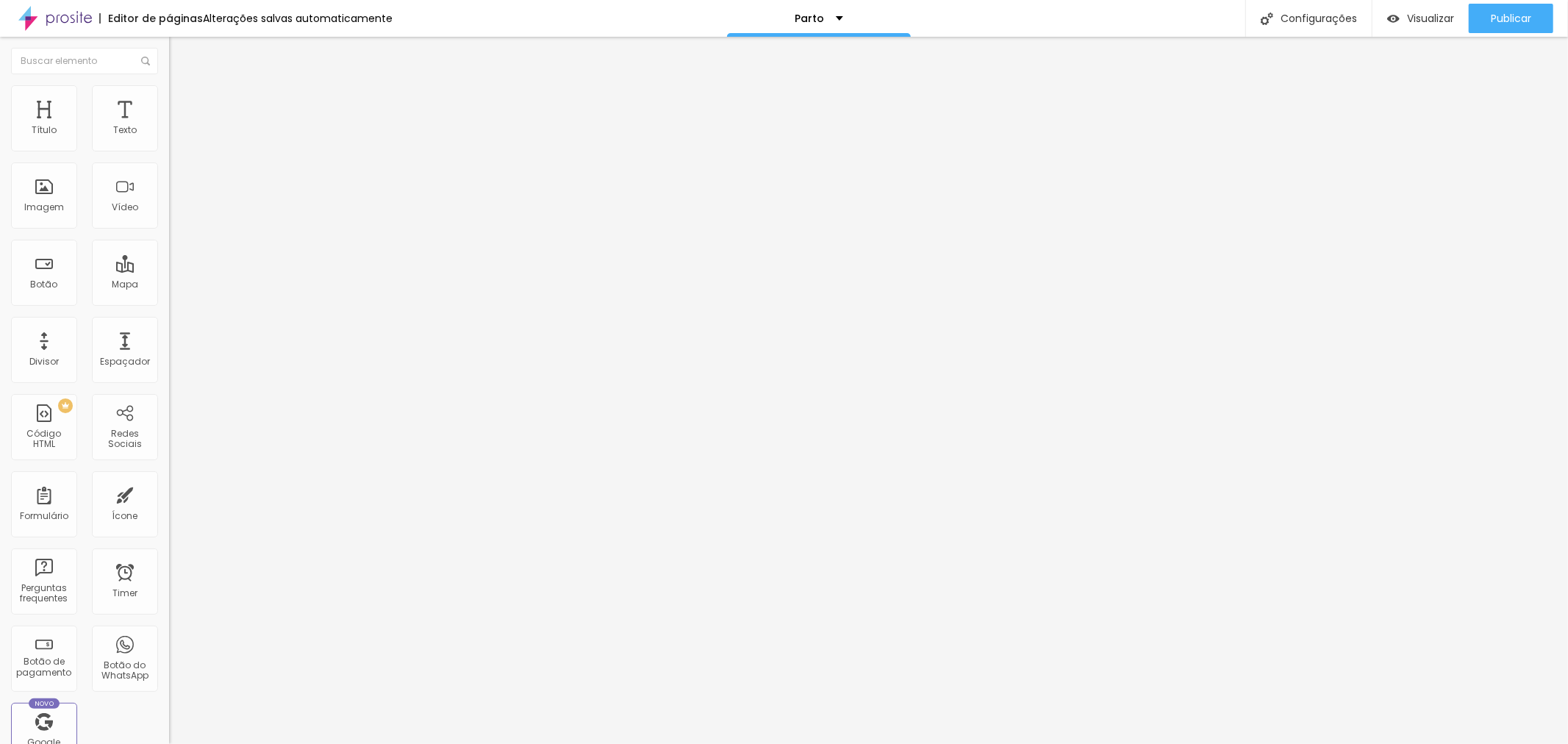
type input "290"
type input "308"
type input "348"
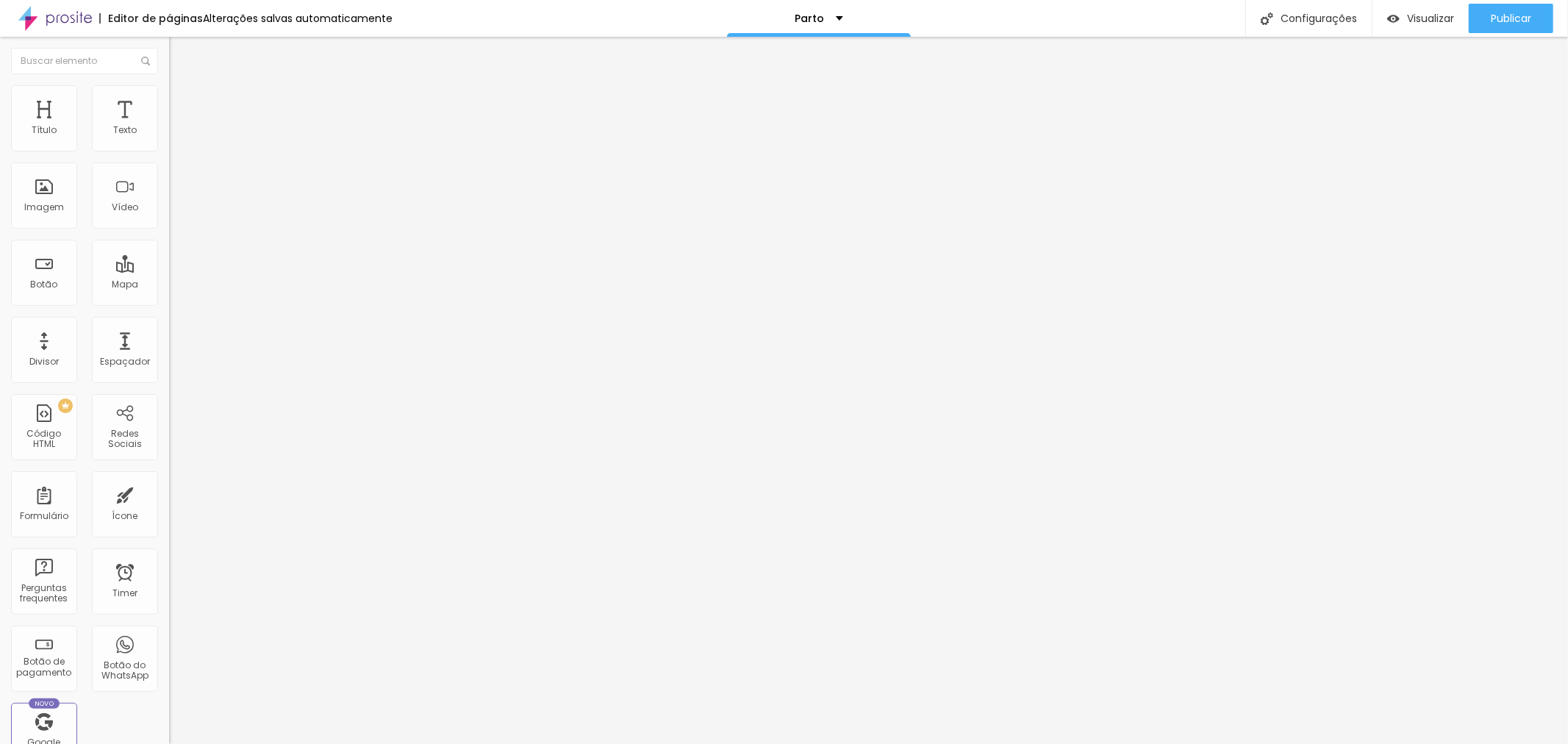
type input "359"
type input "348"
type input "342"
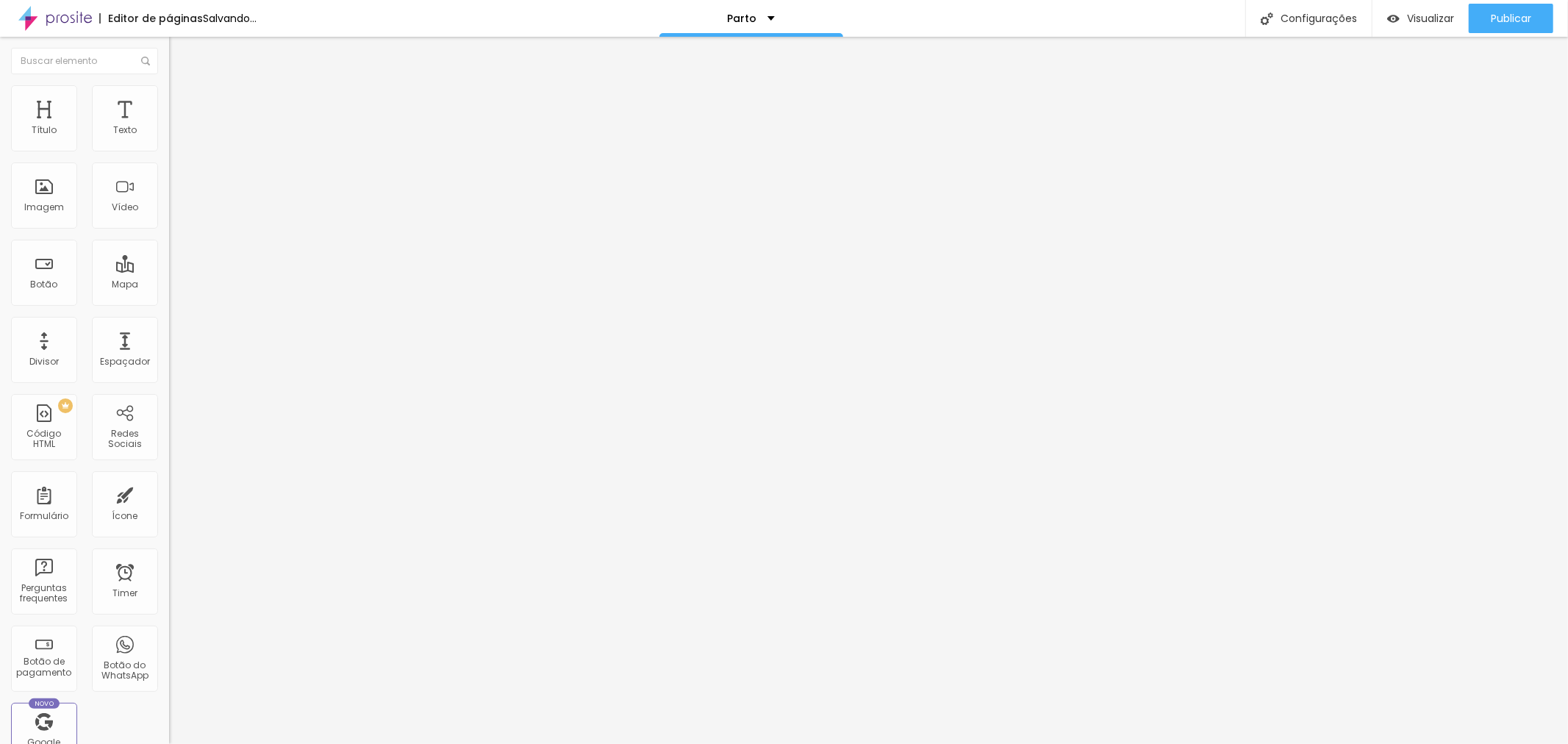
type input "342"
type input "330"
type input "325"
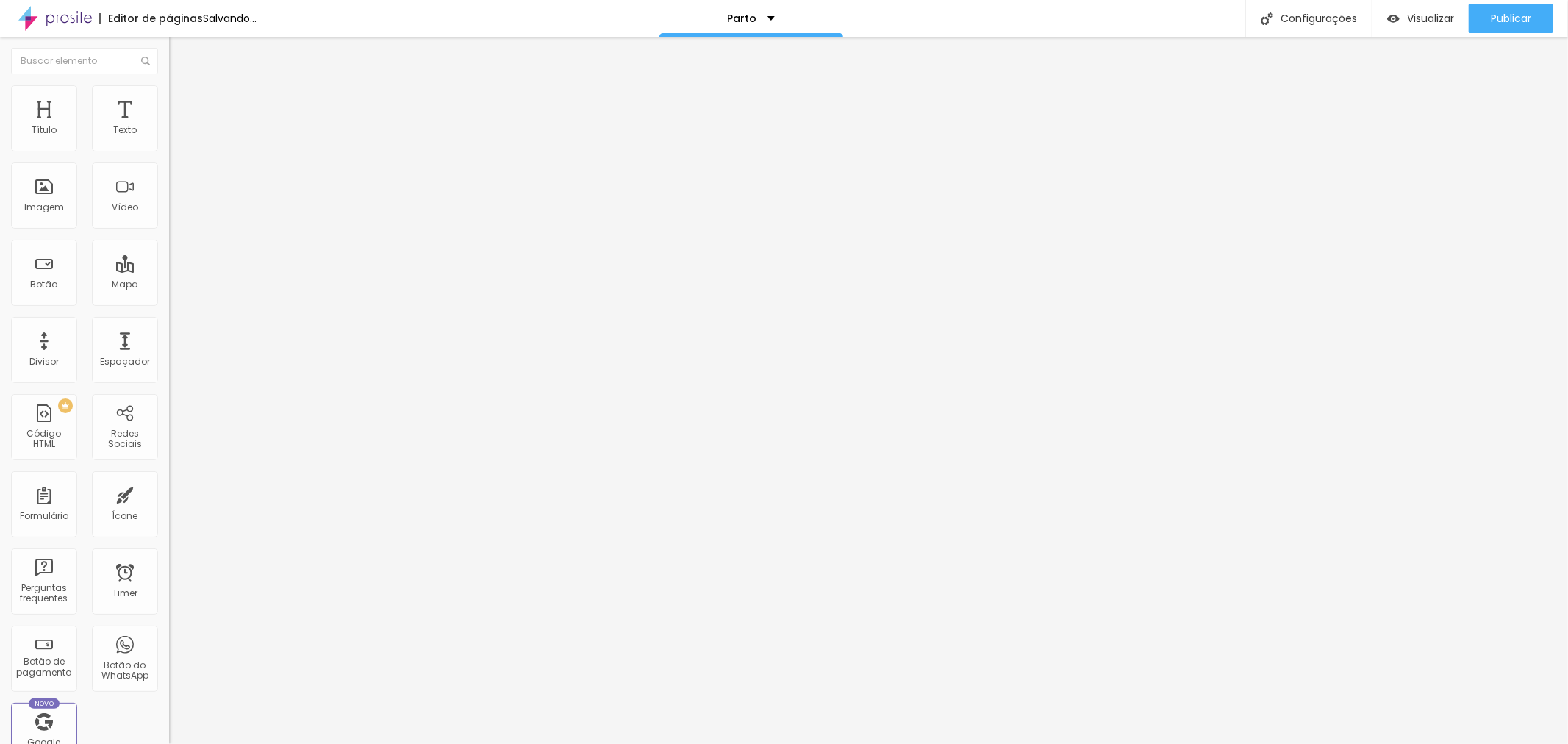
type input "319"
drag, startPoint x: 92, startPoint y: 156, endPoint x: 77, endPoint y: 161, distance: 15.8
type input "319"
click at [169, 271] on input "range" at bounding box center [217, 276] width 95 height 11
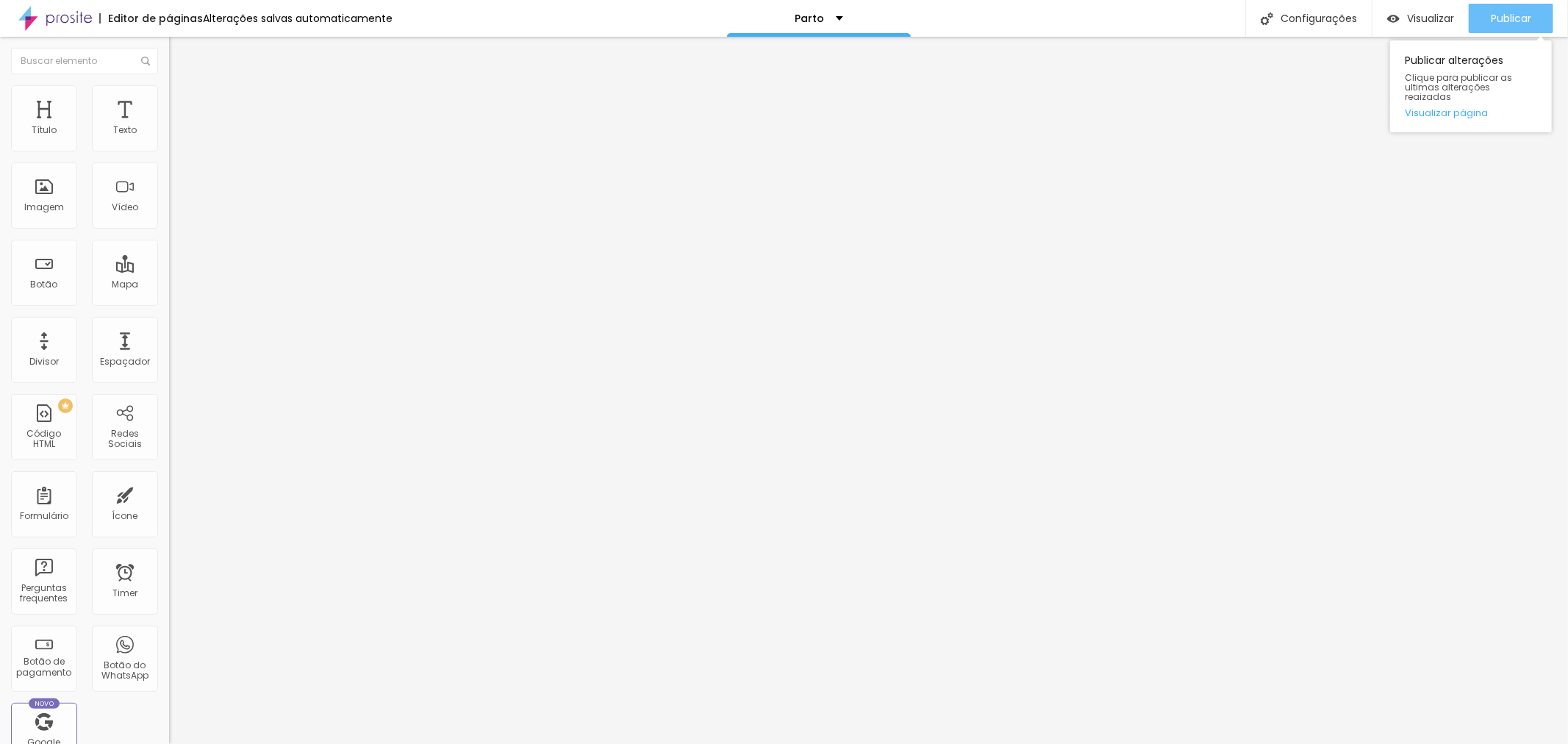
click at [1512, 18] on span "Publicar" at bounding box center [1511, 18] width 41 height 11
click at [169, 98] on li "Avançado" at bounding box center [254, 93] width 169 height 15
click at [180, 52] on div "Editar Espaçador" at bounding box center [234, 53] width 108 height 11
click at [119, 136] on div "Texto" at bounding box center [124, 118] width 66 height 66
click at [1517, 19] on span "Publicar" at bounding box center [1511, 18] width 41 height 11
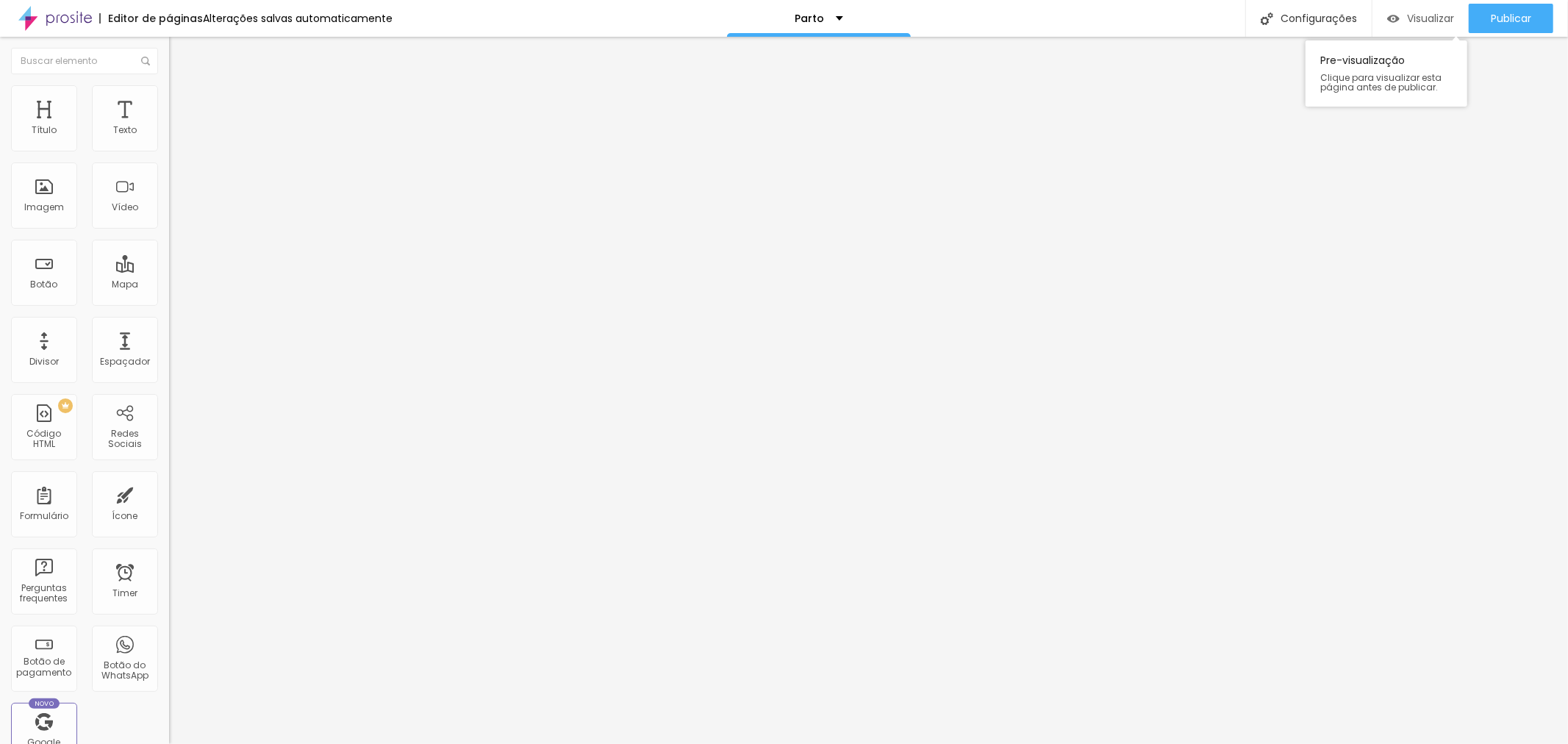
click at [1418, 19] on span "Visualizar" at bounding box center [1430, 18] width 47 height 11
click at [1497, 9] on div "Publicar" at bounding box center [1511, 18] width 41 height 29
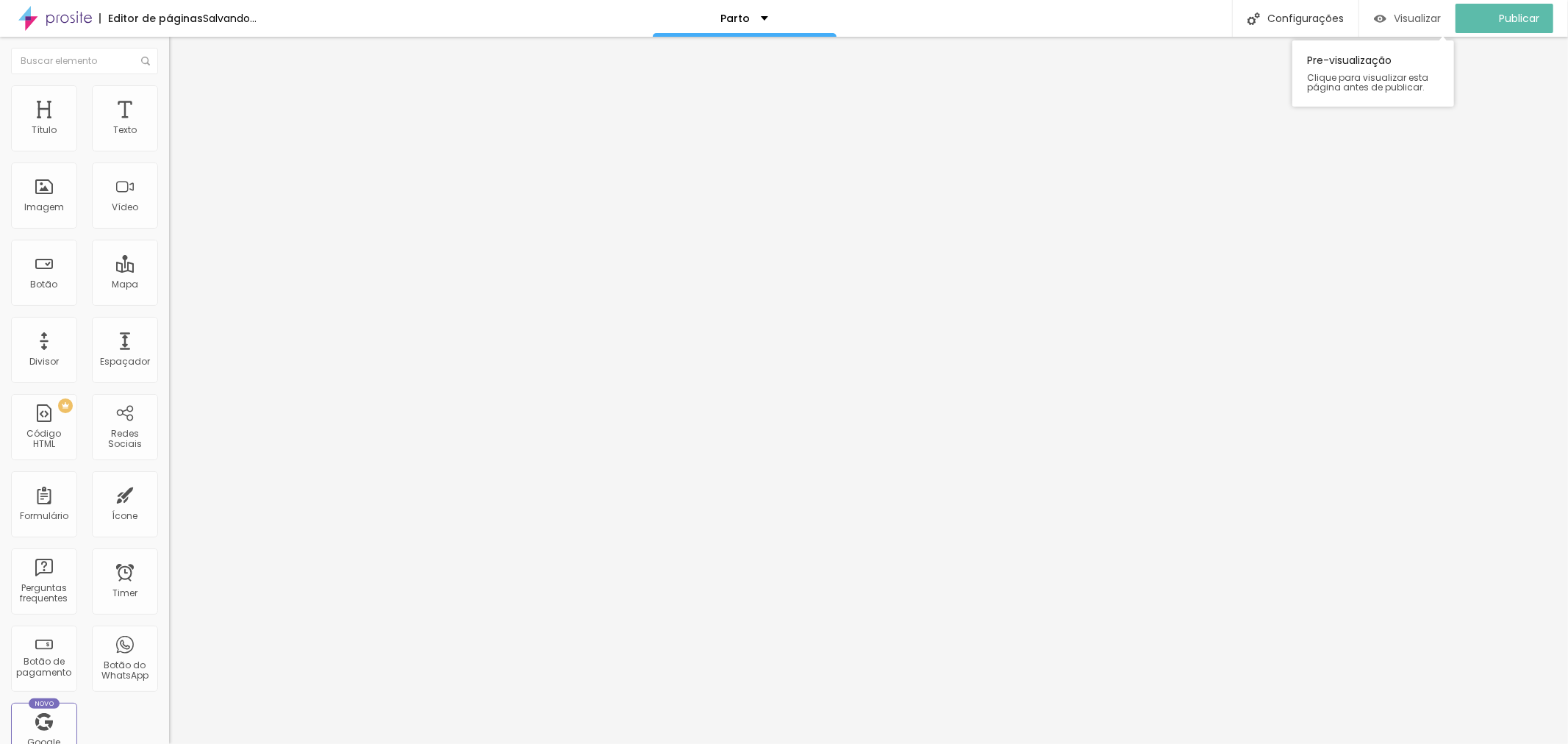
click at [1408, 15] on span "Visualizar" at bounding box center [1416, 18] width 47 height 11
